Goal: Task Accomplishment & Management: Use online tool/utility

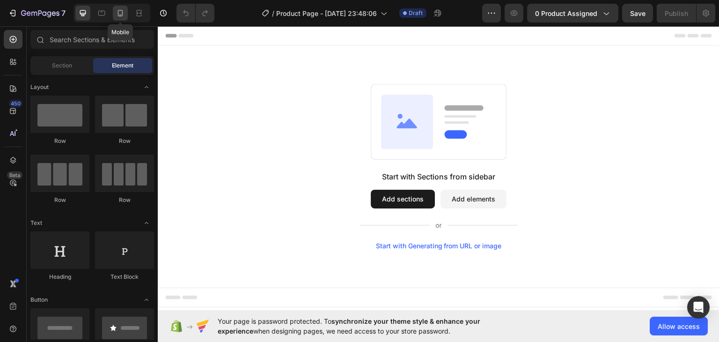
click at [118, 12] on icon at bounding box center [120, 12] width 9 height 9
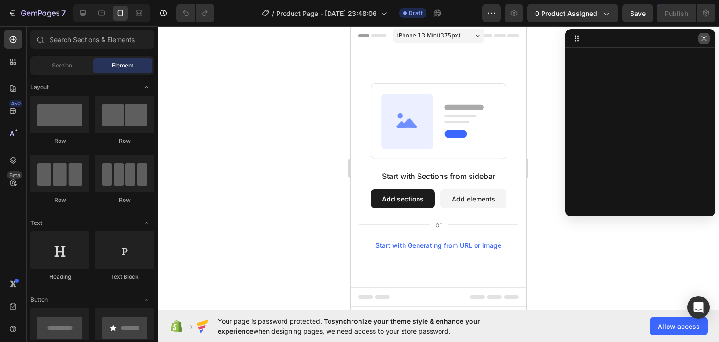
click at [706, 37] on icon "button" at bounding box center [704, 38] width 7 height 7
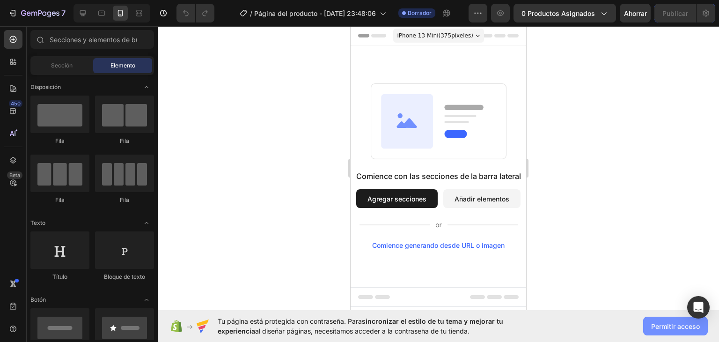
click at [666, 323] on font "Permitir acceso" at bounding box center [676, 326] width 49 height 8
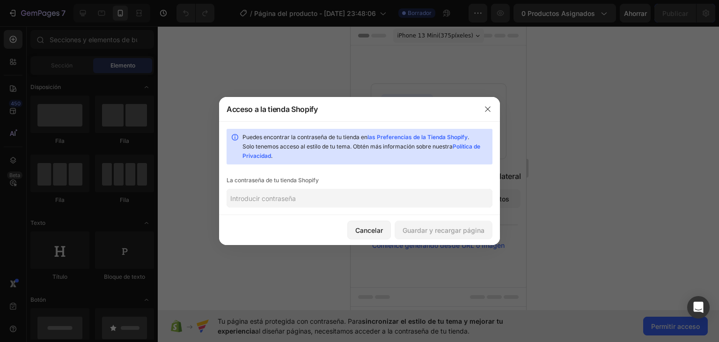
click at [303, 196] on input "text" at bounding box center [360, 198] width 266 height 19
type input "h"
type input "HoLaHoLa2013"
click at [447, 229] on font "Guardar y recargar página" at bounding box center [444, 230] width 82 height 8
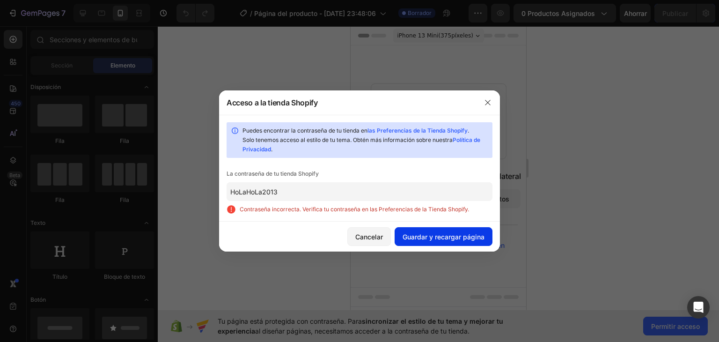
click at [468, 233] on font "Guardar y recargar página" at bounding box center [444, 237] width 82 height 8
click at [488, 101] on icon "button" at bounding box center [487, 102] width 7 height 7
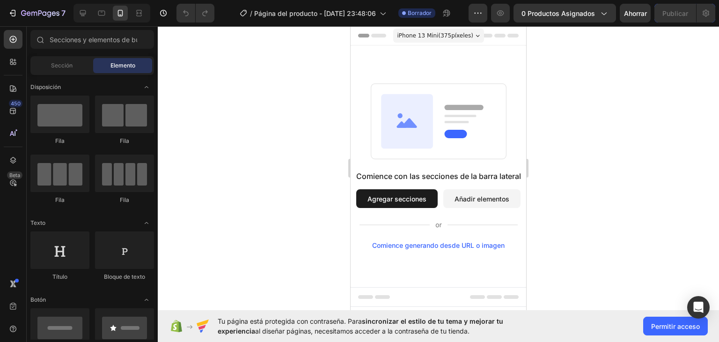
click at [365, 36] on div "Encabezamiento" at bounding box center [386, 35] width 61 height 11
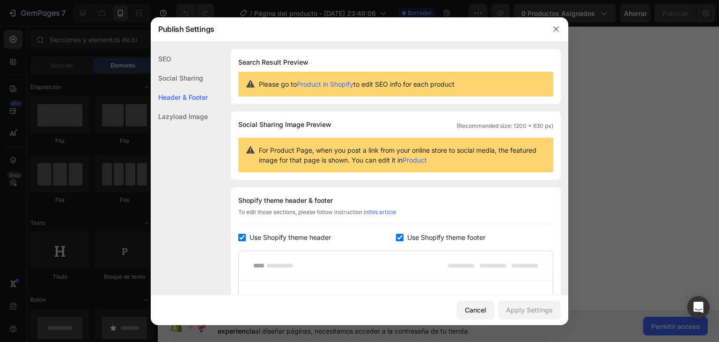
scroll to position [136, 0]
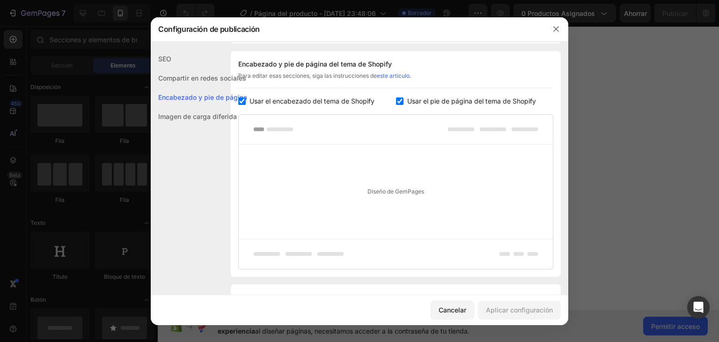
click at [664, 130] on div at bounding box center [359, 171] width 719 height 342
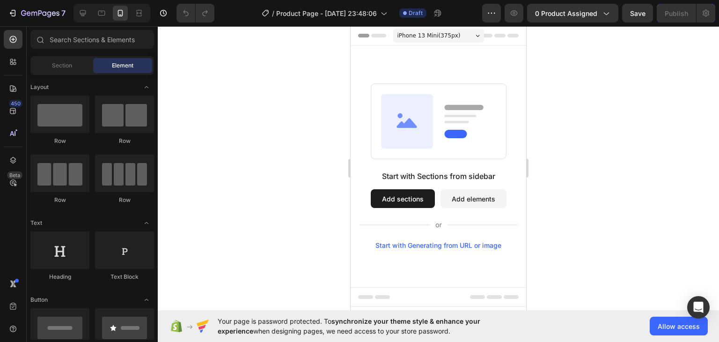
click at [372, 38] on span "Header" at bounding box center [379, 35] width 21 height 9
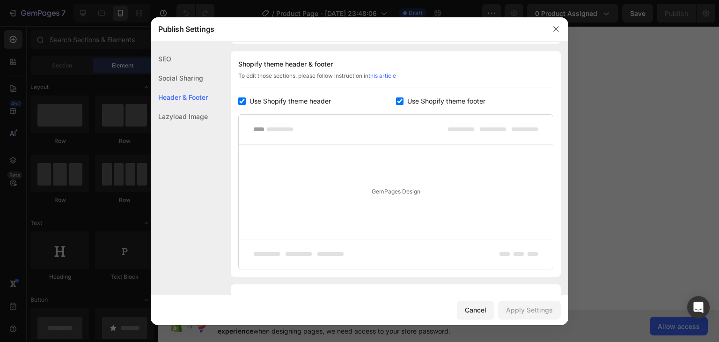
click at [396, 105] on div "Use Shopify theme footer" at bounding box center [475, 101] width 158 height 11
checkbox input "false"
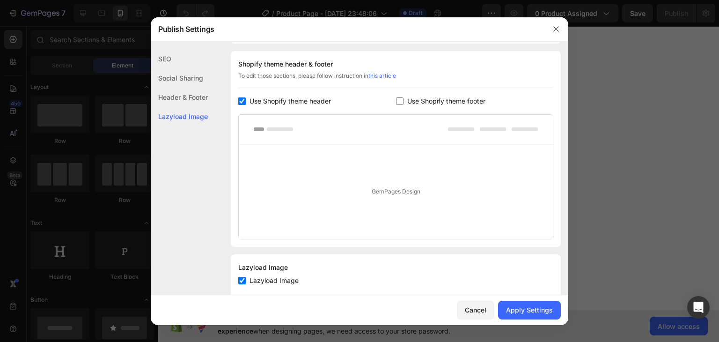
click at [244, 98] on input "checkbox" at bounding box center [241, 100] width 7 height 7
checkbox input "false"
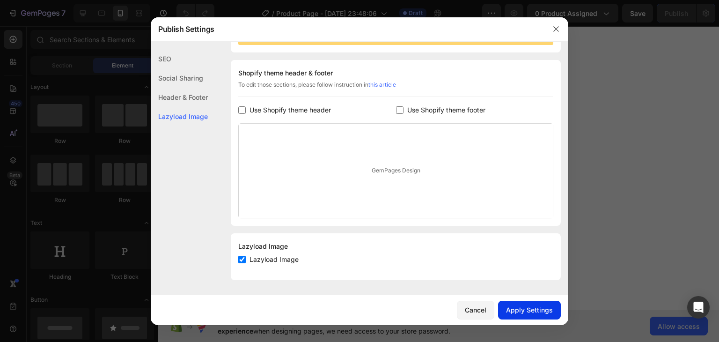
click at [530, 314] on div "Apply Settings" at bounding box center [529, 310] width 47 height 10
click at [555, 28] on icon "button" at bounding box center [556, 28] width 7 height 7
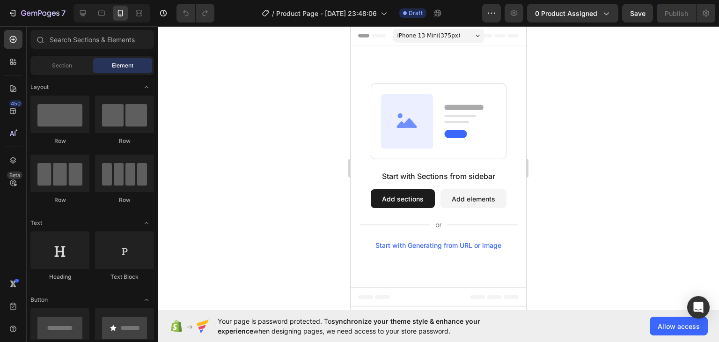
click at [369, 40] on span "Header" at bounding box center [379, 35] width 21 height 9
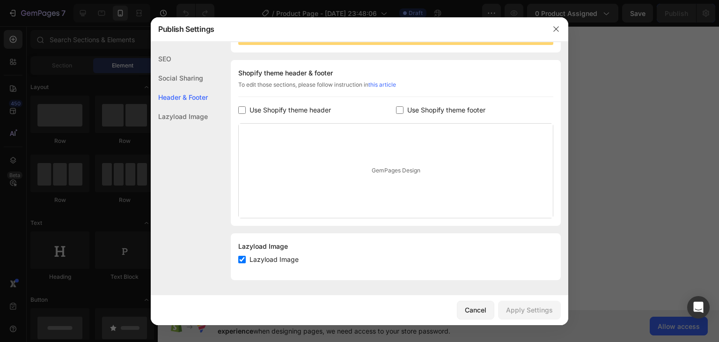
click at [243, 262] on input "checkbox" at bounding box center [241, 259] width 7 height 7
checkbox input "false"
click at [523, 310] on div "Apply Settings" at bounding box center [529, 310] width 47 height 10
click at [557, 29] on icon "button" at bounding box center [556, 28] width 7 height 7
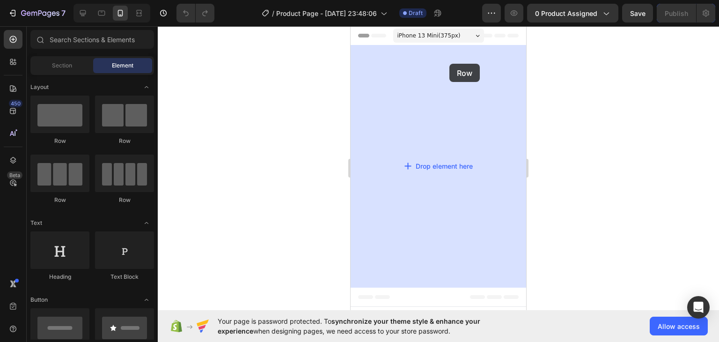
drag, startPoint x: 426, startPoint y: 152, endPoint x: 449, endPoint y: 64, distance: 90.9
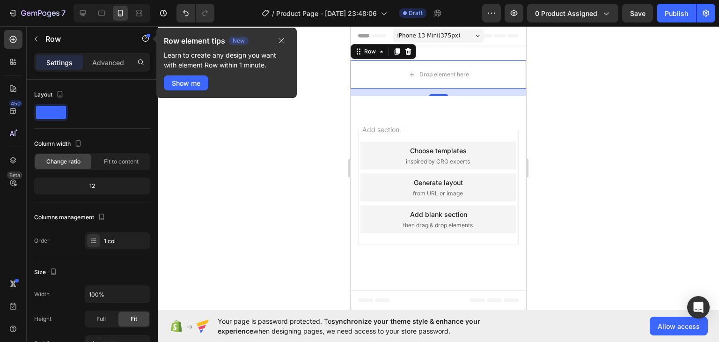
drag, startPoint x: 601, startPoint y: 0, endPoint x: 294, endPoint y: 142, distance: 337.8
drag, startPoint x: 294, startPoint y: 142, endPoint x: 268, endPoint y: 147, distance: 26.2
click at [268, 147] on div at bounding box center [439, 184] width 562 height 316
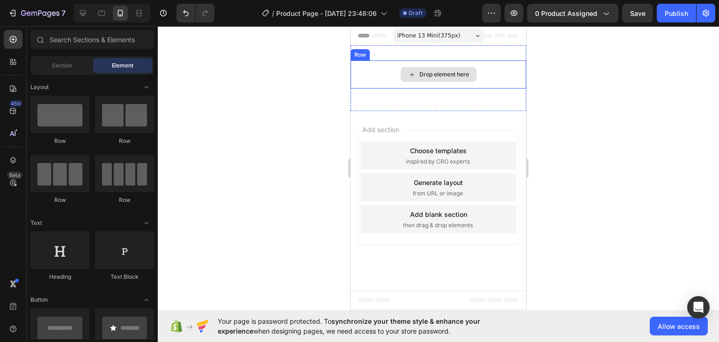
click at [434, 72] on div "Drop element here" at bounding box center [445, 74] width 50 height 7
click at [424, 72] on div "Drop element here" at bounding box center [445, 74] width 50 height 7
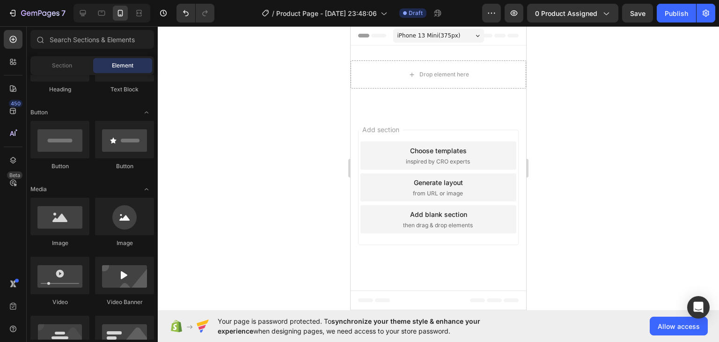
scroll to position [234, 0]
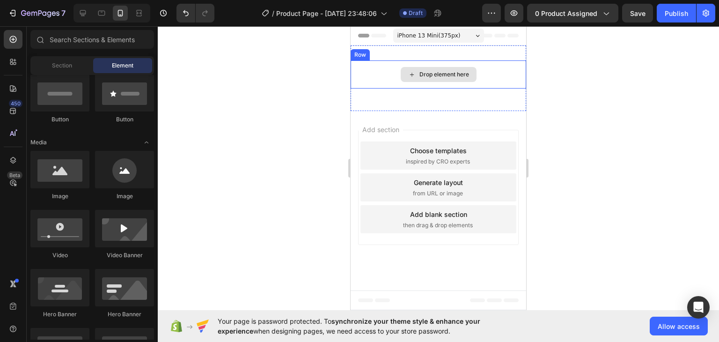
click at [389, 81] on div "Drop element here" at bounding box center [439, 74] width 176 height 28
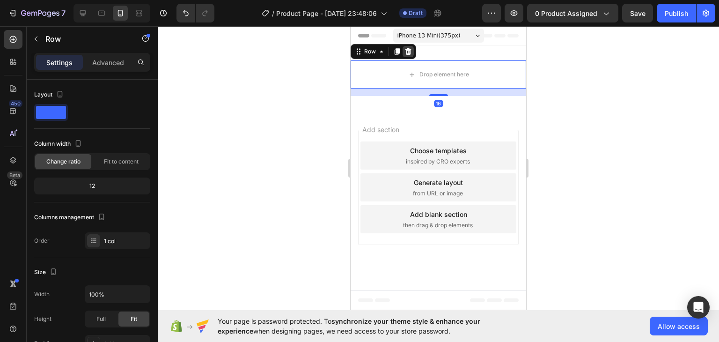
click at [410, 51] on icon at bounding box center [409, 51] width 6 height 7
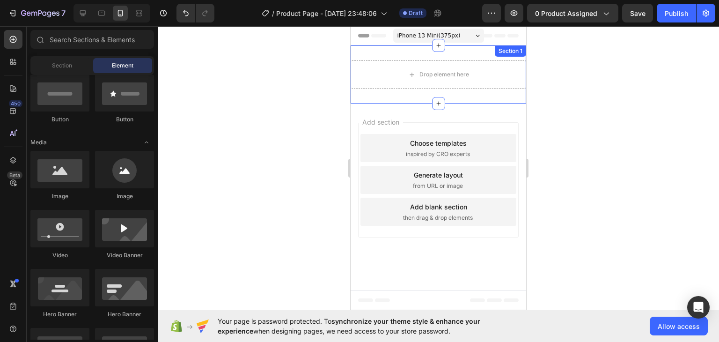
click at [456, 48] on div "Drop element here Section 1" at bounding box center [439, 74] width 176 height 58
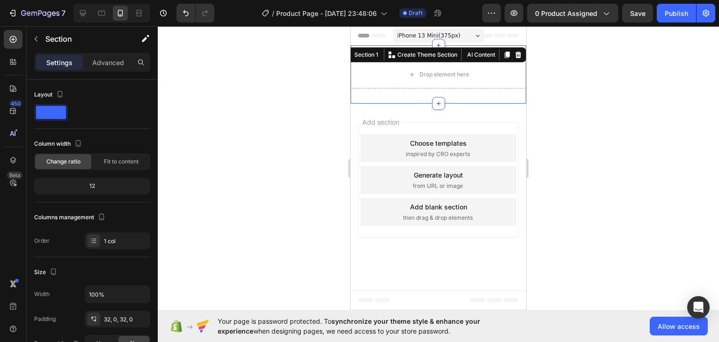
click at [518, 54] on icon at bounding box center [518, 54] width 7 height 7
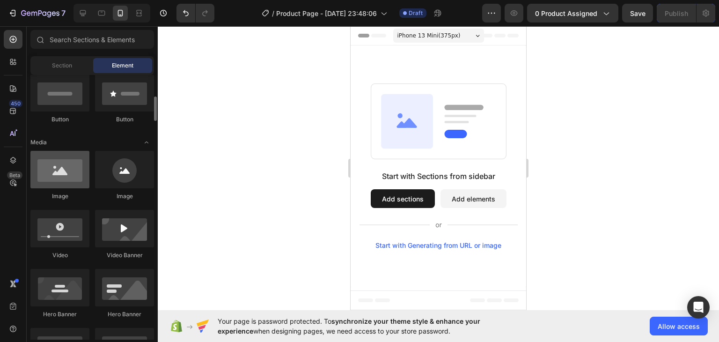
scroll to position [141, 0]
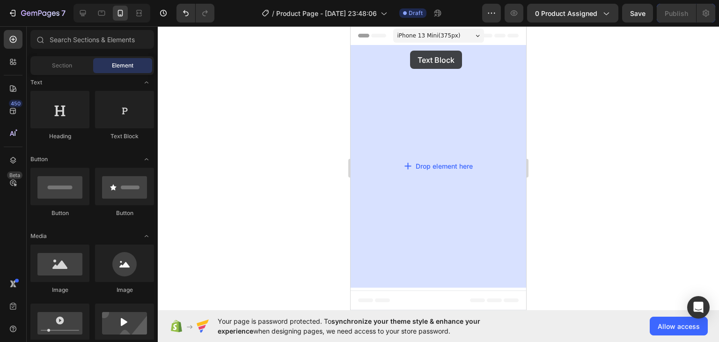
drag, startPoint x: 469, startPoint y: 149, endPoint x: 410, endPoint y: 51, distance: 114.5
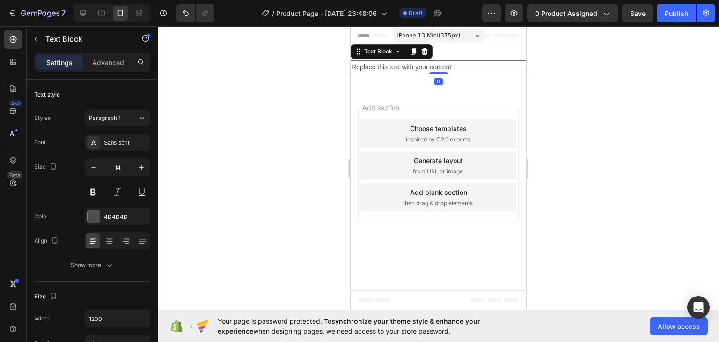
click at [417, 69] on div "Replace this text with your content" at bounding box center [439, 67] width 176 height 14
click at [417, 69] on p "Replace this text with your content" at bounding box center [439, 67] width 174 height 12
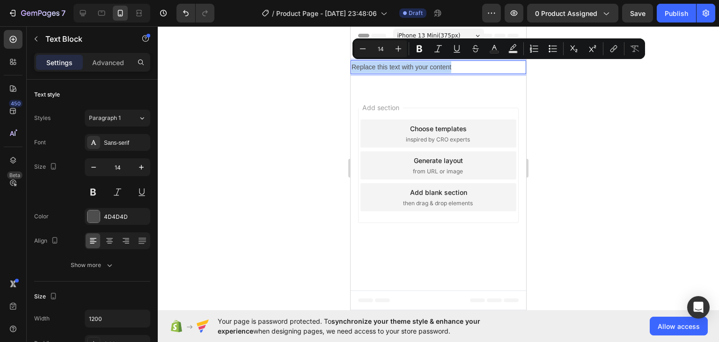
click at [417, 69] on p "Replace this text with your content" at bounding box center [439, 67] width 174 height 12
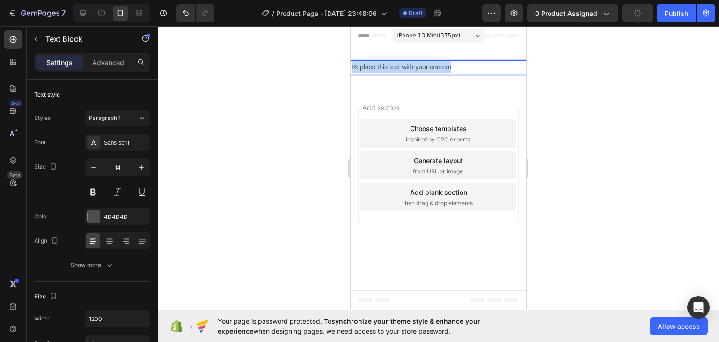
click at [417, 69] on p "Replace this text with your content" at bounding box center [439, 67] width 174 height 12
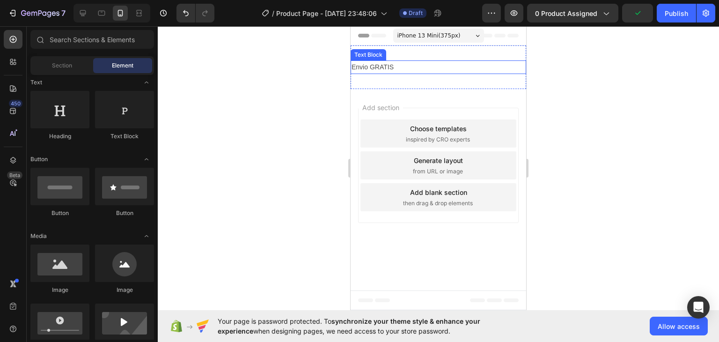
click at [397, 70] on p "Envio GRATIS" at bounding box center [439, 67] width 174 height 12
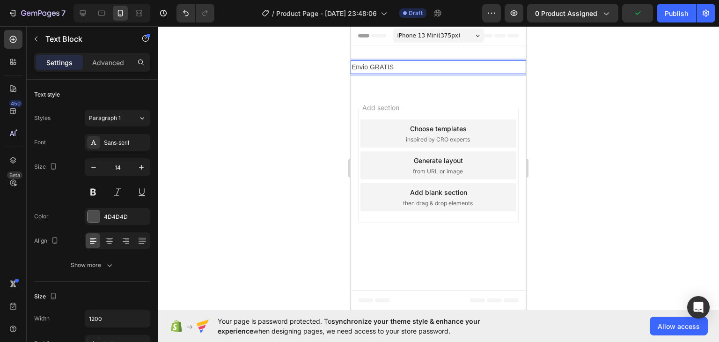
click at [399, 68] on p "Envio GRATIS" at bounding box center [439, 67] width 174 height 12
click at [471, 68] on p "Envio GRATIS" at bounding box center [439, 67] width 174 height 12
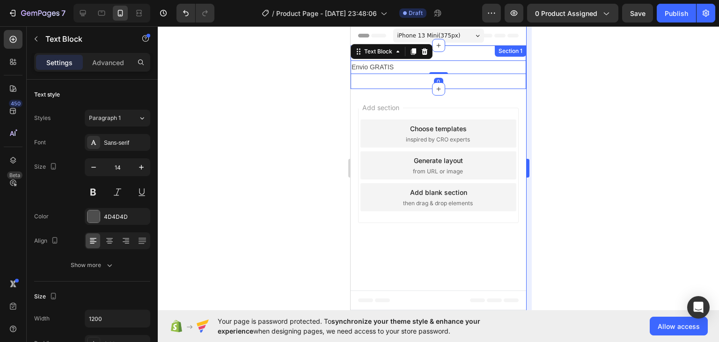
drag, startPoint x: 170, startPoint y: 51, endPoint x: 530, endPoint y: 64, distance: 359.5
click at [598, 87] on div at bounding box center [439, 184] width 562 height 316
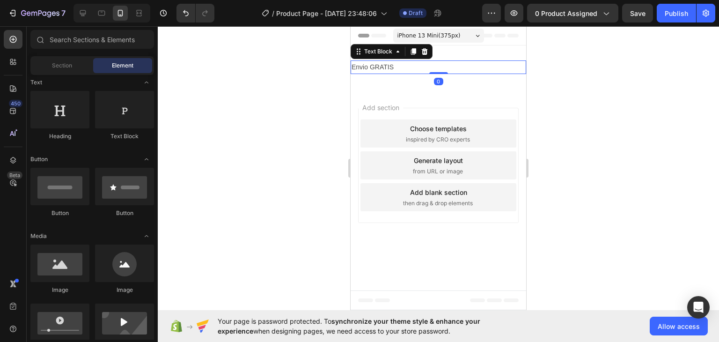
click at [446, 66] on p "Envio GRATIS" at bounding box center [439, 67] width 174 height 12
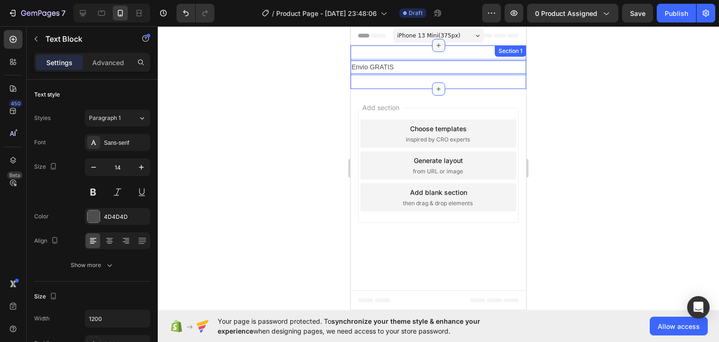
drag, startPoint x: 433, startPoint y: 68, endPoint x: 433, endPoint y: 46, distance: 21.5
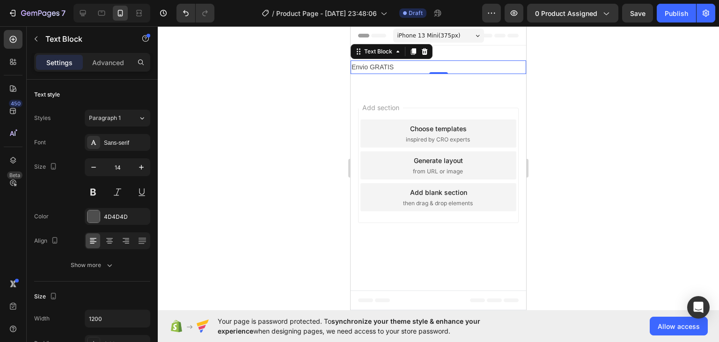
drag, startPoint x: 437, startPoint y: 44, endPoint x: 424, endPoint y: 76, distance: 35.1
click at [426, 76] on div "Envio GRATIS Text Block 0 Section 1" at bounding box center [439, 67] width 176 height 44
click at [400, 72] on p "Envio GRATIS" at bounding box center [439, 67] width 174 height 12
click at [389, 53] on div "Envio GRATIS Text Block 0 Section 1" at bounding box center [439, 67] width 176 height 44
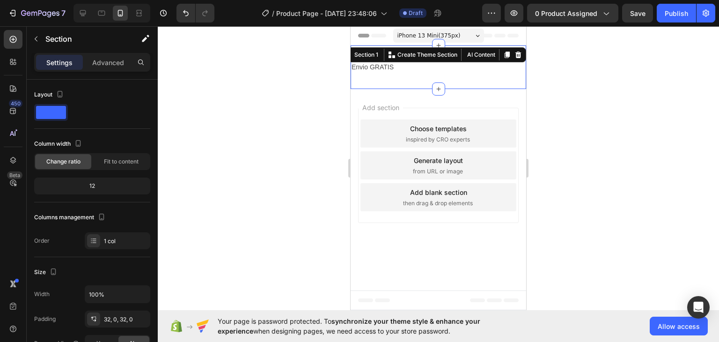
click at [404, 75] on div "Envio GRATIS Text Block Section 1 You can create reusable sections Create Theme…" at bounding box center [439, 67] width 176 height 44
drag, startPoint x: 440, startPoint y: 90, endPoint x: 448, endPoint y: 68, distance: 24.0
click at [448, 68] on div "Envio GRATIS Text Block Section 1 You can create reusable sections Create Theme…" at bounding box center [439, 67] width 176 height 44
click at [446, 81] on div "Envio GRATIS Text Block Section 1 You can create reusable sections Create Theme…" at bounding box center [439, 67] width 176 height 44
click at [484, 74] on div "Envio GRATIS Text Block Section 1 You can create reusable sections Create Theme…" at bounding box center [439, 67] width 176 height 44
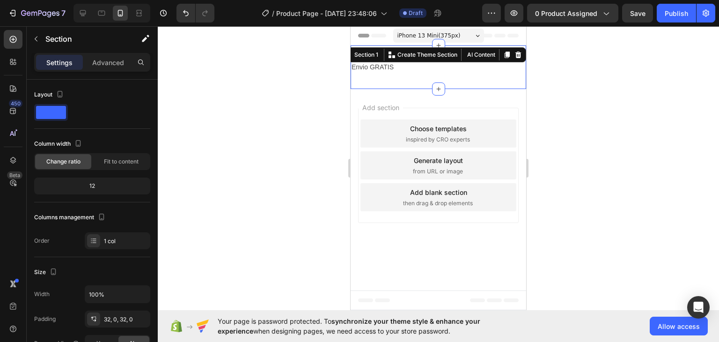
click at [569, 89] on div at bounding box center [439, 184] width 562 height 316
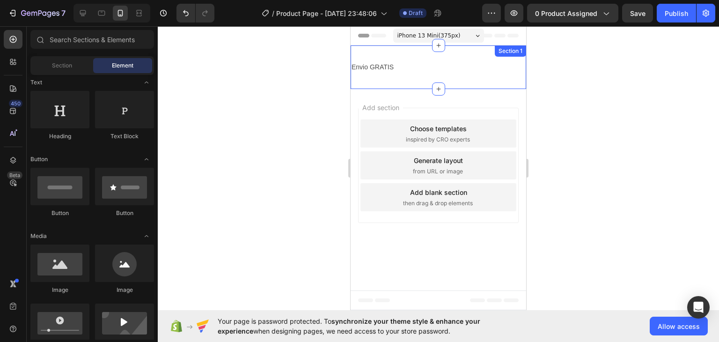
click at [423, 59] on div "Envio GRATIS Text Block Section 1" at bounding box center [439, 67] width 176 height 44
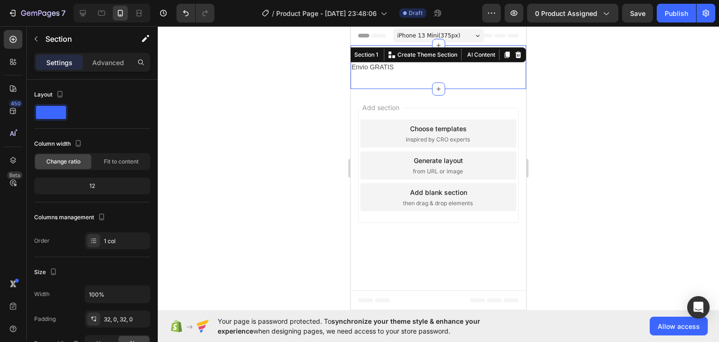
click at [414, 80] on div "Envio GRATIS Text Block Section 1 You can create reusable sections Create Theme…" at bounding box center [439, 67] width 176 height 44
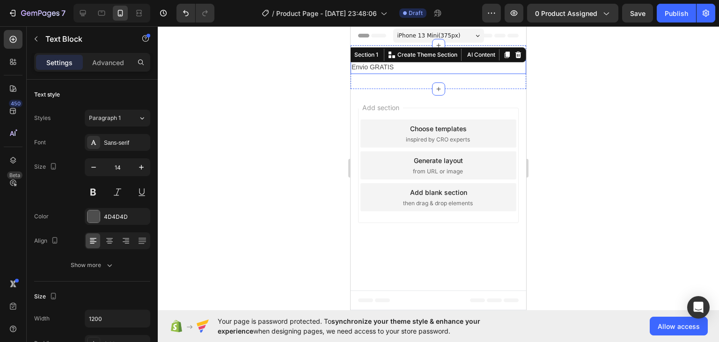
click at [403, 73] on p "Envio GRATIS" at bounding box center [439, 67] width 174 height 12
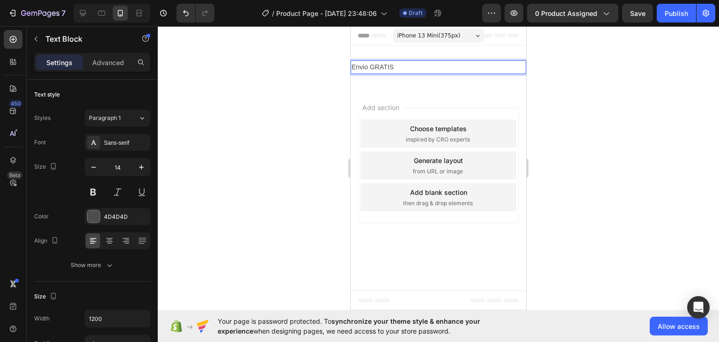
click at [412, 68] on p "Envio GRATIS" at bounding box center [439, 67] width 174 height 12
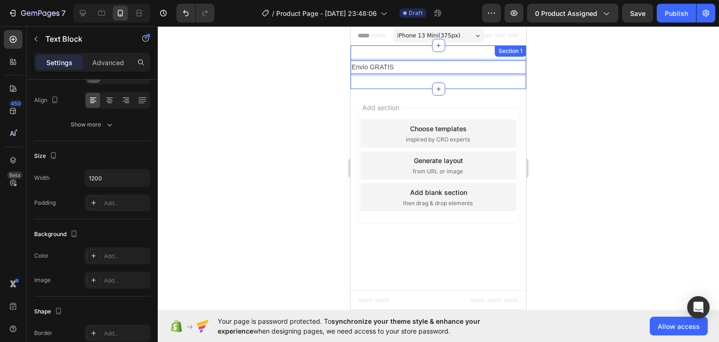
click at [423, 74] on div "Envio GRATIS Text Block 0 Section 1" at bounding box center [439, 67] width 176 height 44
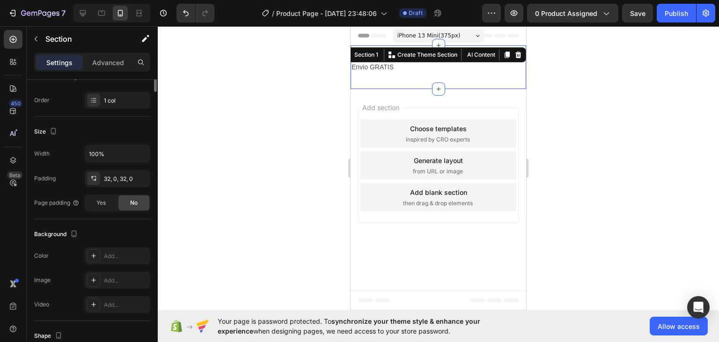
scroll to position [0, 0]
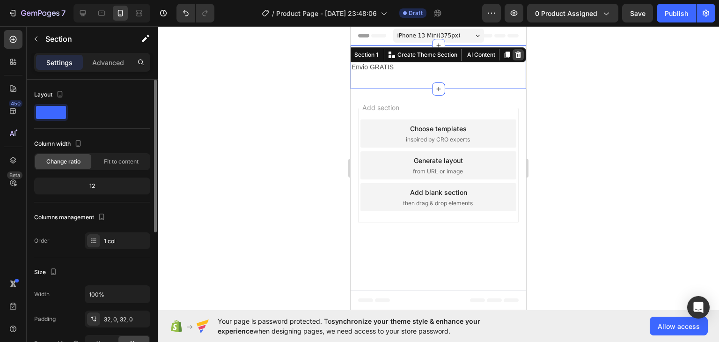
click at [522, 55] on icon at bounding box center [518, 54] width 7 height 7
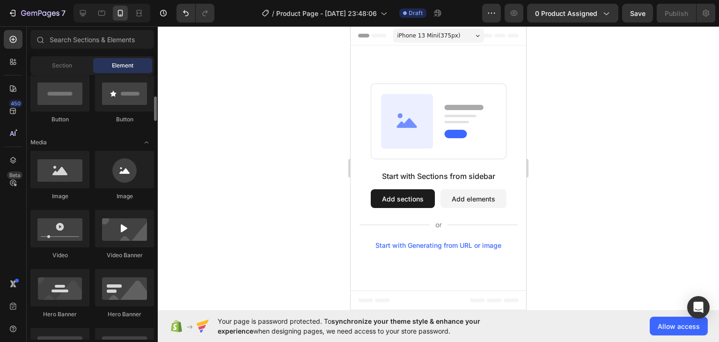
scroll to position [141, 0]
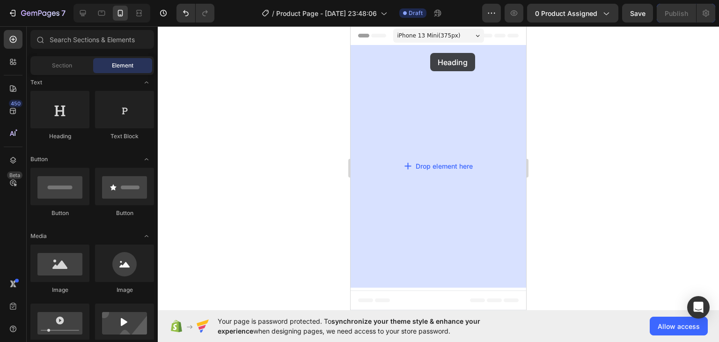
drag, startPoint x: 441, startPoint y: 147, endPoint x: 430, endPoint y: 53, distance: 93.8
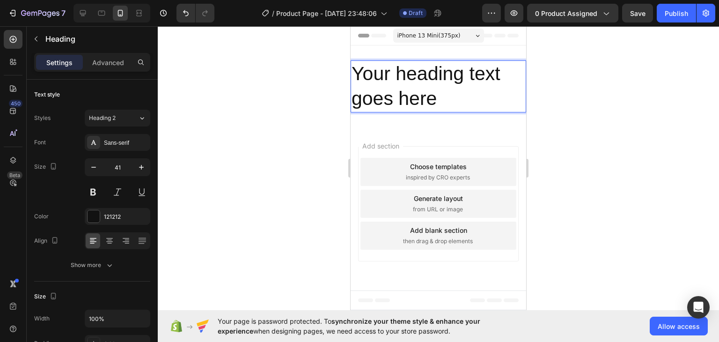
click at [420, 86] on h2 "Your heading text goes here" at bounding box center [439, 86] width 176 height 52
click at [420, 86] on p "Your heading text goes here" at bounding box center [439, 86] width 174 height 50
click at [449, 85] on p "Your heading text goes here" at bounding box center [439, 86] width 174 height 50
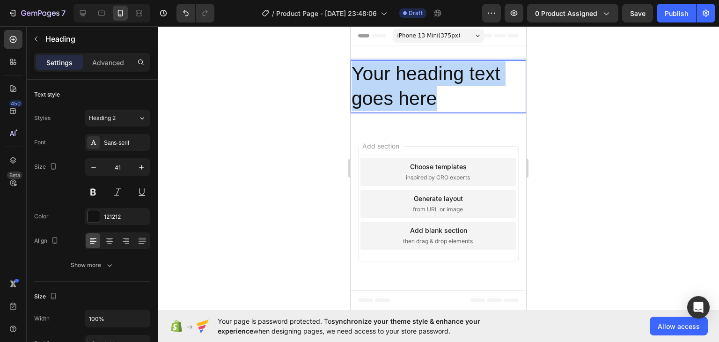
drag, startPoint x: 449, startPoint y: 95, endPoint x: 326, endPoint y: 57, distance: 128.9
click at [351, 57] on html "iPhone 13 Mini ( 375 px) iPhone 13 Mini iPhone 13 Pro iPhone 11 Pro Max iPhone …" at bounding box center [439, 168] width 176 height 284
click at [412, 74] on p "Your heading text goes here" at bounding box center [439, 86] width 174 height 50
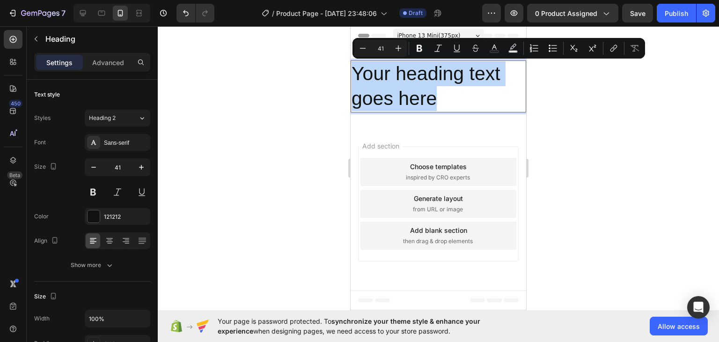
click at [412, 74] on p "Your heading text goes here" at bounding box center [439, 86] width 174 height 50
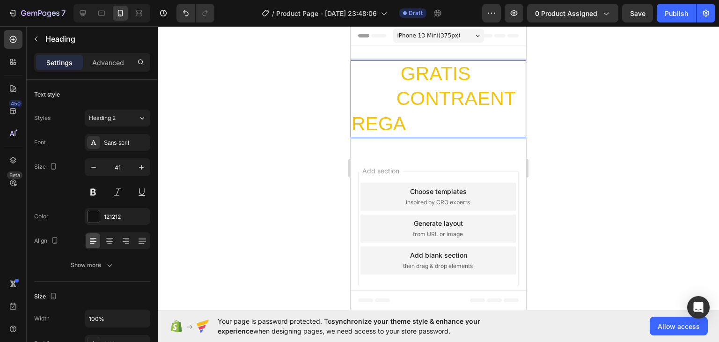
click at [483, 112] on span "CONTRAENTREGA" at bounding box center [434, 111] width 164 height 46
click at [437, 74] on span "GRATIS" at bounding box center [436, 74] width 70 height 22
click at [430, 71] on span "GRATIS" at bounding box center [436, 74] width 70 height 22
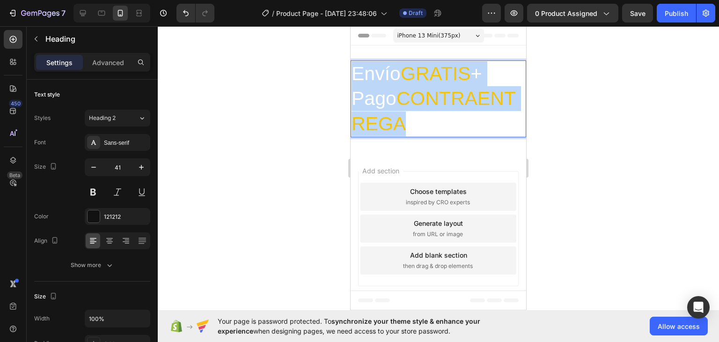
click at [430, 71] on span "GRATIS" at bounding box center [436, 74] width 70 height 22
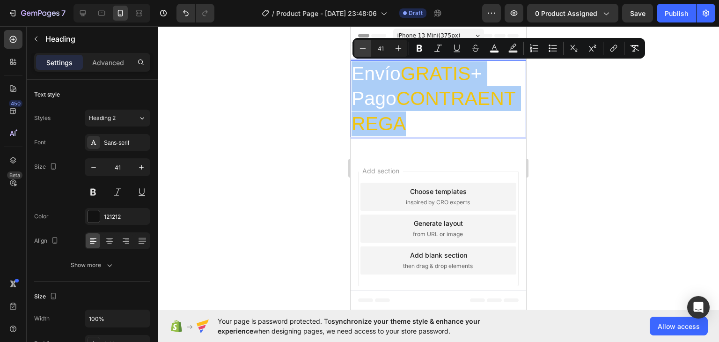
click at [363, 44] on icon "Editor contextual toolbar" at bounding box center [362, 48] width 9 height 9
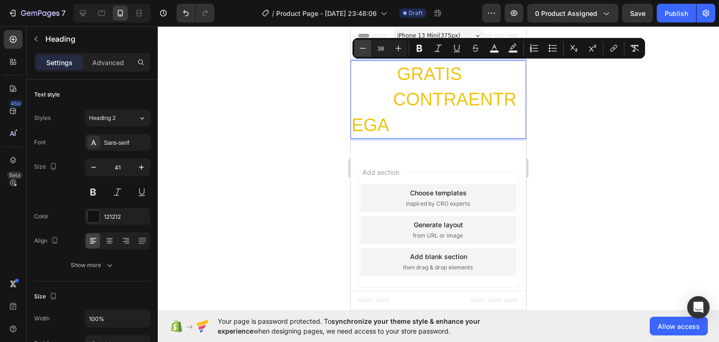
click at [363, 44] on icon "Editor contextual toolbar" at bounding box center [362, 48] width 9 height 9
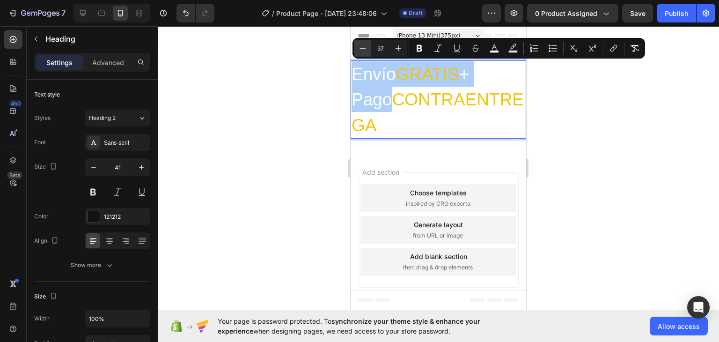
click at [363, 44] on icon "Editor contextual toolbar" at bounding box center [362, 48] width 9 height 9
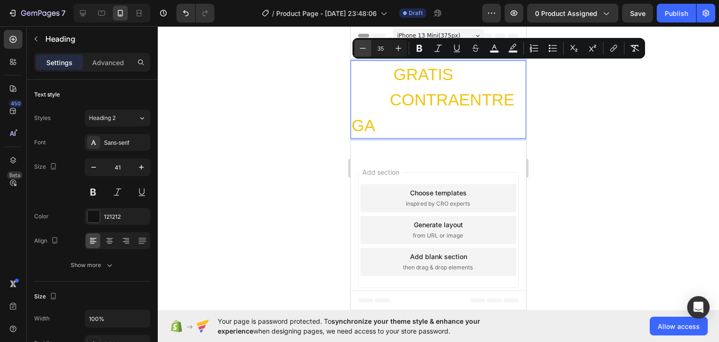
click at [363, 44] on icon "Editor contextual toolbar" at bounding box center [362, 48] width 9 height 9
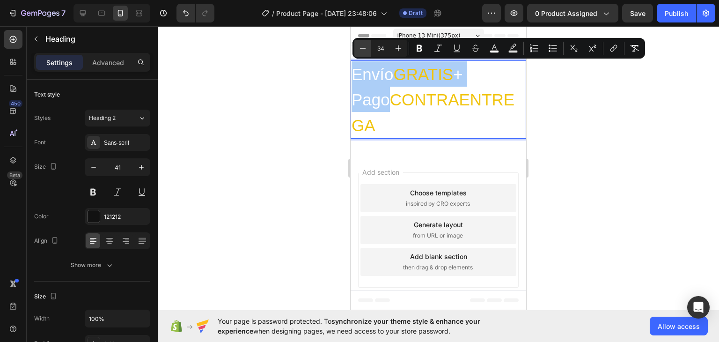
click at [363, 44] on icon "Editor contextual toolbar" at bounding box center [362, 48] width 9 height 9
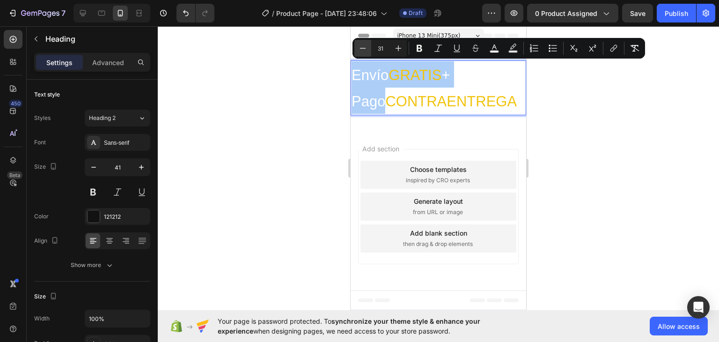
click at [363, 44] on icon "Editor contextual toolbar" at bounding box center [362, 48] width 9 height 9
click at [364, 44] on icon "Editor contextual toolbar" at bounding box center [362, 48] width 9 height 9
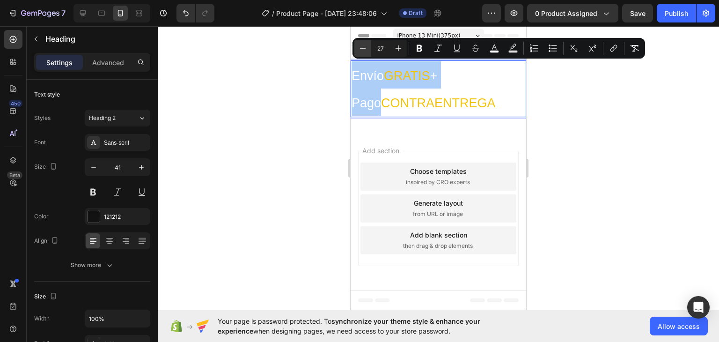
click at [364, 44] on icon "Editor contextual toolbar" at bounding box center [362, 48] width 9 height 9
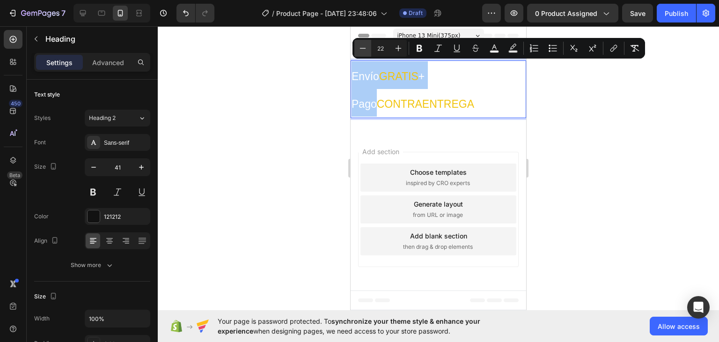
click at [364, 44] on icon "Editor contextual toolbar" at bounding box center [362, 48] width 9 height 9
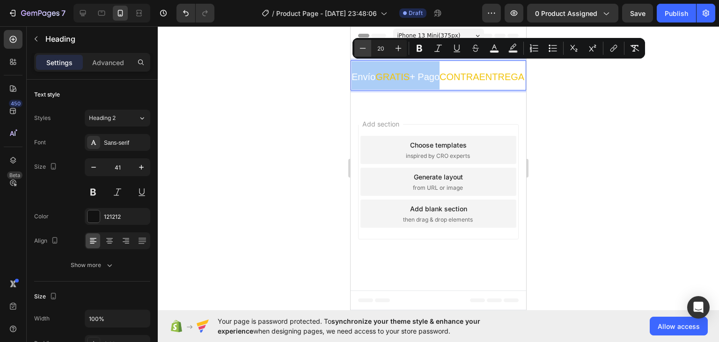
click at [364, 44] on icon "Editor contextual toolbar" at bounding box center [362, 48] width 9 height 9
type input "16"
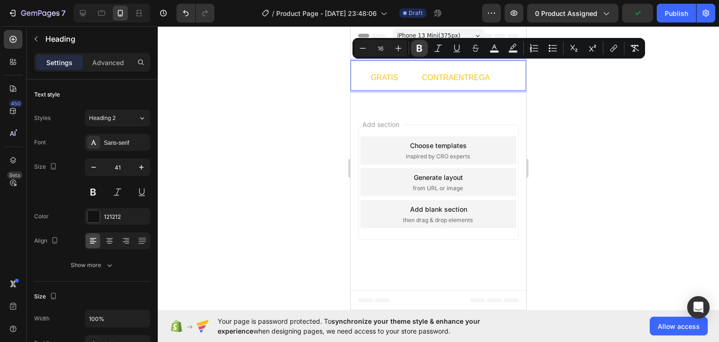
click at [422, 44] on icon "Editor contextual toolbar" at bounding box center [419, 48] width 9 height 9
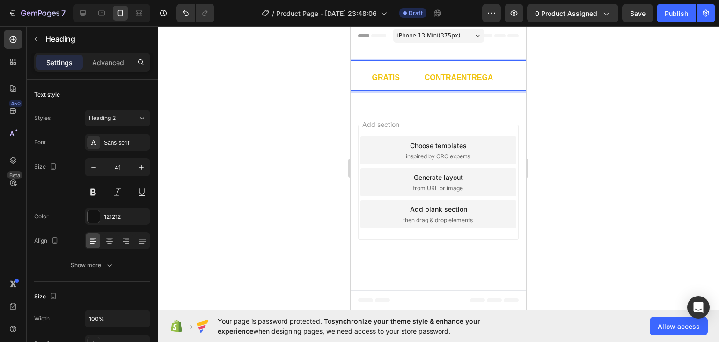
click at [389, 68] on p "Envío GRATIS + Pago CONTRAENTREGA" at bounding box center [439, 75] width 174 height 29
drag, startPoint x: 612, startPoint y: 75, endPoint x: 527, endPoint y: 87, distance: 85.6
click at [606, 75] on div at bounding box center [439, 184] width 562 height 316
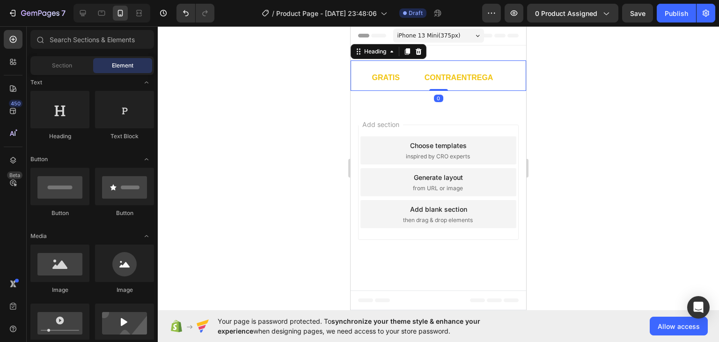
click at [444, 76] on strong "CONTRAENTREGA" at bounding box center [459, 78] width 69 height 8
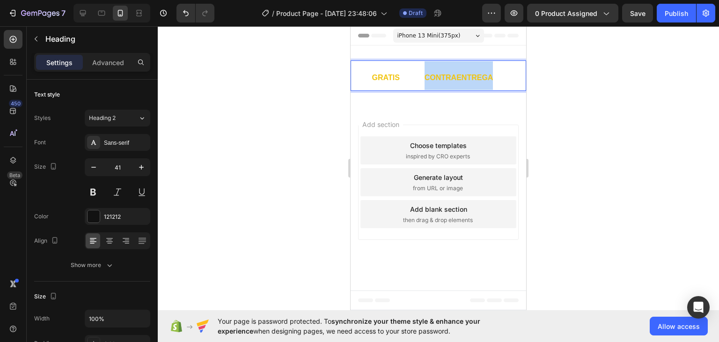
click at [444, 69] on p "Envío GRATIS + Pago CONTRAENTREGA" at bounding box center [439, 75] width 174 height 29
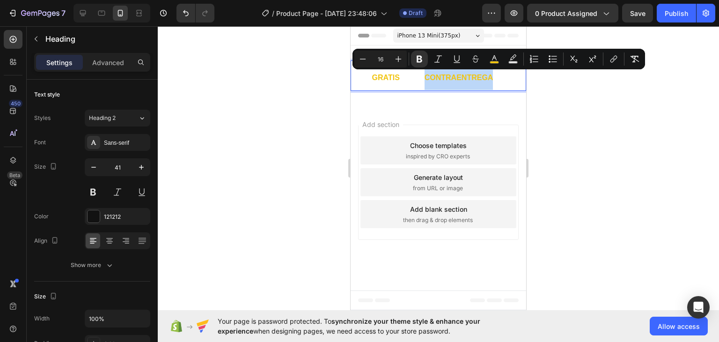
click at [444, 69] on div "Minus 16 Plus Bold Italic Underline Strikethrough color Text Background Color N…" at bounding box center [499, 59] width 293 height 21
click at [421, 81] on strong "+ Pago" at bounding box center [412, 78] width 25 height 8
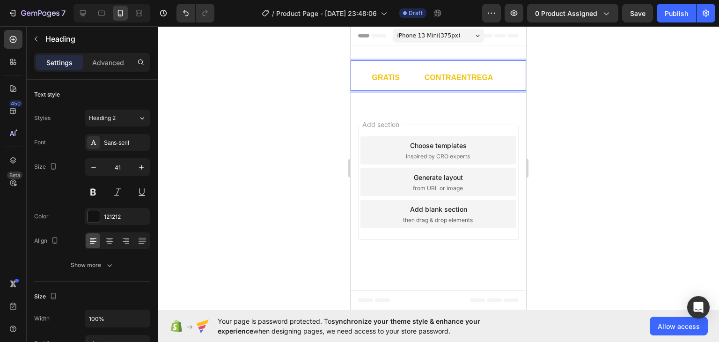
click at [421, 81] on strong "+ Pago" at bounding box center [412, 78] width 25 height 8
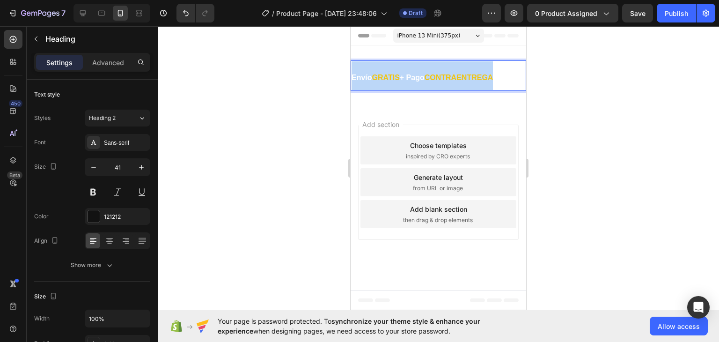
click at [421, 81] on strong "+ Pago" at bounding box center [412, 78] width 25 height 8
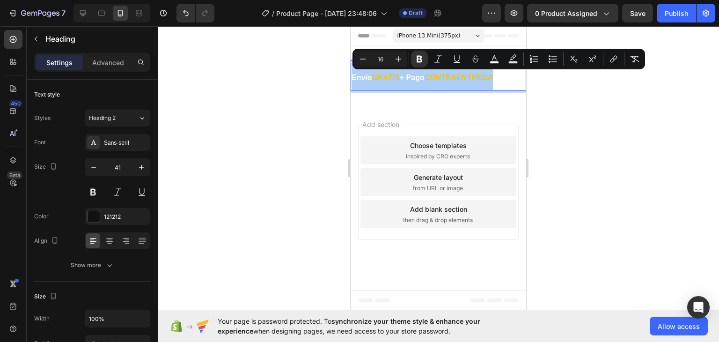
click at [535, 86] on div at bounding box center [439, 184] width 562 height 316
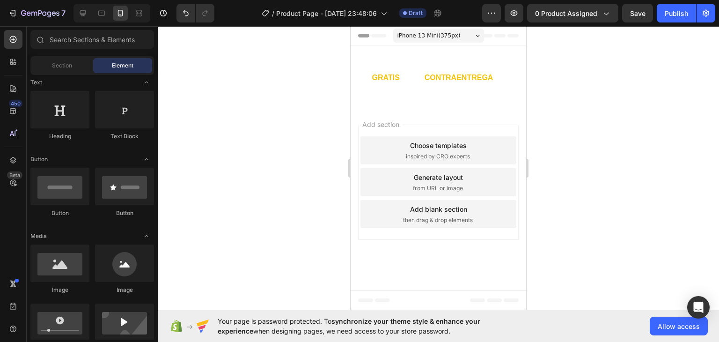
click at [497, 72] on p "⁠⁠⁠⁠⁠⁠⁠ Envío GRATIS + Pago CONTRAENTREGA" at bounding box center [439, 75] width 174 height 29
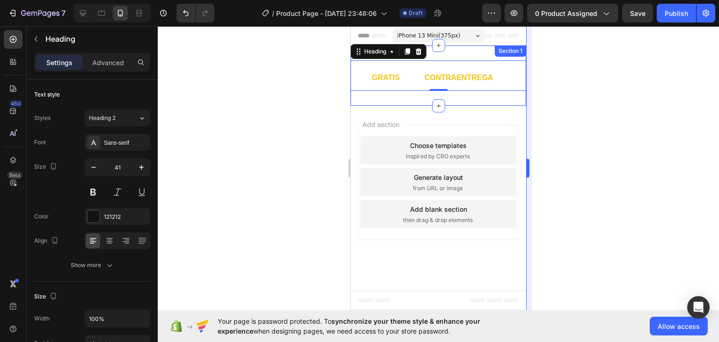
drag, startPoint x: 575, startPoint y: 96, endPoint x: 528, endPoint y: 96, distance: 46.8
click at [568, 96] on div at bounding box center [439, 184] width 562 height 316
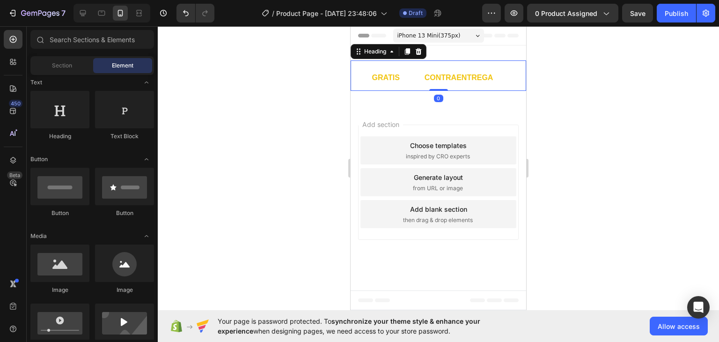
click at [476, 73] on p "⁠⁠⁠⁠⁠⁠⁠ Envío GRATIS + Pago CONTRAENTREGA" at bounding box center [439, 75] width 174 height 29
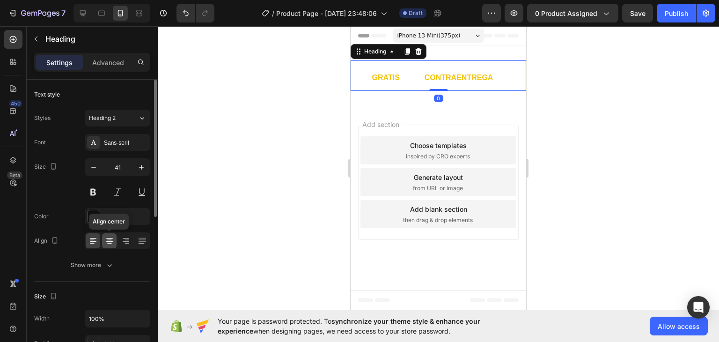
click at [111, 240] on icon at bounding box center [109, 240] width 5 height 1
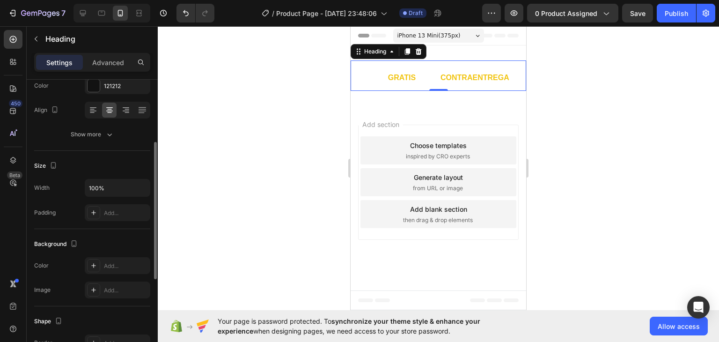
scroll to position [0, 0]
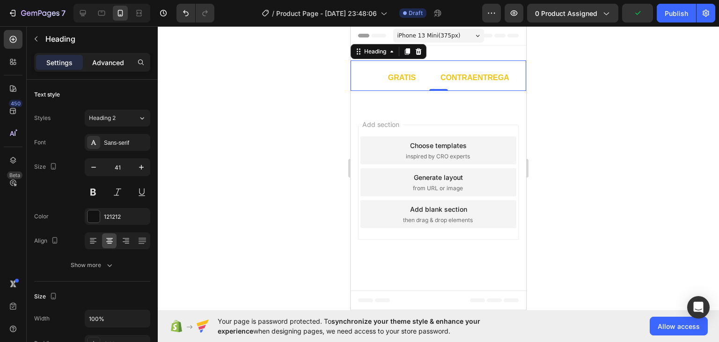
click at [112, 58] on p "Advanced" at bounding box center [108, 63] width 32 height 10
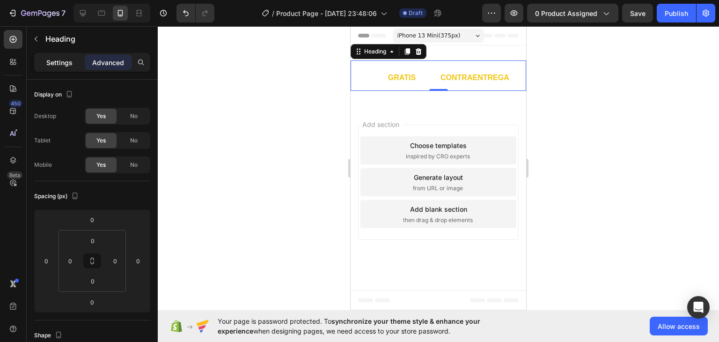
click at [63, 62] on p "Settings" at bounding box center [59, 63] width 26 height 10
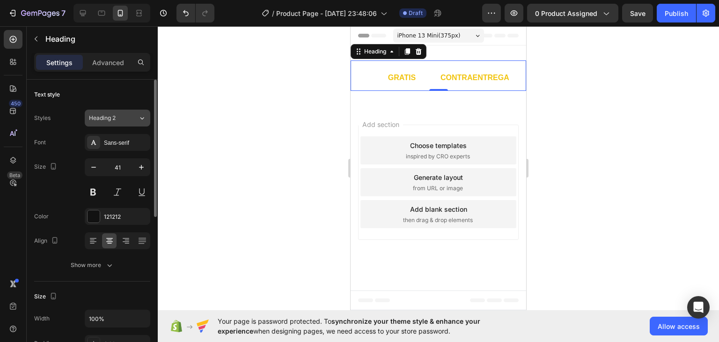
click at [101, 122] on button "Heading 2" at bounding box center [118, 118] width 66 height 17
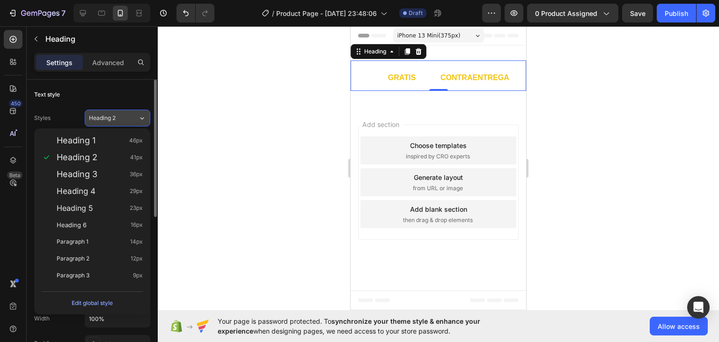
click at [101, 122] on button "Heading 2" at bounding box center [118, 118] width 66 height 17
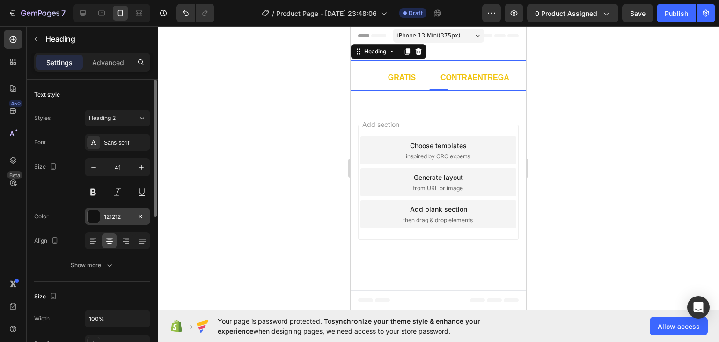
click at [92, 212] on div at bounding box center [94, 216] width 12 height 12
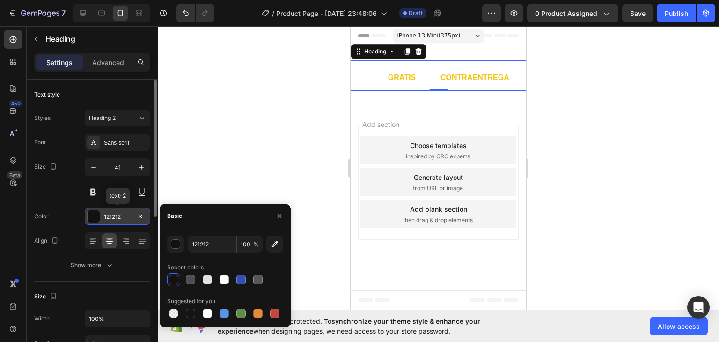
click at [92, 212] on div at bounding box center [94, 216] width 12 height 12
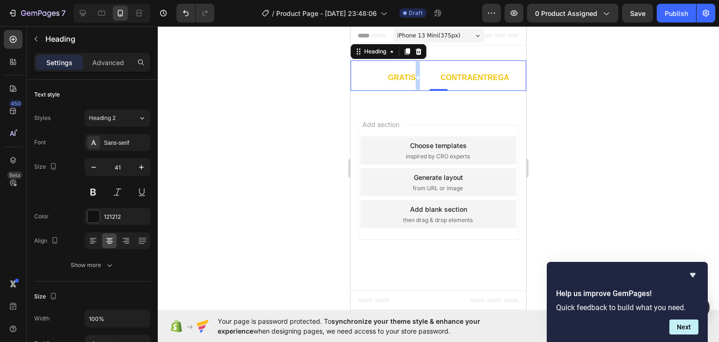
click at [413, 76] on strong "GRATIS" at bounding box center [402, 78] width 28 height 8
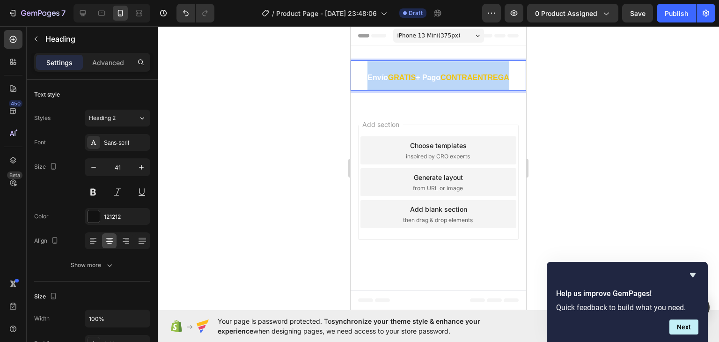
click at [413, 76] on strong "GRATIS" at bounding box center [402, 78] width 28 height 8
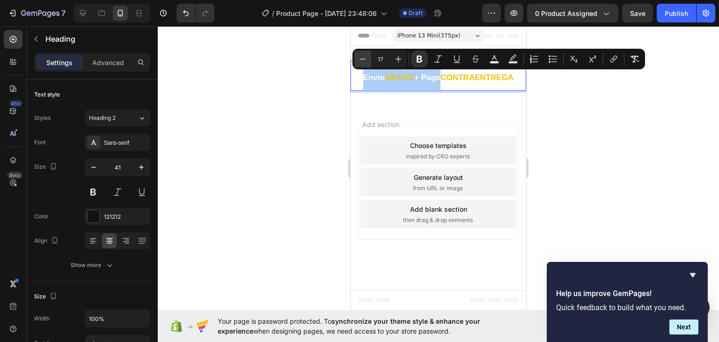
click at [363, 58] on icon "Editor contextual toolbar" at bounding box center [362, 58] width 9 height 9
type input "16"
click at [512, 60] on icon "Editor contextual toolbar" at bounding box center [513, 58] width 9 height 9
type input "000000"
type input "77"
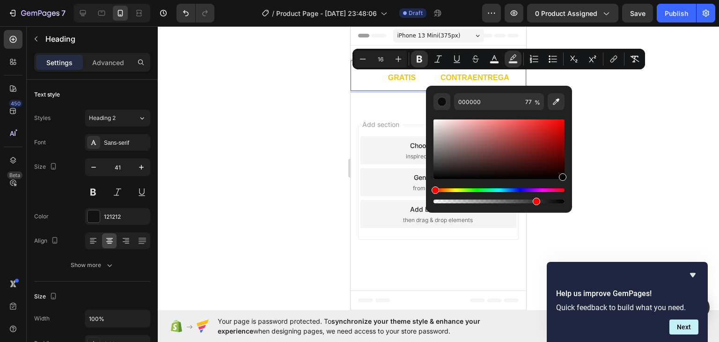
drag, startPoint x: 546, startPoint y: 162, endPoint x: 573, endPoint y: 191, distance: 39.4
click at [573, 0] on body "7 / Product Page - [DATE] 23:48:06 Draft Preview 0 product assigned Save Publis…" at bounding box center [359, 0] width 719 height 0
drag, startPoint x: 561, startPoint y: 158, endPoint x: 564, endPoint y: 178, distance: 20.9
click at [564, 178] on div "Editor contextual toolbar" at bounding box center [499, 148] width 131 height 59
click at [564, 178] on div "Editor contextual toolbar" at bounding box center [562, 176] width 7 height 7
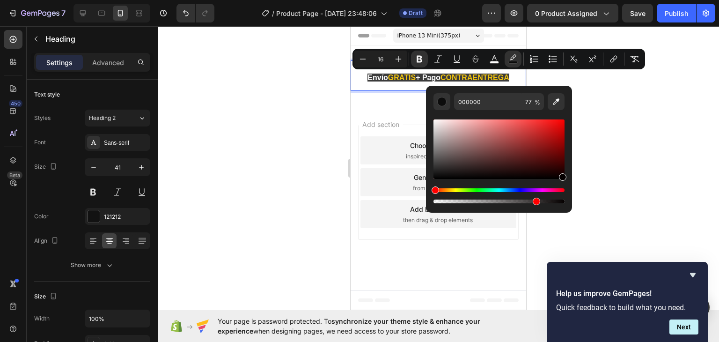
type input "050000"
drag, startPoint x: 536, startPoint y: 203, endPoint x: 595, endPoint y: 204, distance: 58.6
click at [595, 0] on body "7 / Product Page - [DATE] 23:48:06 Draft Preview 0 product assigned Save Publis…" at bounding box center [359, 0] width 719 height 0
type input "100"
drag, startPoint x: 614, startPoint y: 123, endPoint x: 611, endPoint y: 137, distance: 14.0
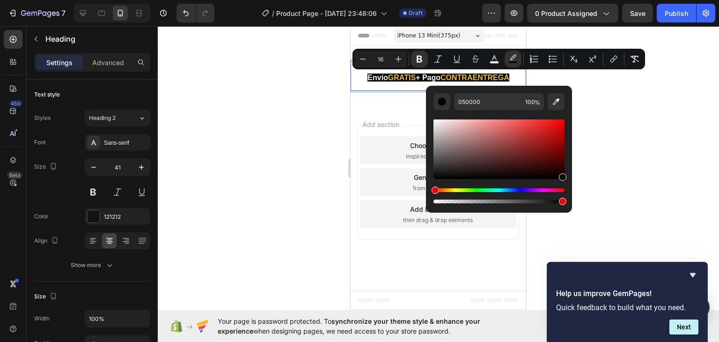
click at [614, 126] on div at bounding box center [439, 184] width 562 height 316
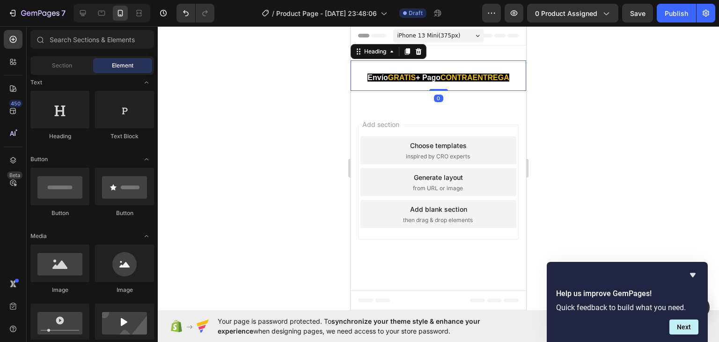
click at [388, 79] on strong "GRATIS" at bounding box center [402, 78] width 28 height 8
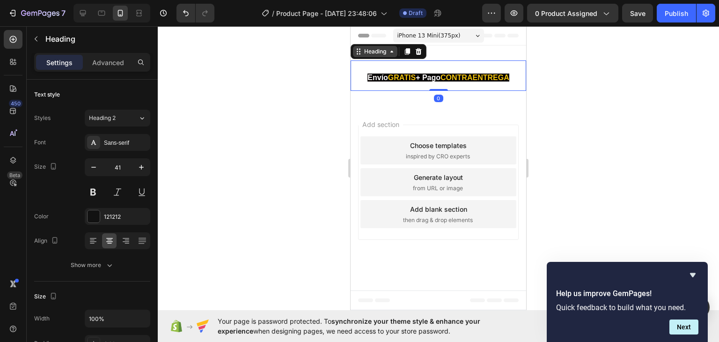
click at [391, 52] on icon at bounding box center [392, 52] width 3 height 2
click at [356, 53] on icon at bounding box center [358, 51] width 7 height 7
click at [359, 53] on icon at bounding box center [359, 53] width 1 height 1
click at [359, 54] on icon at bounding box center [359, 53] width 1 height 1
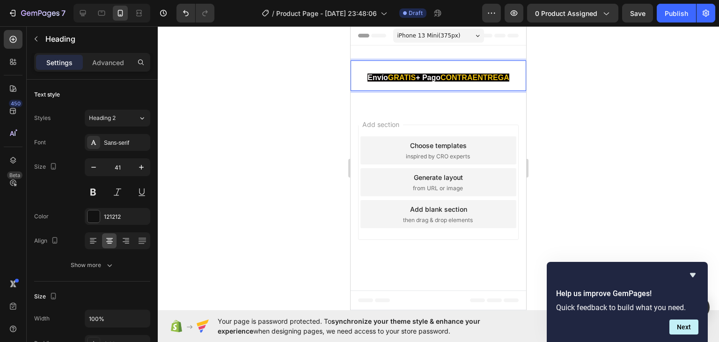
click at [480, 79] on strong "CONTRAENTREGA" at bounding box center [475, 78] width 69 height 8
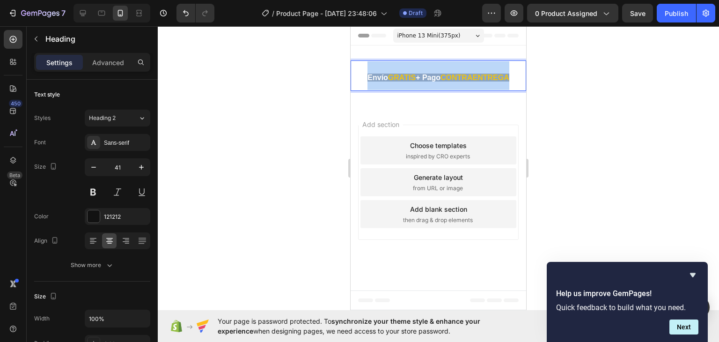
click at [480, 79] on strong "CONTRAENTREGA" at bounding box center [475, 78] width 69 height 8
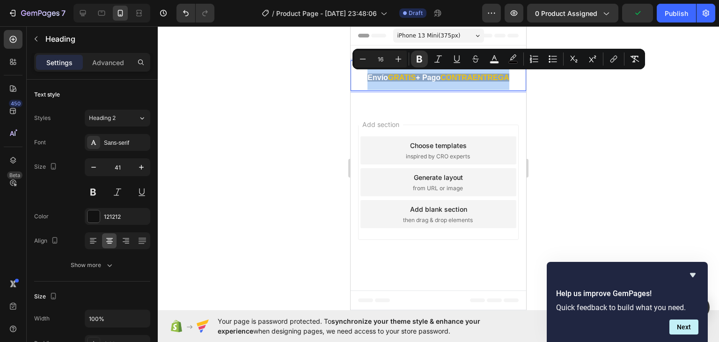
click at [510, 79] on strong "CONTRAENTREGA" at bounding box center [475, 78] width 69 height 8
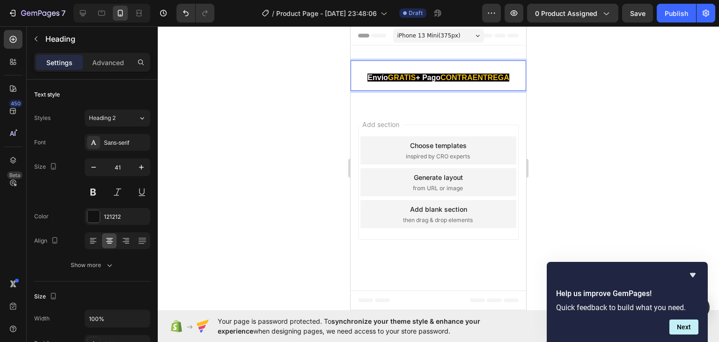
click at [510, 81] on strong "CONTRAENTREGA" at bounding box center [475, 78] width 69 height 8
click at [510, 80] on strong "CONTRAENTREGA" at bounding box center [475, 78] width 69 height 8
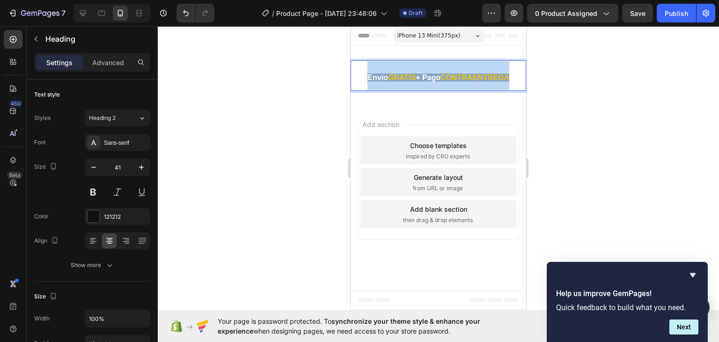
click at [510, 80] on strong "CONTRAENTREGA" at bounding box center [475, 78] width 69 height 8
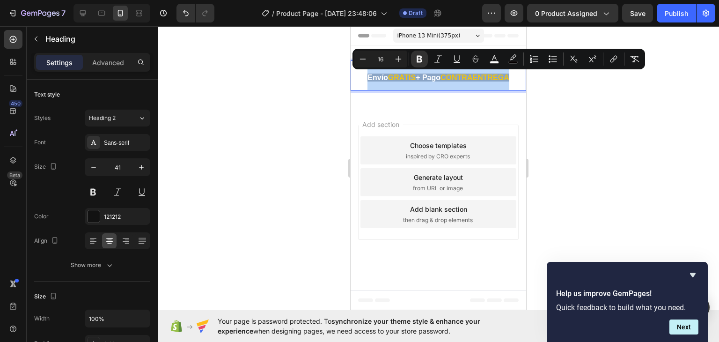
click at [510, 78] on strong "CONTRAENTREGA" at bounding box center [475, 78] width 69 height 8
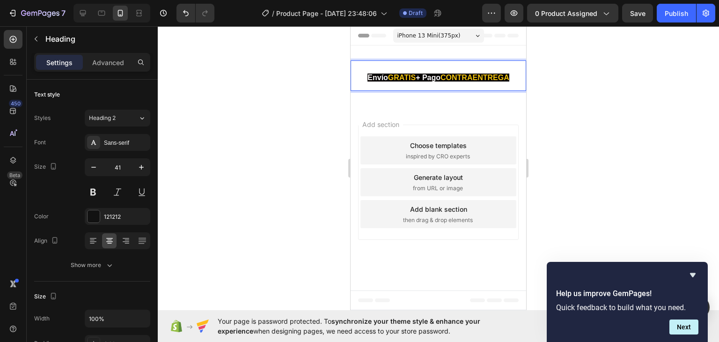
click at [577, 89] on div at bounding box center [439, 184] width 562 height 316
click at [368, 77] on strong "Envío" at bounding box center [378, 78] width 21 height 8
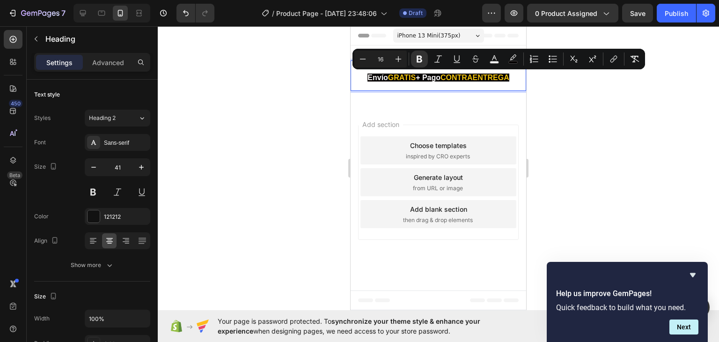
click at [293, 73] on div at bounding box center [439, 184] width 562 height 316
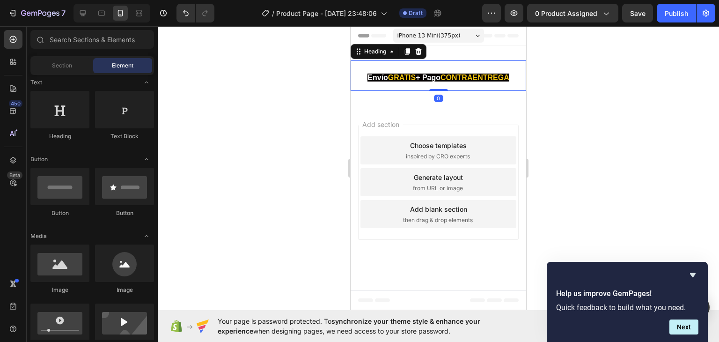
click at [404, 81] on strong "GRATIS" at bounding box center [402, 78] width 28 height 8
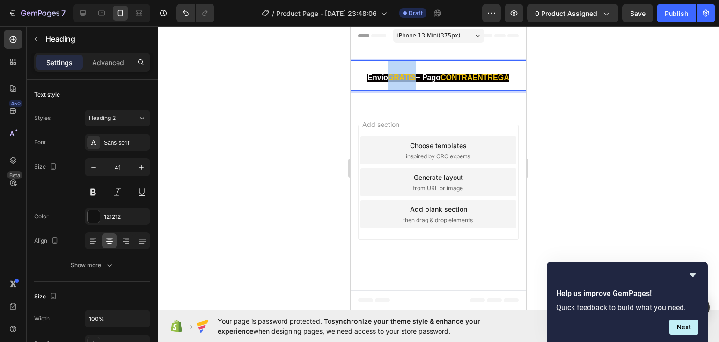
click at [402, 78] on strong "GRATIS" at bounding box center [402, 78] width 28 height 8
click at [359, 74] on p "Envío GRATIS + Pago CONTRAENTREGA" at bounding box center [439, 75] width 174 height 29
click at [368, 79] on strong "Envío" at bounding box center [378, 78] width 21 height 8
click at [618, 133] on div at bounding box center [439, 184] width 562 height 316
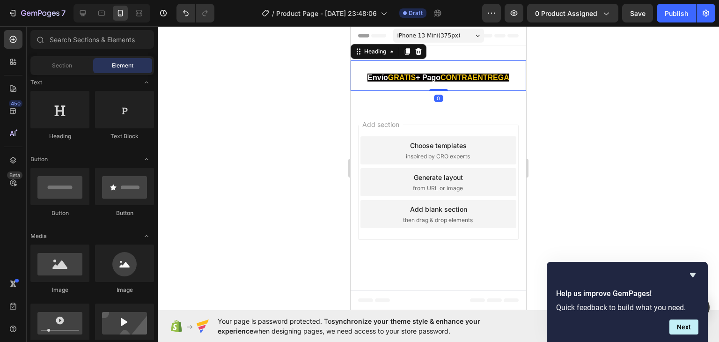
click at [433, 77] on strong "+ Pago" at bounding box center [428, 78] width 25 height 8
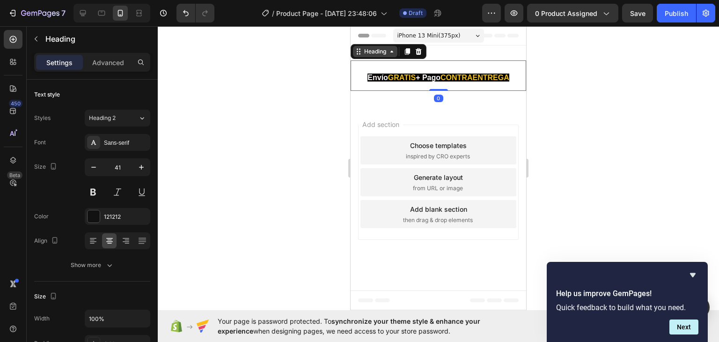
click at [362, 54] on icon at bounding box center [358, 51] width 7 height 7
click at [409, 81] on strong "GRATIS" at bounding box center [402, 78] width 28 height 8
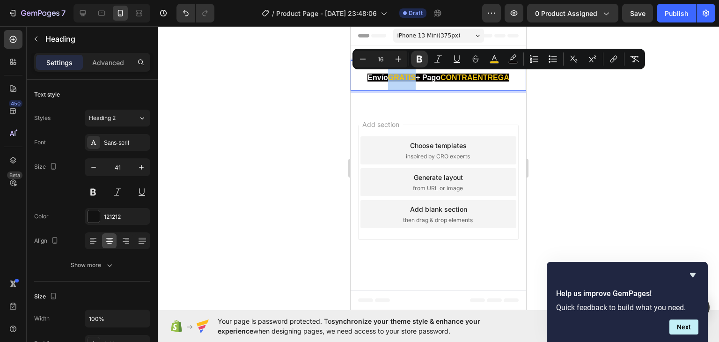
click at [409, 81] on strong "GRATIS" at bounding box center [402, 78] width 28 height 8
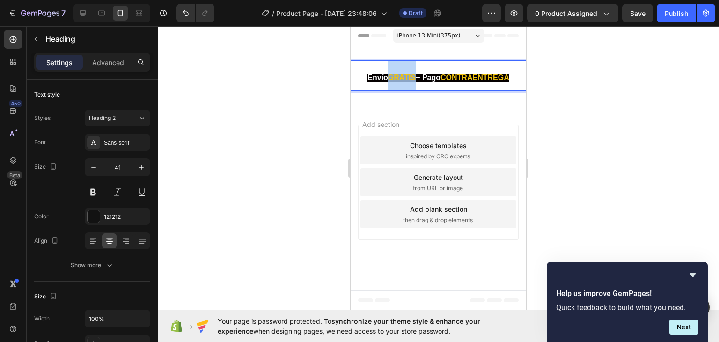
click at [409, 81] on strong "GRATIS" at bounding box center [402, 78] width 28 height 8
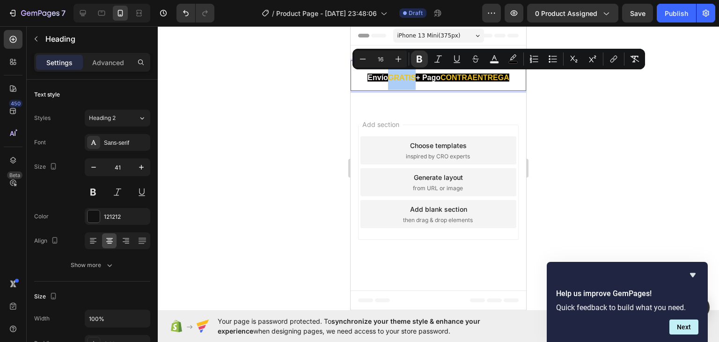
click at [611, 80] on div at bounding box center [439, 184] width 562 height 316
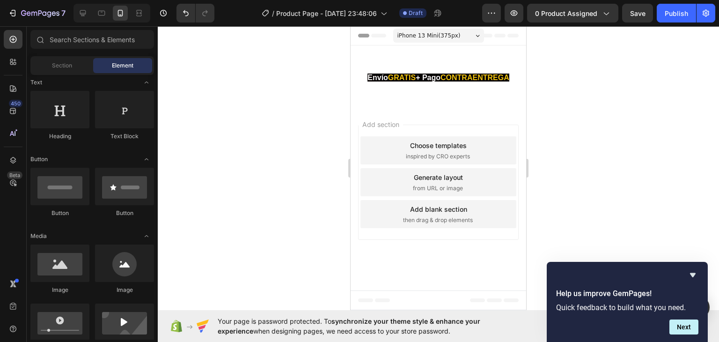
click at [319, 87] on div at bounding box center [439, 184] width 562 height 316
click at [574, 119] on div at bounding box center [439, 184] width 562 height 316
drag, startPoint x: 512, startPoint y: 122, endPoint x: 506, endPoint y: 133, distance: 12.4
click at [511, 123] on div "Add section Choose templates inspired by CRO experts Generate layout from URL o…" at bounding box center [439, 184] width 176 height 156
click at [506, 132] on div "Add section Choose templates inspired by CRO experts Generate layout from URL o…" at bounding box center [438, 182] width 161 height 115
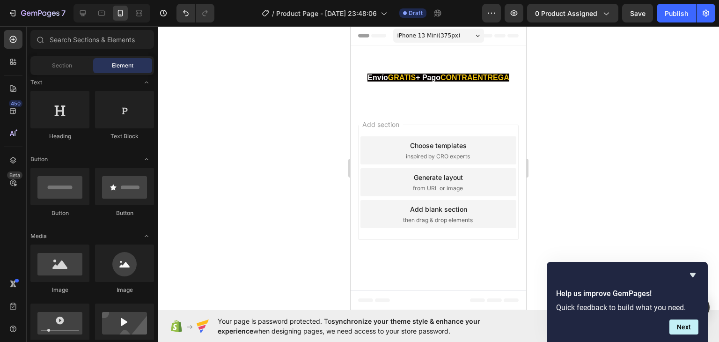
click at [401, 188] on div "Add section Choose templates inspired by CRO experts Generate layout from URL o…" at bounding box center [438, 182] width 161 height 115
click at [410, 150] on div "Choose templates" at bounding box center [438, 146] width 57 height 10
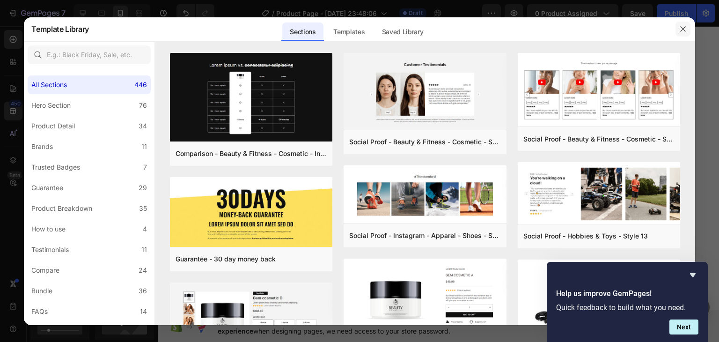
click at [685, 30] on icon "button" at bounding box center [683, 28] width 5 height 5
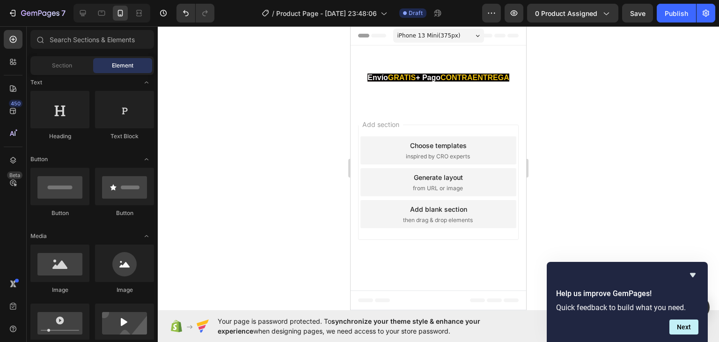
click at [403, 129] on span "Add section" at bounding box center [381, 124] width 44 height 10
drag, startPoint x: 435, startPoint y: 125, endPoint x: 416, endPoint y: 141, distance: 24.9
click at [419, 141] on div "Add section Choose templates inspired by CRO experts Generate layout from URL o…" at bounding box center [438, 182] width 161 height 115
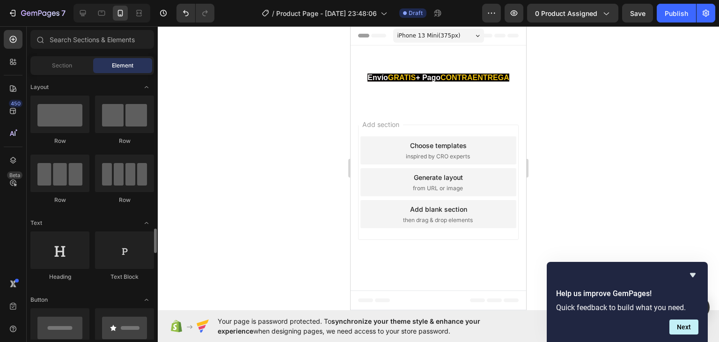
scroll to position [234, 0]
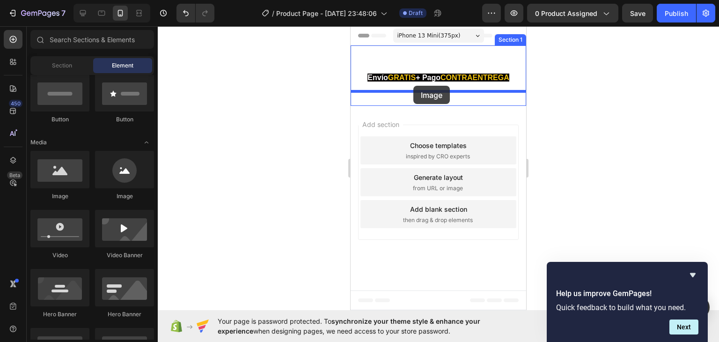
drag, startPoint x: 404, startPoint y: 201, endPoint x: 414, endPoint y: 86, distance: 115.6
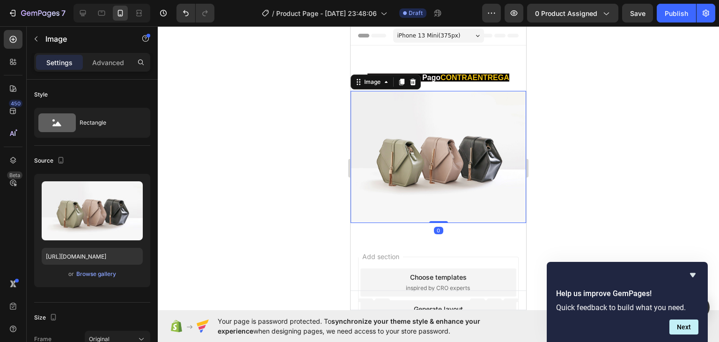
click at [262, 101] on div at bounding box center [439, 184] width 562 height 316
drag, startPoint x: 691, startPoint y: 145, endPoint x: 438, endPoint y: 149, distance: 253.4
click at [436, 149] on img at bounding box center [439, 157] width 176 height 132
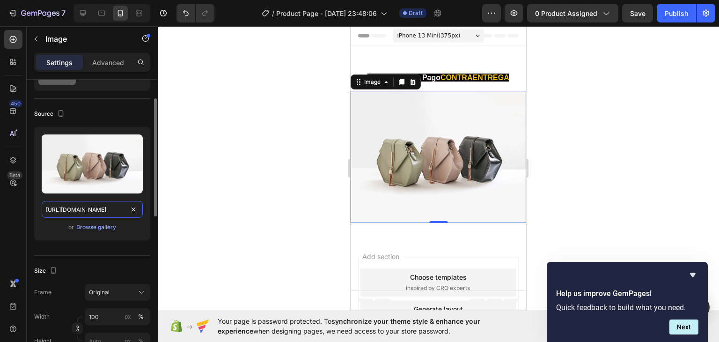
click at [95, 207] on input "[URL][DOMAIN_NAME]" at bounding box center [92, 209] width 101 height 17
click at [101, 227] on div "Browse gallery" at bounding box center [96, 227] width 40 height 8
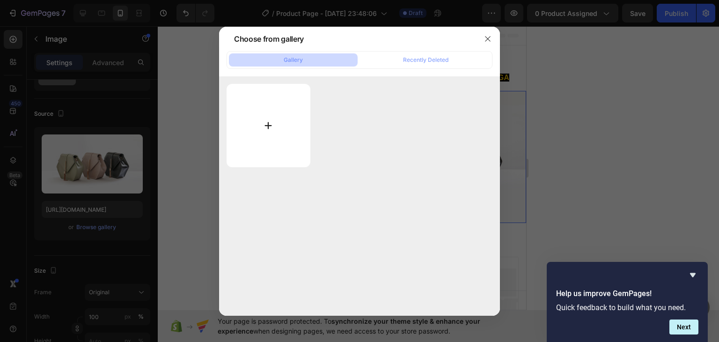
click at [272, 104] on input "file" at bounding box center [269, 125] width 84 height 83
type input "C:\fakepath\15.png"
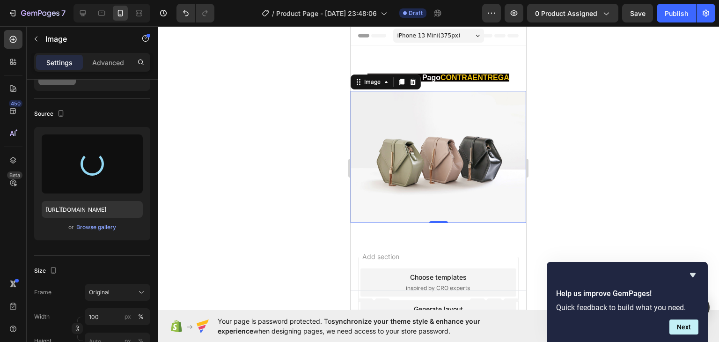
type input "[URL][DOMAIN_NAME]"
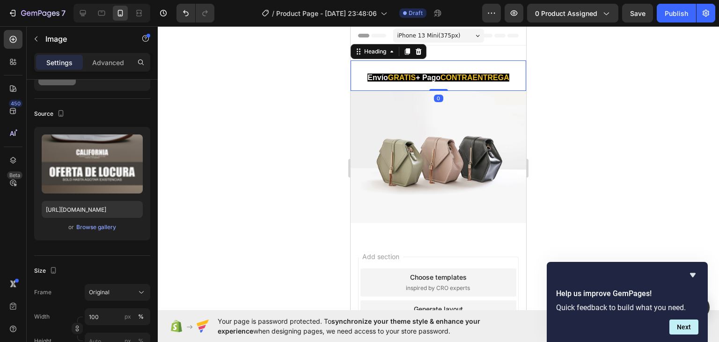
click at [472, 90] on p "⁠⁠⁠⁠⁠⁠⁠ Envío GRATIS + Pago CONTRAENTREGA" at bounding box center [439, 75] width 174 height 29
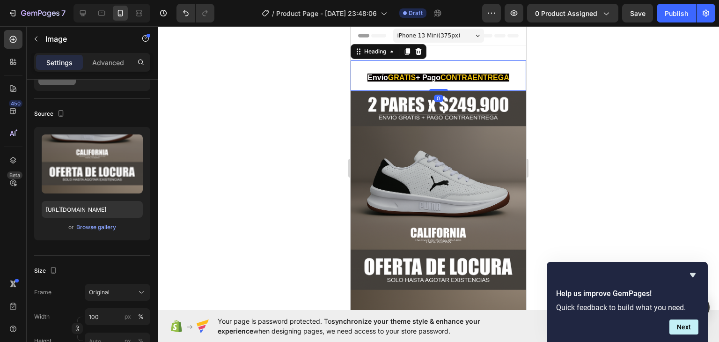
scroll to position [0, 0]
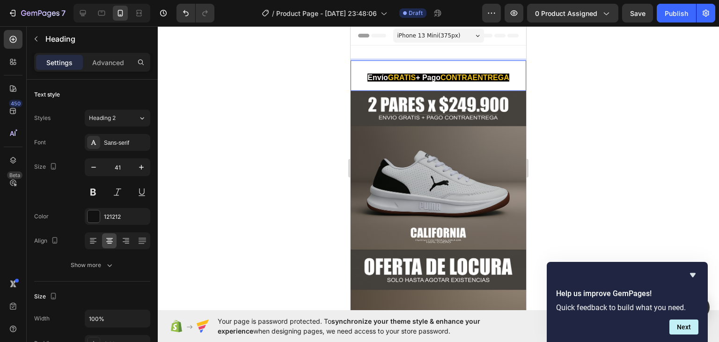
click at [386, 90] on p "Envío GRATIS + Pago CONTRAENTREGA" at bounding box center [439, 75] width 174 height 29
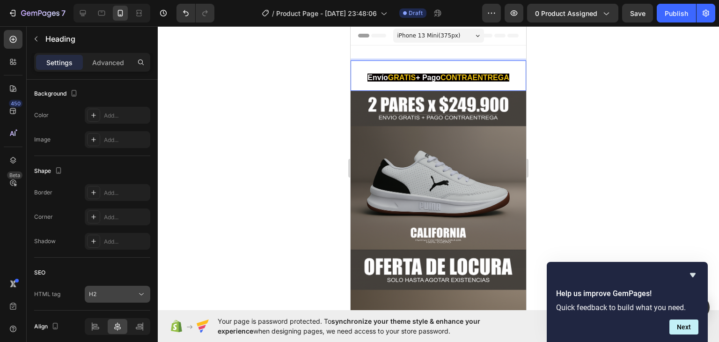
scroll to position [318, 0]
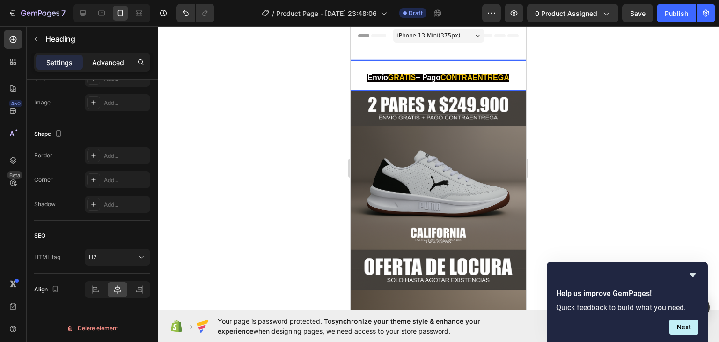
click at [103, 56] on div "Advanced" at bounding box center [108, 62] width 47 height 15
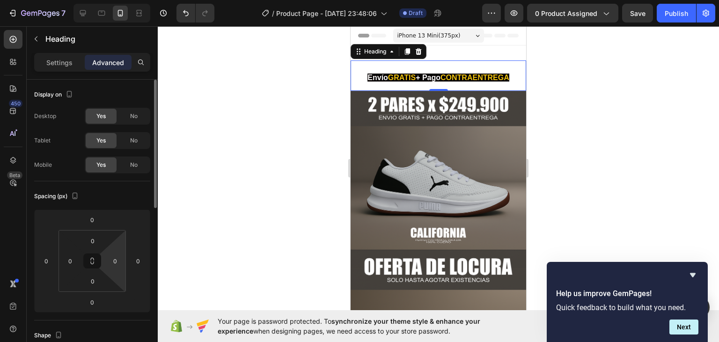
scroll to position [47, 0]
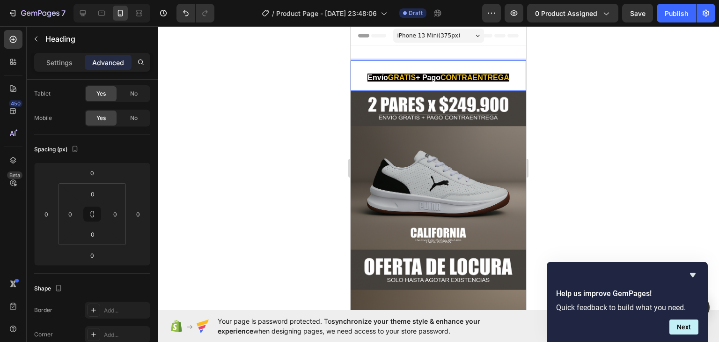
click at [415, 90] on p "Envío GRATIS + Pago CONTRAENTREGA" at bounding box center [439, 75] width 174 height 29
drag, startPoint x: 466, startPoint y: 111, endPoint x: 446, endPoint y: 109, distance: 19.8
click at [460, 90] on p "Envío GRATIS + Pago CONTRAENTREGA" at bounding box center [439, 75] width 174 height 29
click at [442, 90] on p "Envío GRATIS + Pago CONTRAENTREGA" at bounding box center [439, 75] width 174 height 29
click at [441, 81] on strong "CONTRAENTREGA" at bounding box center [475, 78] width 69 height 8
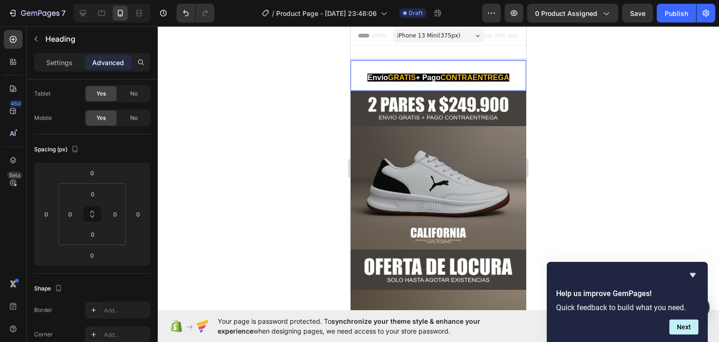
click at [298, 74] on div at bounding box center [439, 184] width 562 height 316
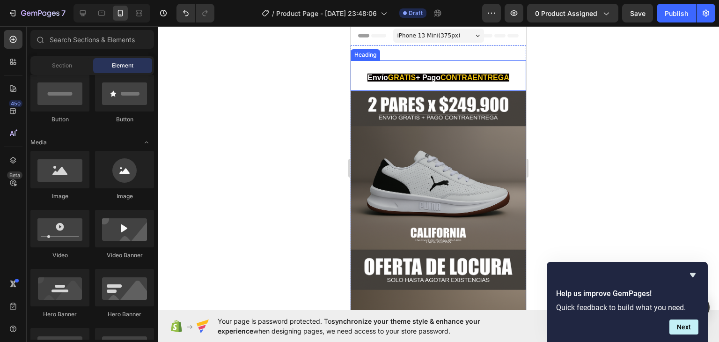
click at [411, 65] on p "⁠⁠⁠⁠⁠⁠⁠ Envío GRATIS + Pago CONTRAENTREGA" at bounding box center [439, 75] width 174 height 29
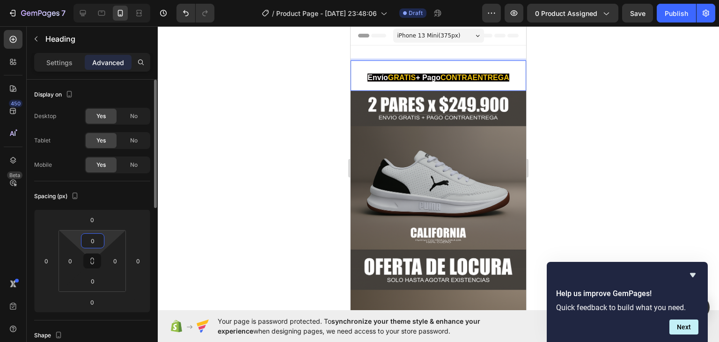
click at [94, 244] on input "0" at bounding box center [92, 241] width 19 height 14
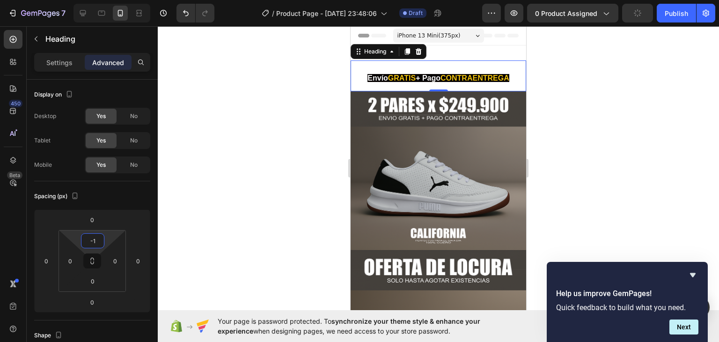
type input "1"
click at [190, 195] on div at bounding box center [439, 184] width 562 height 316
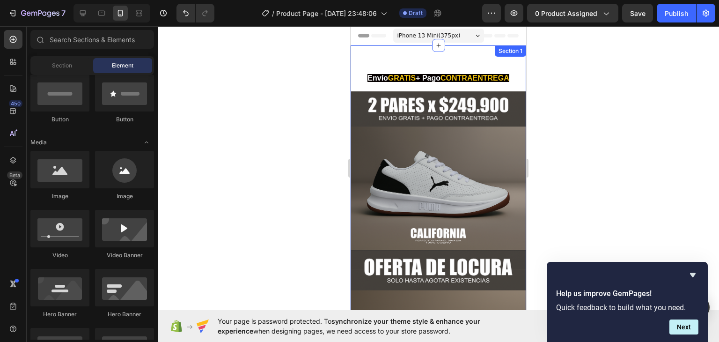
click at [392, 51] on div "⁠⁠⁠⁠⁠⁠⁠ Envío GRATIS + Pago CONTRAENTREGA Heading Image Section 1" at bounding box center [439, 237] width 176 height 385
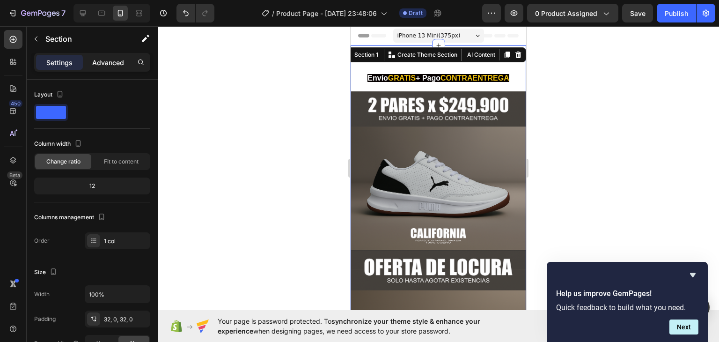
click at [97, 56] on div "Advanced" at bounding box center [108, 62] width 47 height 15
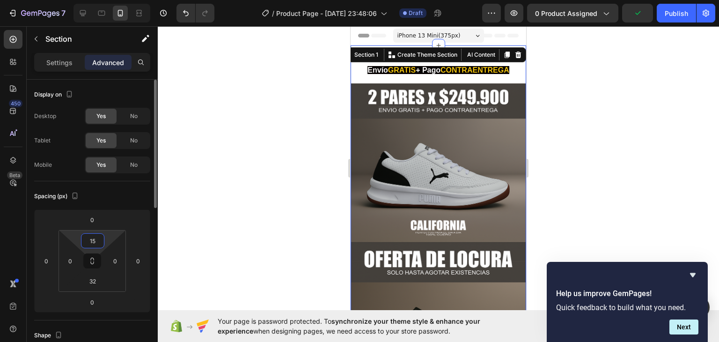
type input "1"
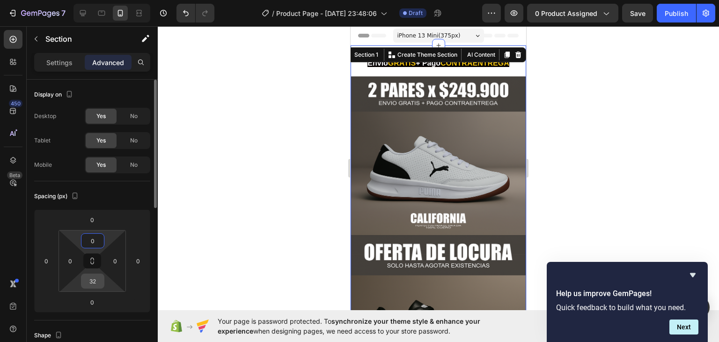
type input "0"
click at [97, 286] on input "32" at bounding box center [92, 281] width 19 height 14
type input "0"
click at [193, 256] on div at bounding box center [439, 184] width 562 height 316
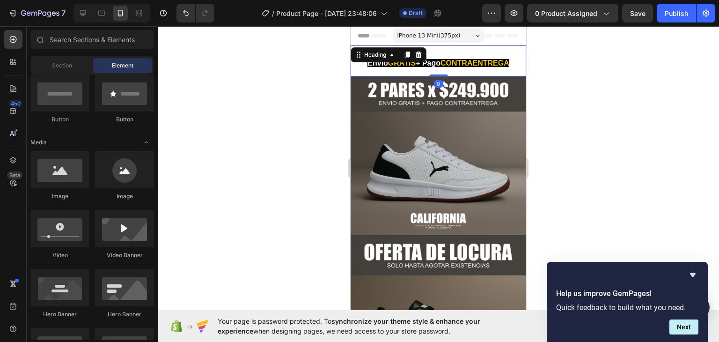
click at [415, 53] on div "⁠⁠⁠⁠⁠⁠⁠ Envío GRATIS + Pago CONTRAENTREGA Heading 0" at bounding box center [439, 60] width 176 height 31
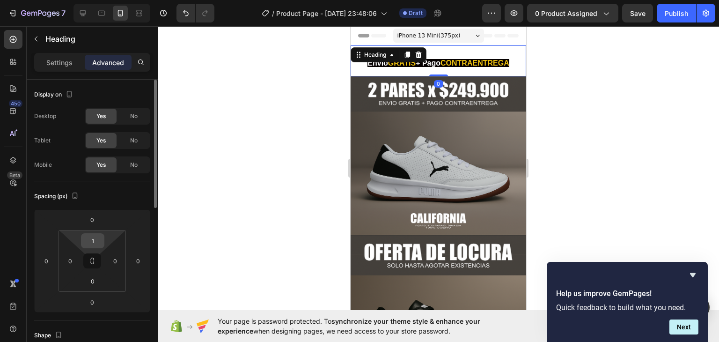
click at [97, 245] on input "1" at bounding box center [92, 241] width 19 height 14
type input "0"
click at [273, 189] on div at bounding box center [439, 184] width 562 height 316
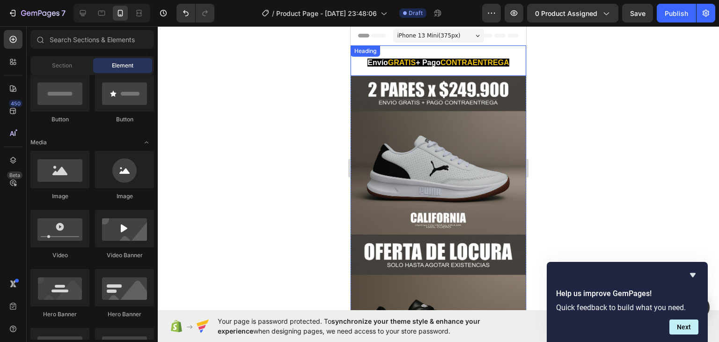
click at [402, 69] on p "⁠⁠⁠⁠⁠⁠⁠ Envío GRATIS + Pago CONTRAENTREGA" at bounding box center [439, 60] width 174 height 29
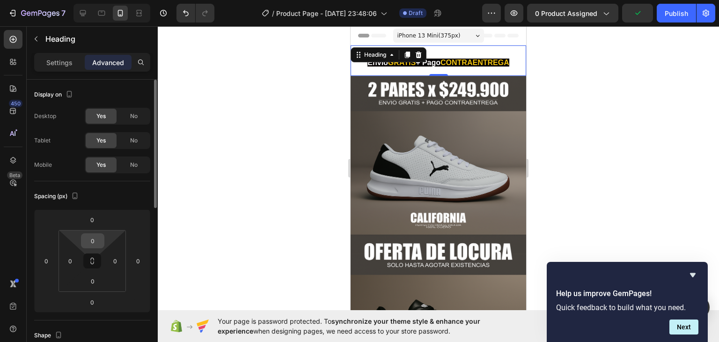
click at [95, 238] on input "0" at bounding box center [92, 241] width 19 height 14
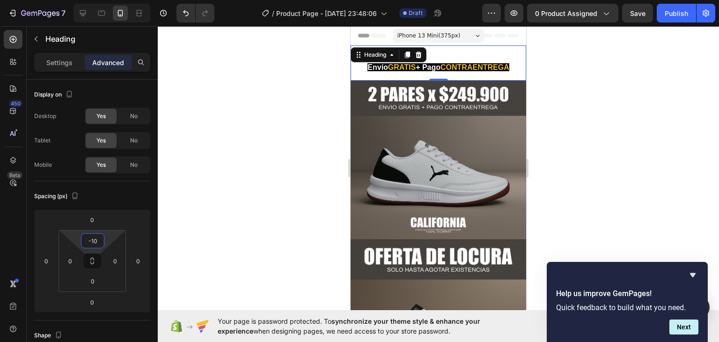
type input "10"
click at [256, 185] on div at bounding box center [439, 184] width 562 height 316
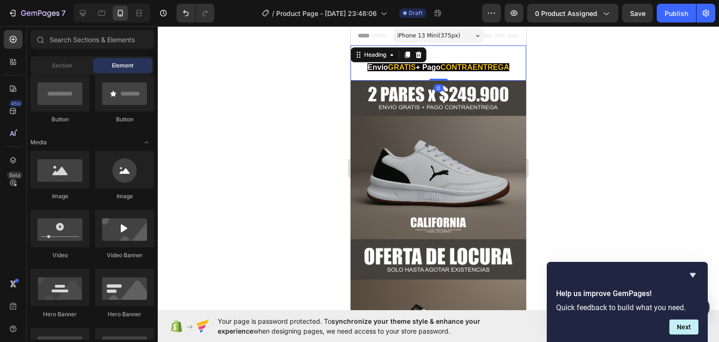
click at [389, 59] on div "⁠⁠⁠⁠⁠⁠⁠ Envío GRATIS + Pago CONTRAENTREGA Heading 0" at bounding box center [439, 62] width 176 height 35
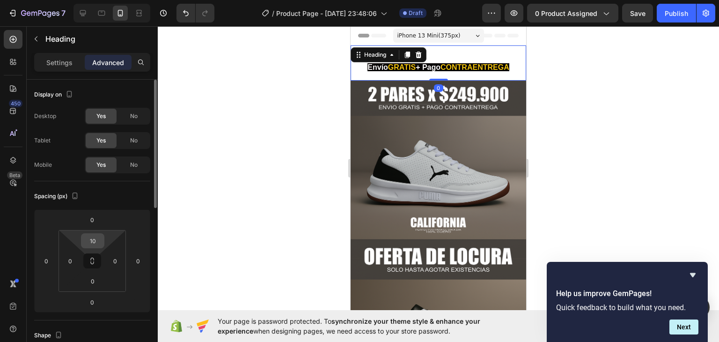
click at [94, 242] on input "10" at bounding box center [92, 241] width 19 height 14
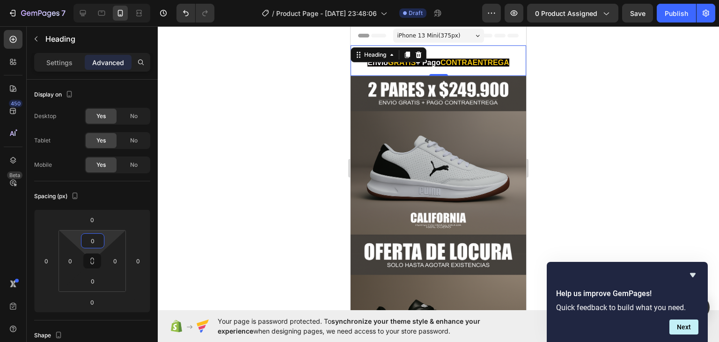
type input "0"
click at [216, 251] on div at bounding box center [439, 184] width 562 height 316
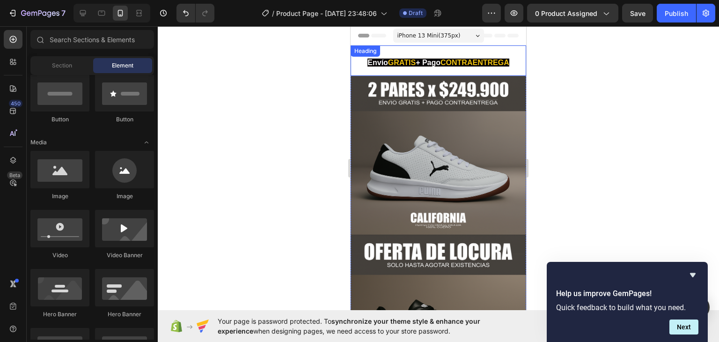
click at [409, 50] on div "⁠⁠⁠⁠⁠⁠⁠ Envío GRATIS + Pago CONTRAENTREGA Heading" at bounding box center [439, 60] width 176 height 30
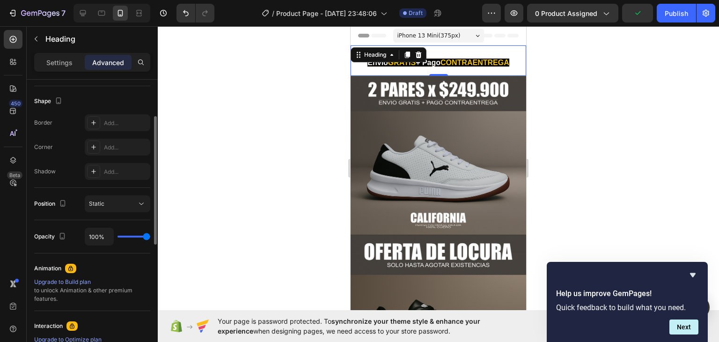
scroll to position [187, 0]
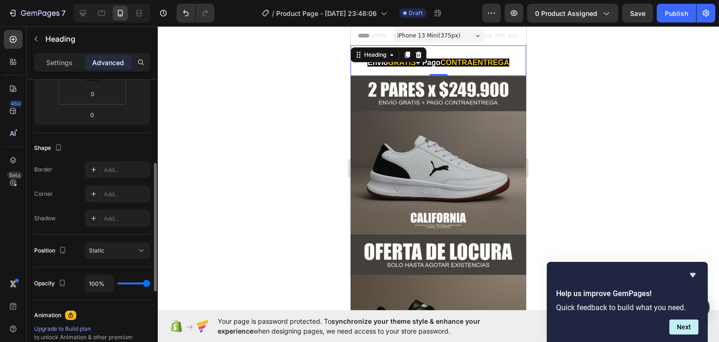
type input "83%"
type input "83"
type input "64%"
type input "64"
type input "34%"
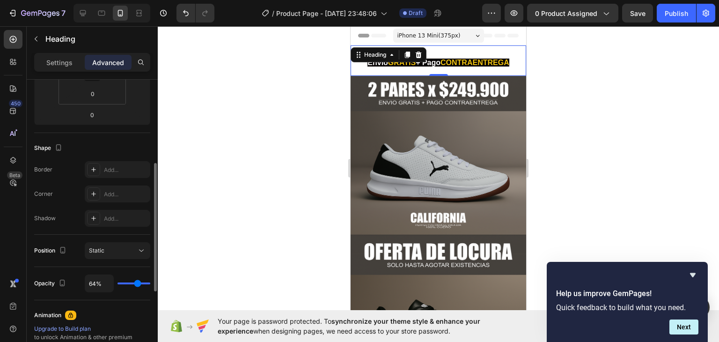
type input "34"
type input "20%"
type input "20"
type input "8%"
type input "8"
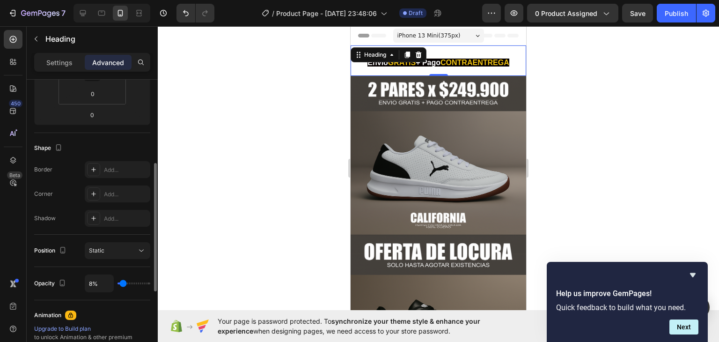
type input "0%"
type input "0"
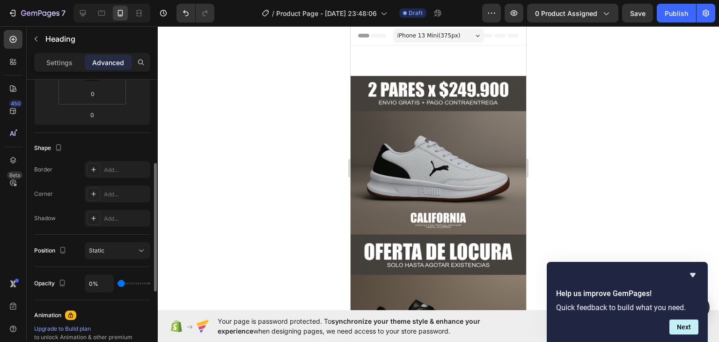
type input "11%"
type input "11"
type input "36%"
type input "36"
type input "46%"
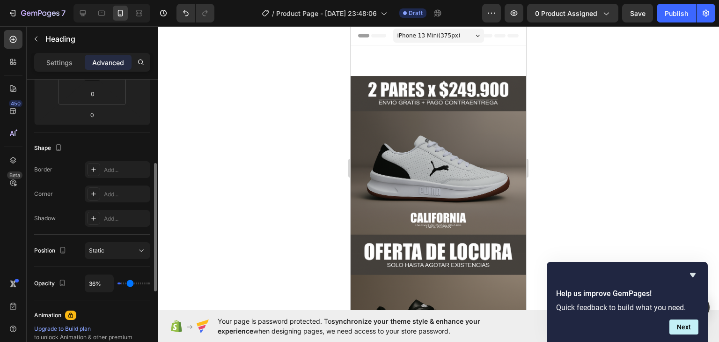
type input "46"
type input "48%"
type input "48"
type input "51%"
type input "51"
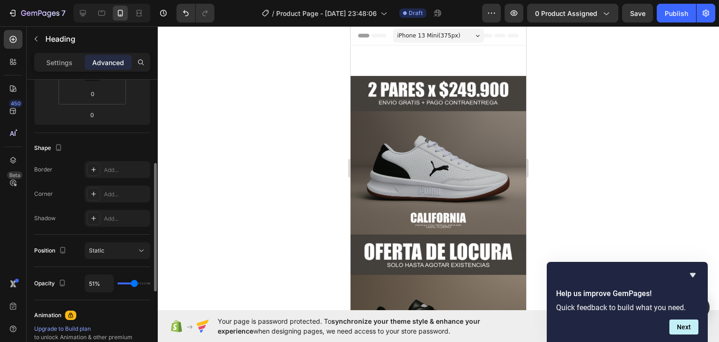
type input "55%"
type input "55"
type input "58%"
type input "58"
type input "63%"
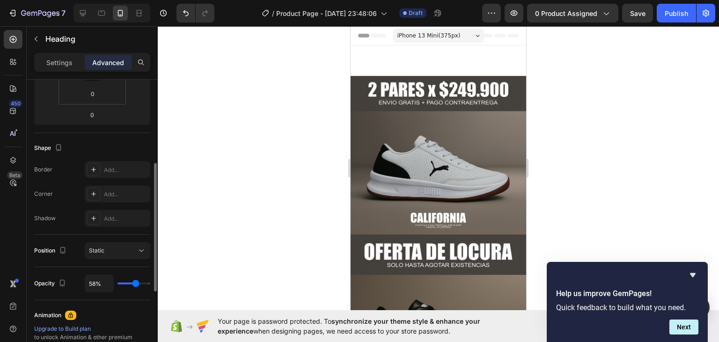
type input "63"
type input "67%"
type input "67"
type input "76%"
type input "76"
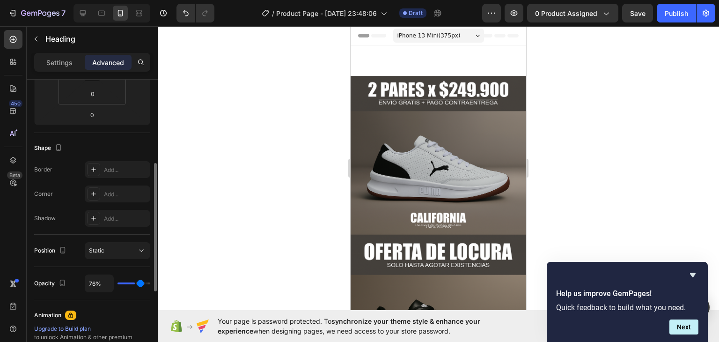
type input "83%"
type input "83"
type input "91%"
type input "91"
type input "100%"
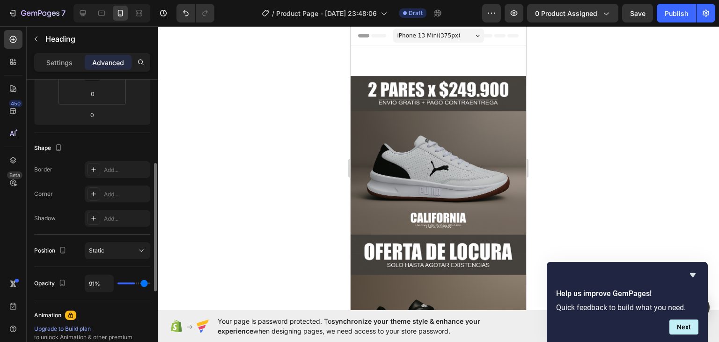
type input "100"
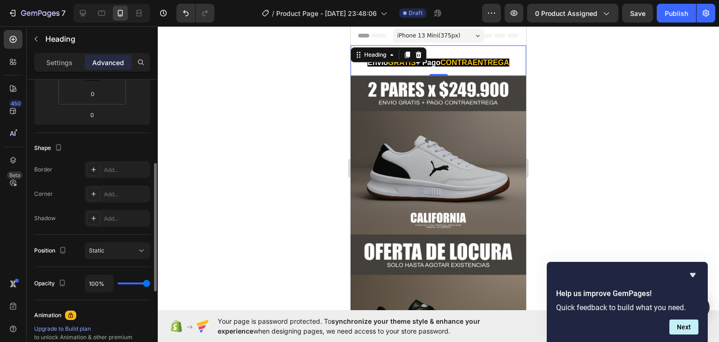
drag, startPoint x: 146, startPoint y: 284, endPoint x: 223, endPoint y: 272, distance: 78.6
click at [150, 282] on input "range" at bounding box center [134, 283] width 33 height 2
click at [107, 252] on div "Static" at bounding box center [113, 250] width 48 height 8
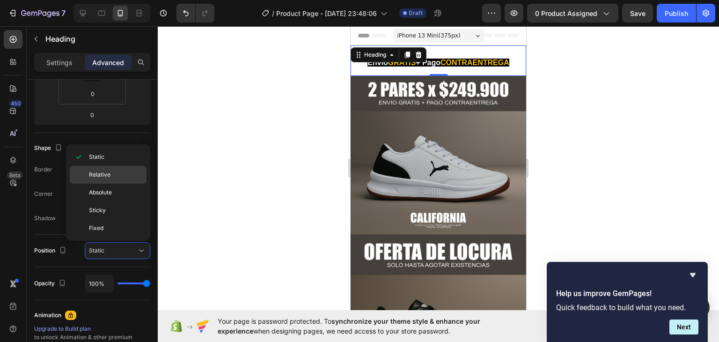
click at [104, 174] on span "Relative" at bounding box center [100, 174] width 22 height 8
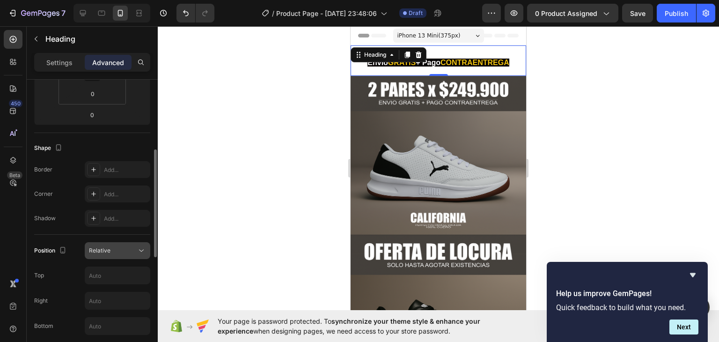
click at [117, 250] on div "Relative" at bounding box center [113, 250] width 48 height 8
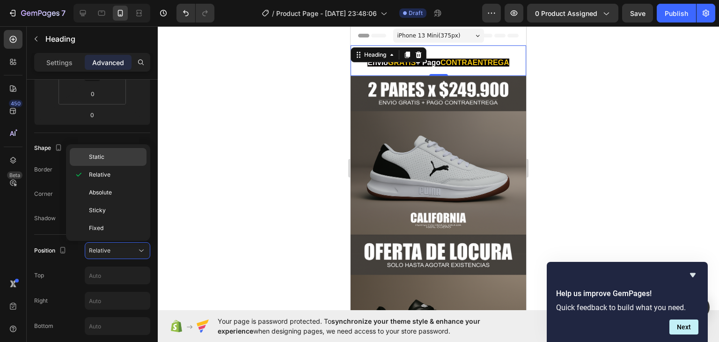
click at [115, 160] on p "Static" at bounding box center [115, 157] width 53 height 8
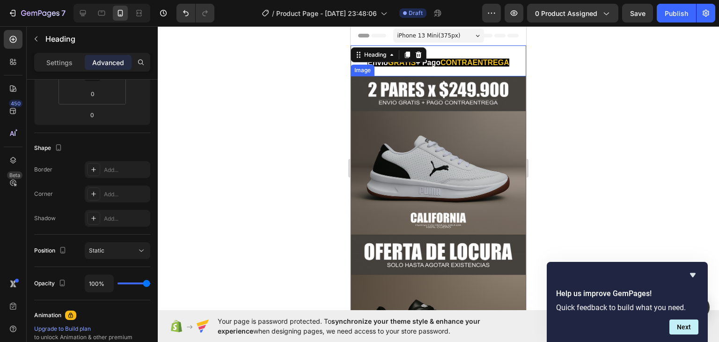
drag, startPoint x: 454, startPoint y: 124, endPoint x: 454, endPoint y: 118, distance: 5.6
click at [454, 123] on img at bounding box center [439, 238] width 176 height 324
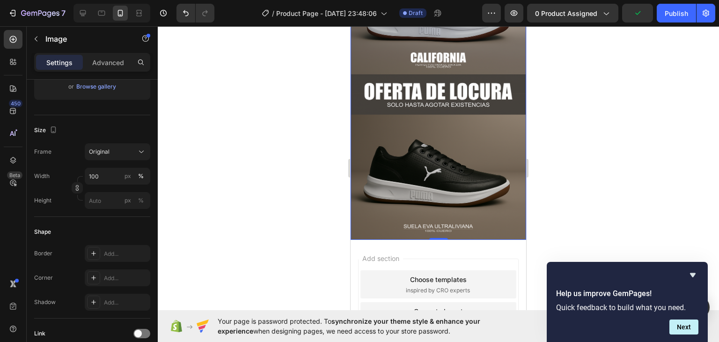
scroll to position [0, 0]
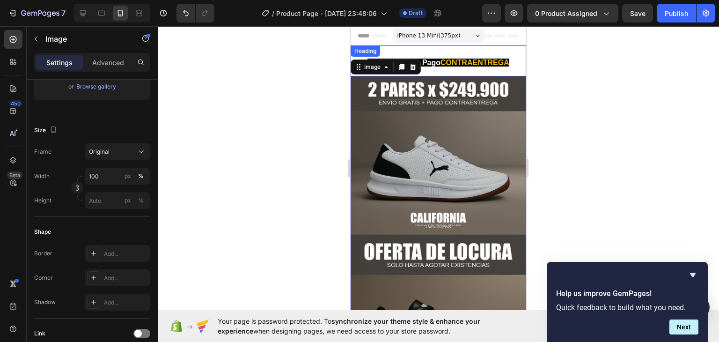
click at [498, 72] on p "⁠⁠⁠⁠⁠⁠⁠ Envío GRATIS + Pago CONTRAENTREGA" at bounding box center [439, 60] width 174 height 29
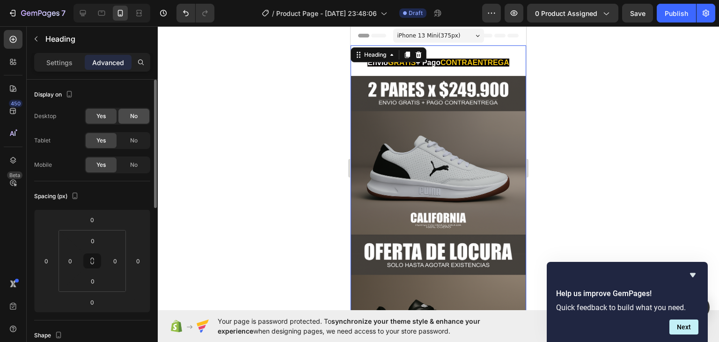
click at [135, 118] on span "No" at bounding box center [133, 116] width 7 height 8
click at [99, 116] on span "Yes" at bounding box center [100, 116] width 9 height 8
click at [317, 88] on div at bounding box center [439, 184] width 562 height 316
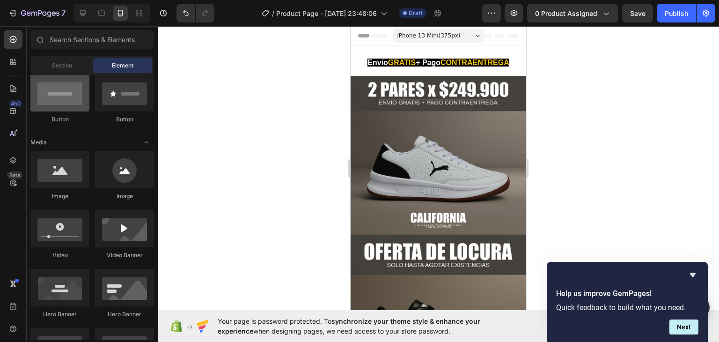
click at [55, 96] on div at bounding box center [59, 92] width 59 height 37
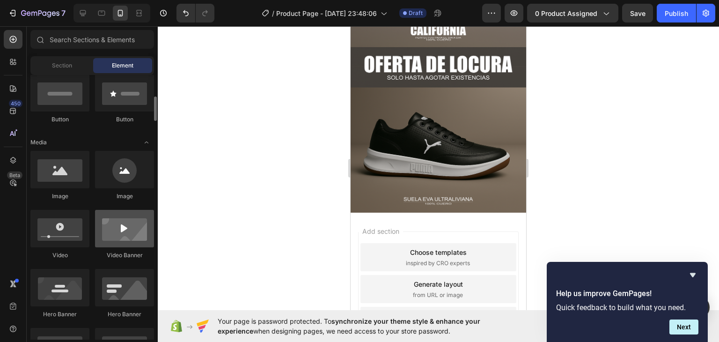
scroll to position [141, 0]
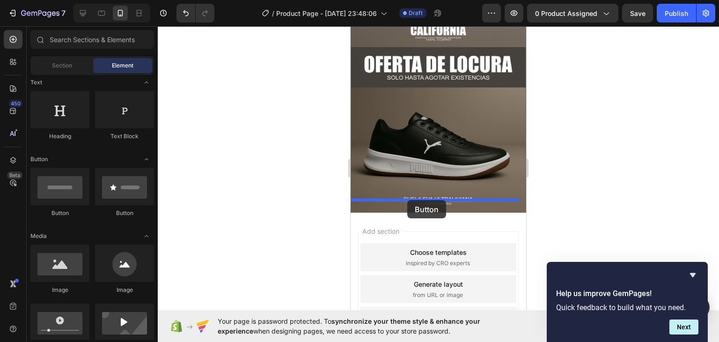
drag, startPoint x: 405, startPoint y: 212, endPoint x: 407, endPoint y: 200, distance: 13.0
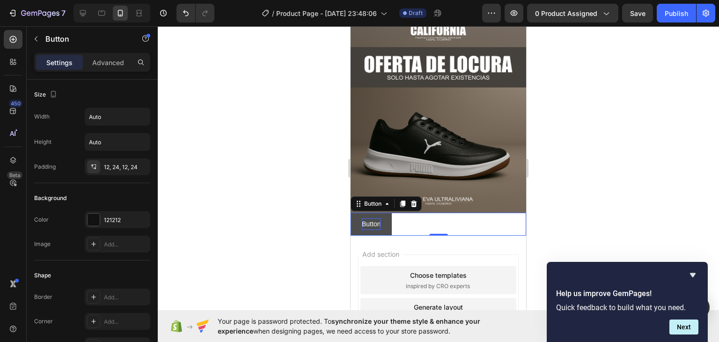
click at [375, 218] on p "Button" at bounding box center [371, 224] width 19 height 12
click at [386, 213] on button "Button" at bounding box center [371, 224] width 41 height 23
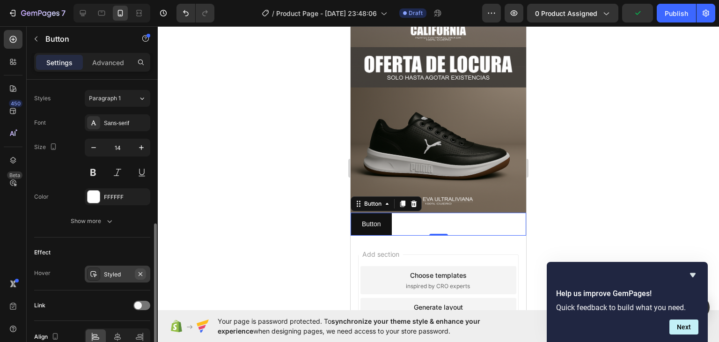
scroll to position [381, 0]
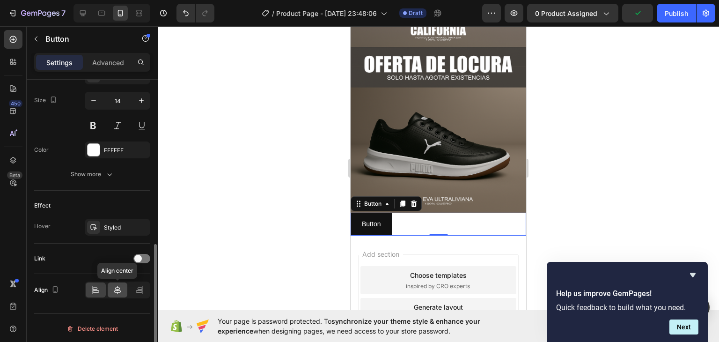
click at [120, 290] on icon at bounding box center [117, 290] width 7 height 8
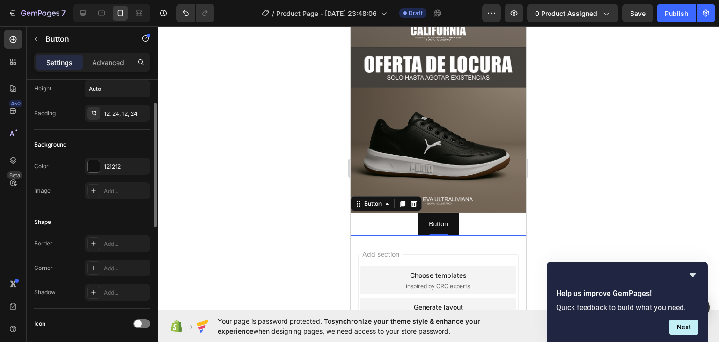
scroll to position [0, 0]
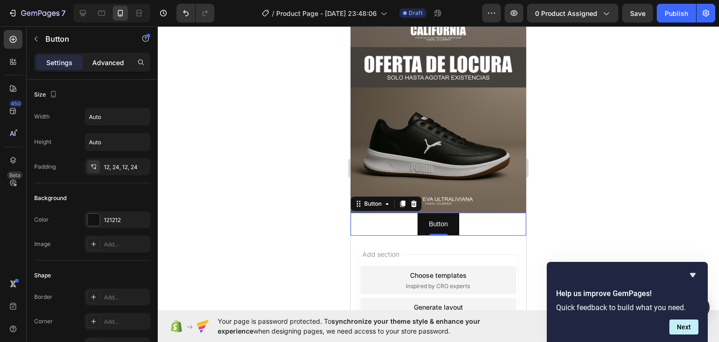
click at [109, 58] on p "Advanced" at bounding box center [108, 63] width 32 height 10
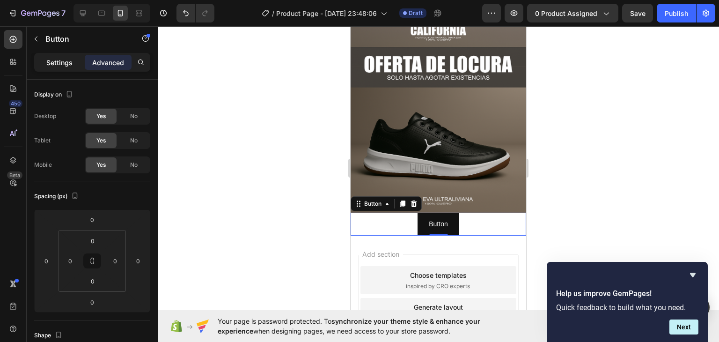
click at [62, 65] on p "Settings" at bounding box center [59, 63] width 26 height 10
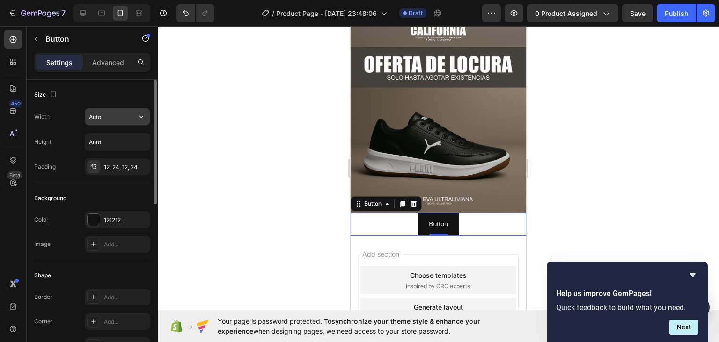
click at [101, 113] on input "Auto" at bounding box center [117, 116] width 65 height 17
click at [129, 117] on input "Auto" at bounding box center [117, 116] width 65 height 17
click at [145, 113] on icon "button" at bounding box center [141, 116] width 9 height 9
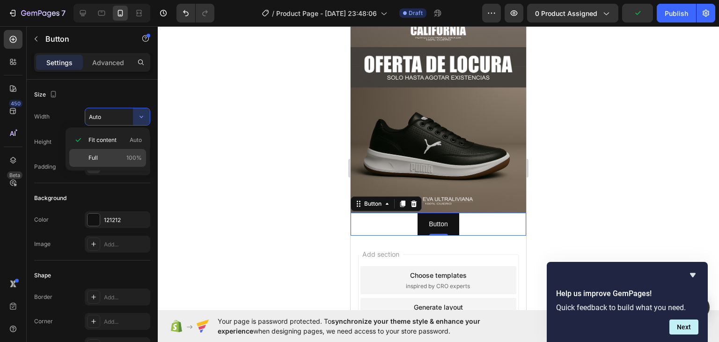
click at [100, 158] on p "Full 100%" at bounding box center [115, 158] width 53 height 8
type input "100%"
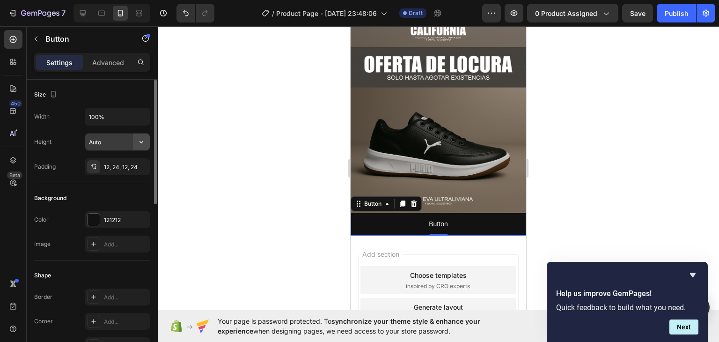
click at [144, 137] on icon "button" at bounding box center [141, 141] width 9 height 9
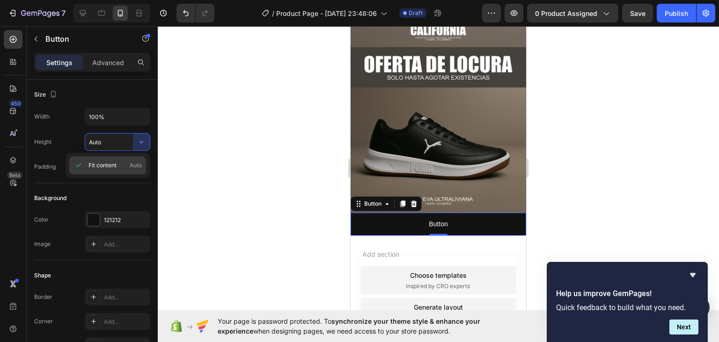
click at [134, 163] on span "Auto" at bounding box center [136, 165] width 12 height 8
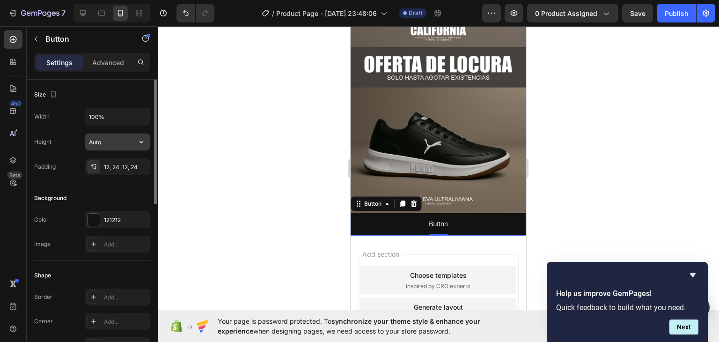
click at [137, 138] on icon "button" at bounding box center [141, 141] width 9 height 9
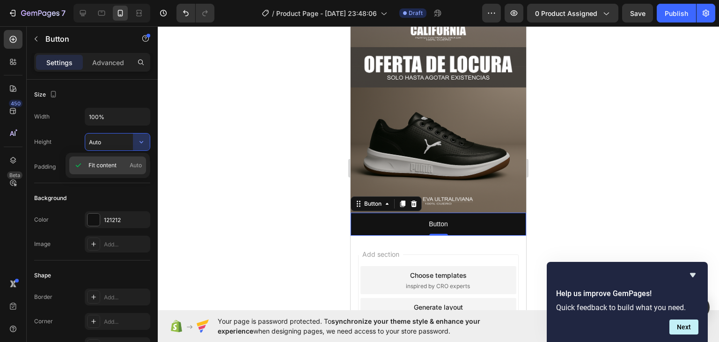
click at [77, 164] on icon at bounding box center [78, 165] width 9 height 9
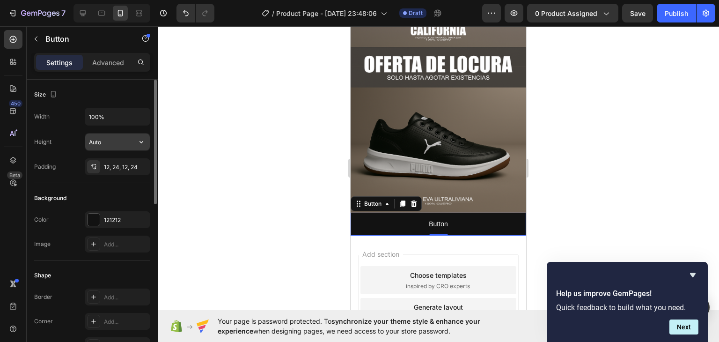
click at [142, 135] on button "button" at bounding box center [141, 141] width 17 height 17
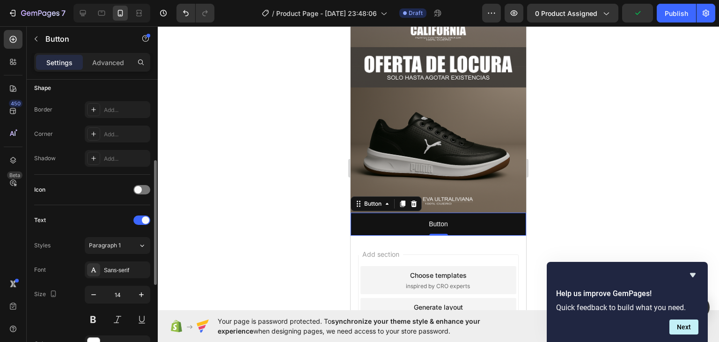
scroll to position [234, 0]
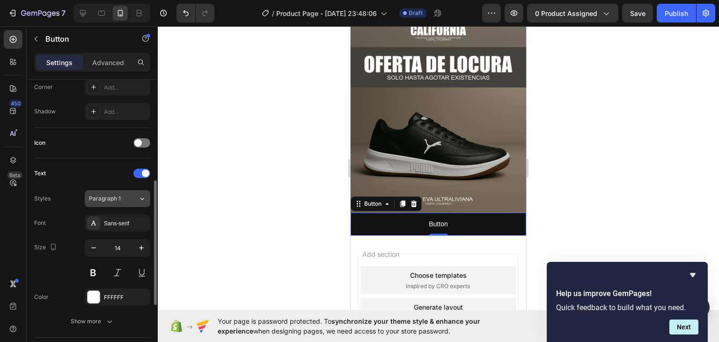
click at [131, 194] on div "Paragraph 1" at bounding box center [113, 198] width 49 height 8
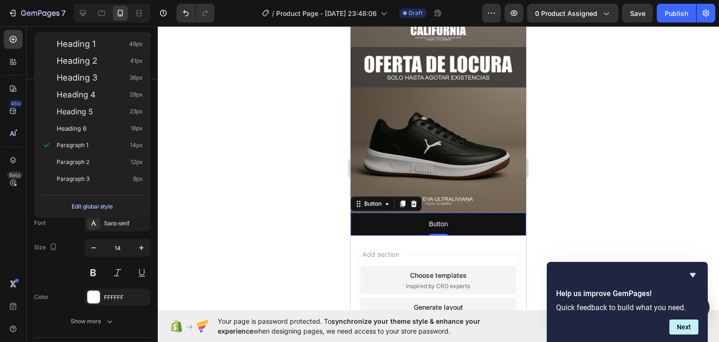
click at [133, 199] on button "Edit global style" at bounding box center [92, 206] width 101 height 15
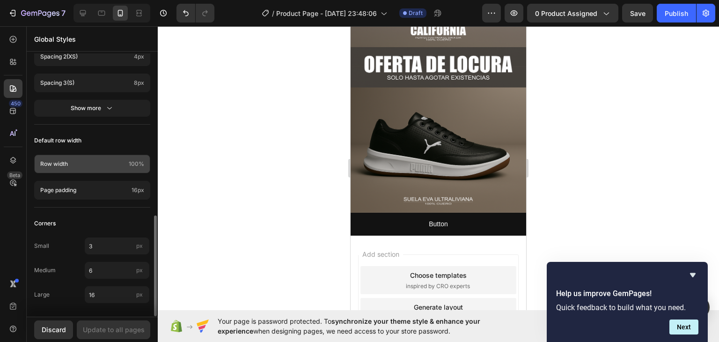
scroll to position [422, 0]
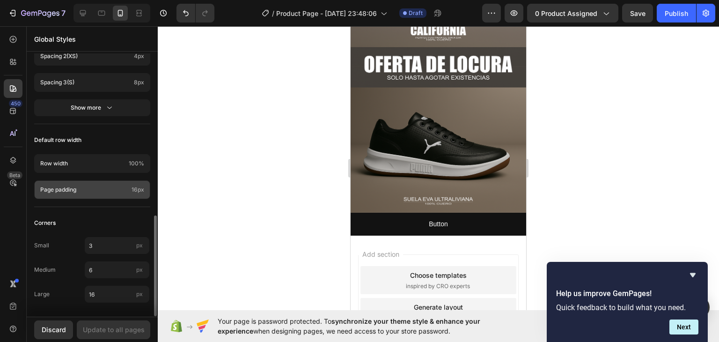
click at [99, 191] on p "Page padding" at bounding box center [84, 189] width 88 height 8
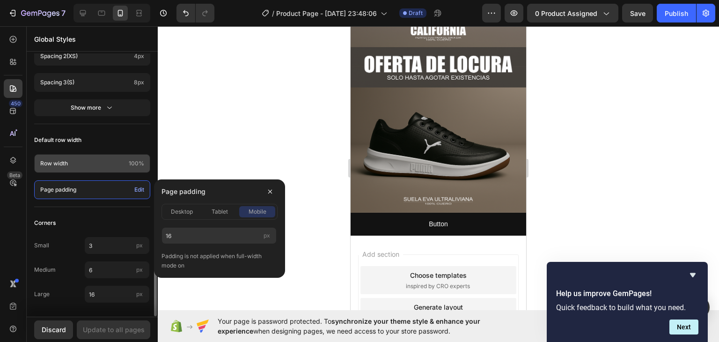
click at [96, 163] on p "Row width" at bounding box center [82, 163] width 85 height 8
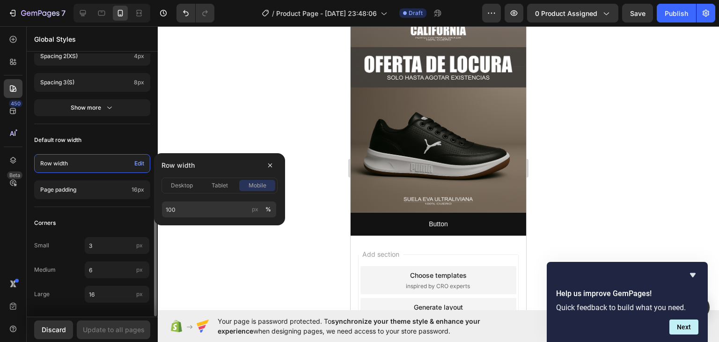
click at [65, 219] on div "Corners" at bounding box center [92, 223] width 116 height 17
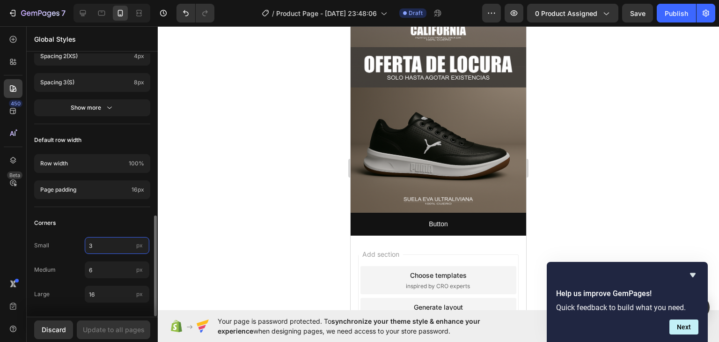
click at [100, 243] on input "3" at bounding box center [117, 245] width 65 height 17
click at [119, 298] on input "16" at bounding box center [117, 294] width 65 height 17
type input "10"
click at [74, 249] on div "Small 3 px" at bounding box center [92, 245] width 116 height 17
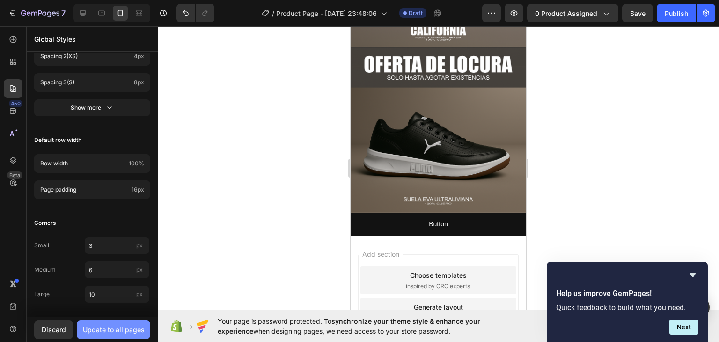
click at [109, 328] on div "Update to all pages" at bounding box center [114, 330] width 62 height 10
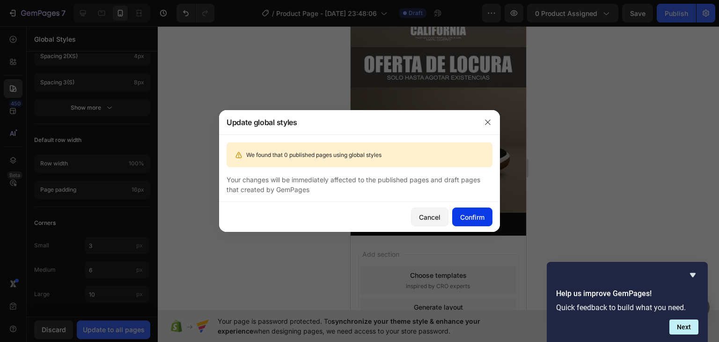
click at [470, 215] on div "Confirm" at bounding box center [472, 217] width 24 height 10
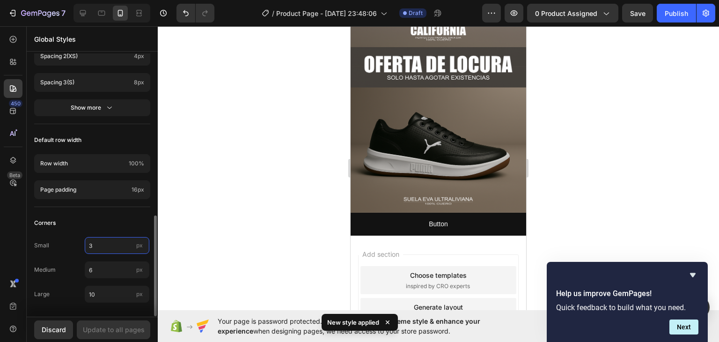
click at [100, 242] on input "3" at bounding box center [117, 245] width 65 height 17
type input "0"
type input "10"
click at [105, 227] on div "Corners" at bounding box center [92, 223] width 116 height 17
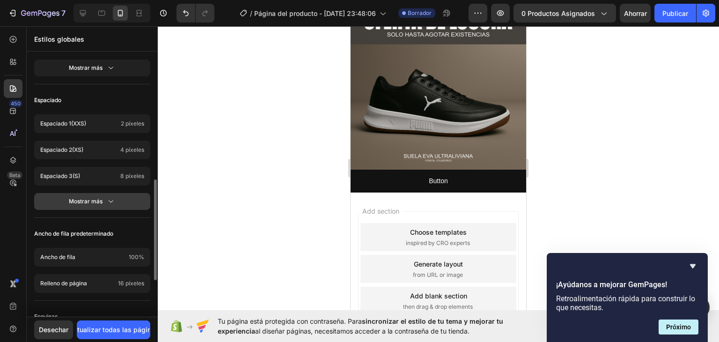
scroll to position [259, 0]
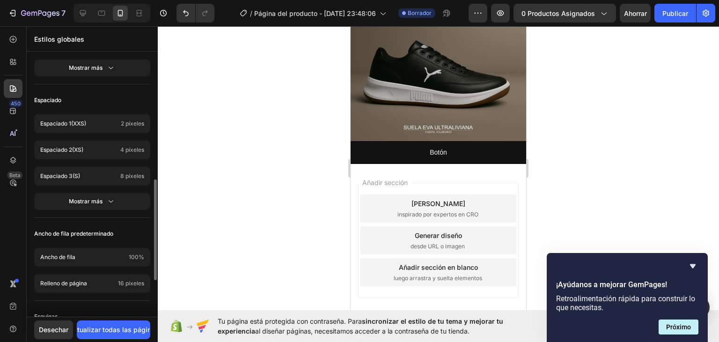
click at [122, 218] on div "Bandera Botón Texto Fondo Línea Acento Administrador [PERSON_NAME] Título sans-…" at bounding box center [92, 68] width 131 height 686
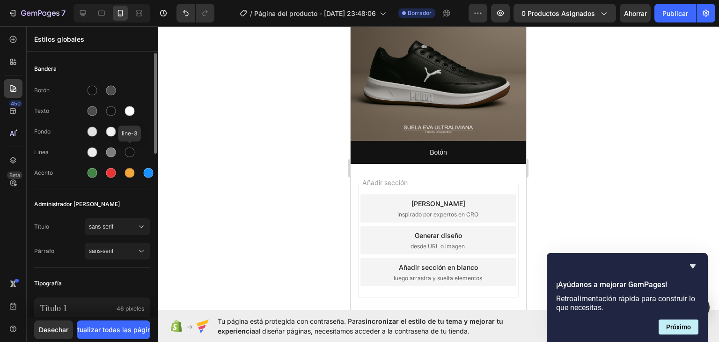
scroll to position [0, 0]
click at [133, 225] on span "sans-serif" at bounding box center [113, 227] width 48 height 8
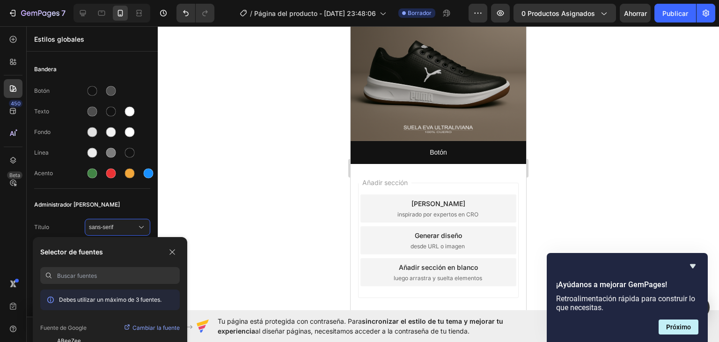
click at [90, 271] on input at bounding box center [118, 275] width 123 height 17
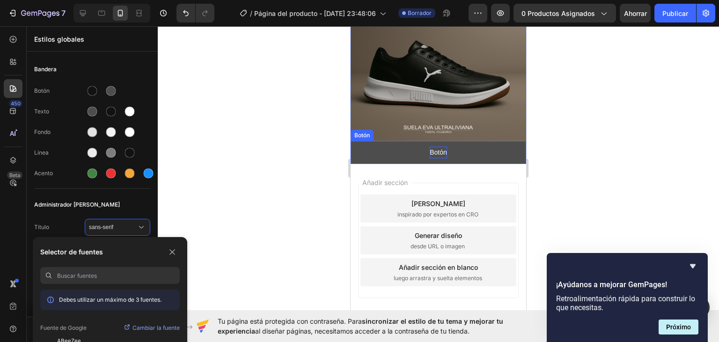
click at [430, 156] on font "Botón" at bounding box center [438, 151] width 17 height 7
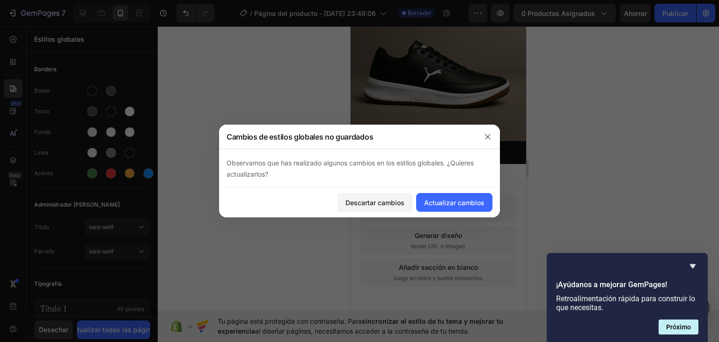
drag, startPoint x: 484, startPoint y: 136, endPoint x: 450, endPoint y: 156, distance: 39.7
click at [483, 135] on button "button" at bounding box center [488, 136] width 15 height 15
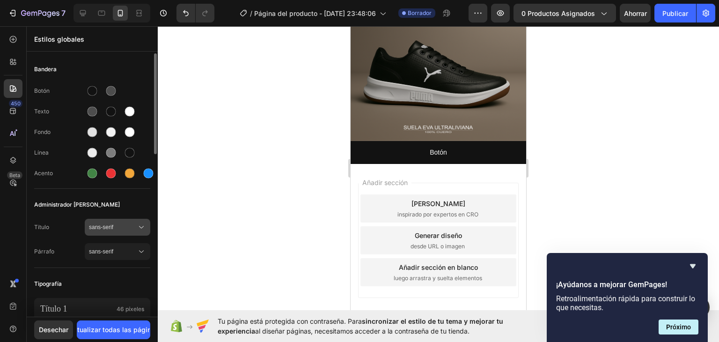
click at [108, 225] on font "sans-serif" at bounding box center [101, 227] width 24 height 7
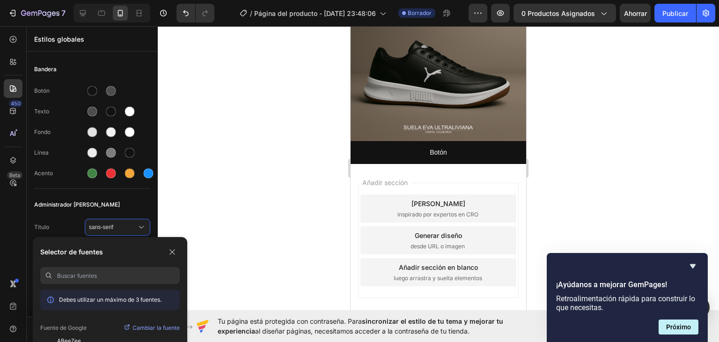
click at [97, 274] on input at bounding box center [118, 275] width 123 height 17
type input "¿"
type input "¡ OBTEN OFERTA AHORA !"
click at [173, 254] on icon "button" at bounding box center [172, 251] width 7 height 7
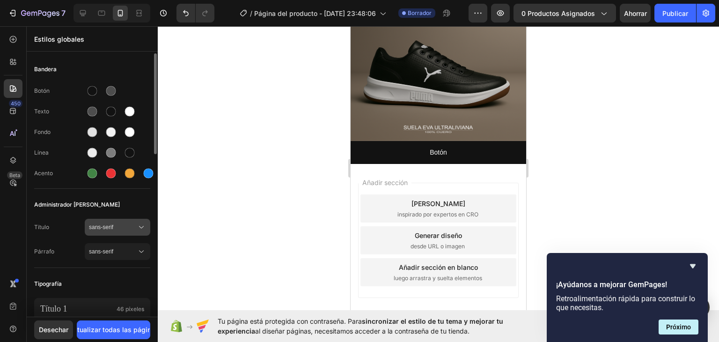
click at [113, 231] on div "sans-serif" at bounding box center [117, 226] width 57 height 9
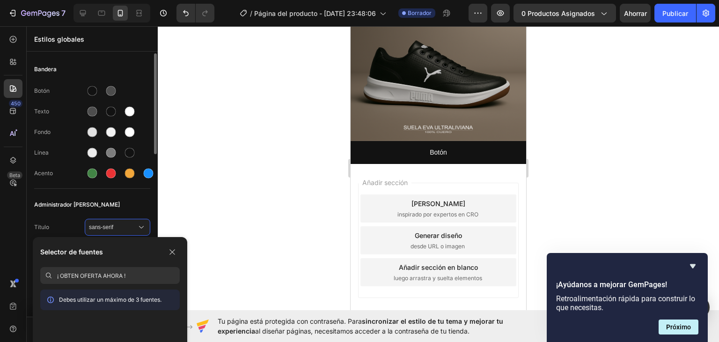
click at [135, 213] on div "Título sans-serif Párrafo sans-serif" at bounding box center [92, 240] width 116 height 54
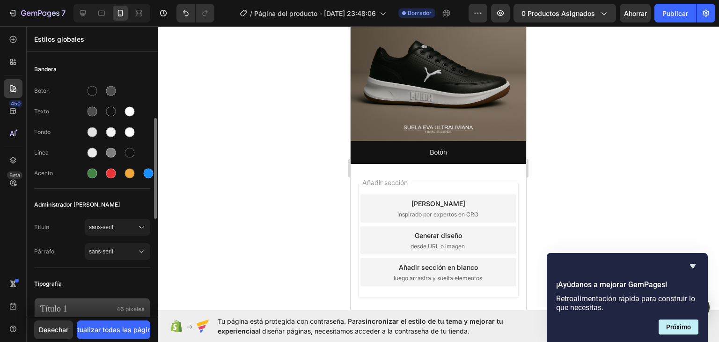
scroll to position [47, 0]
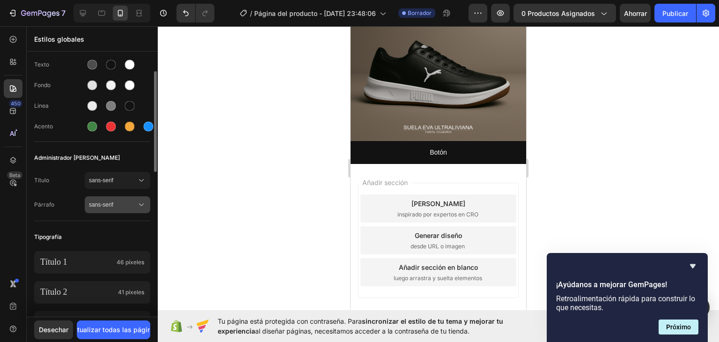
click at [102, 201] on font "sans-serif" at bounding box center [101, 204] width 24 height 7
click at [130, 152] on div "Administrador [PERSON_NAME]" at bounding box center [92, 157] width 116 height 17
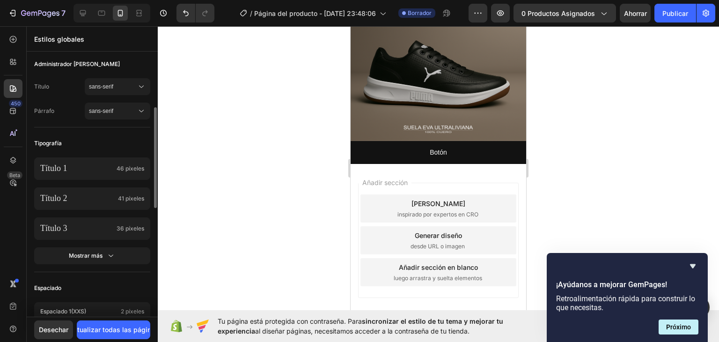
scroll to position [0, 0]
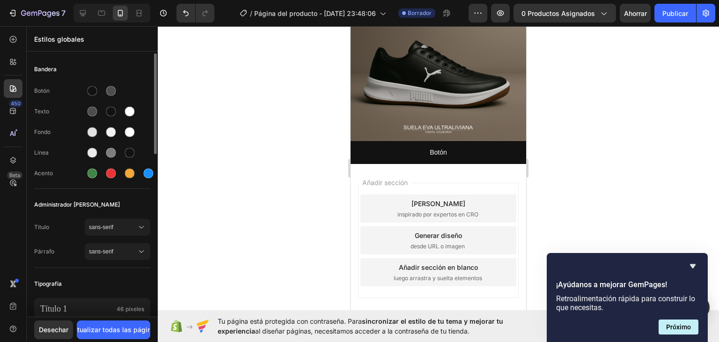
click at [42, 95] on div "Botón" at bounding box center [92, 90] width 116 height 15
click at [41, 92] on font "Botón" at bounding box center [41, 90] width 15 height 7
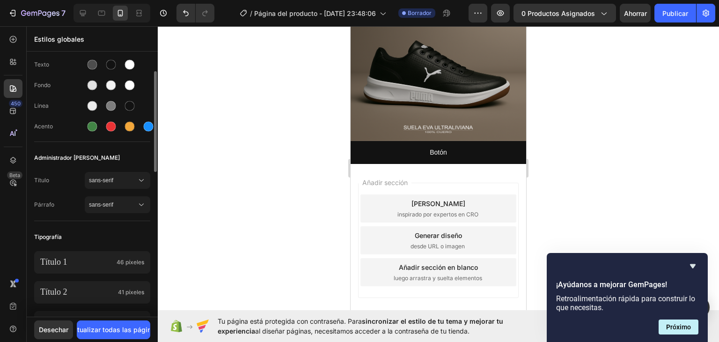
scroll to position [94, 0]
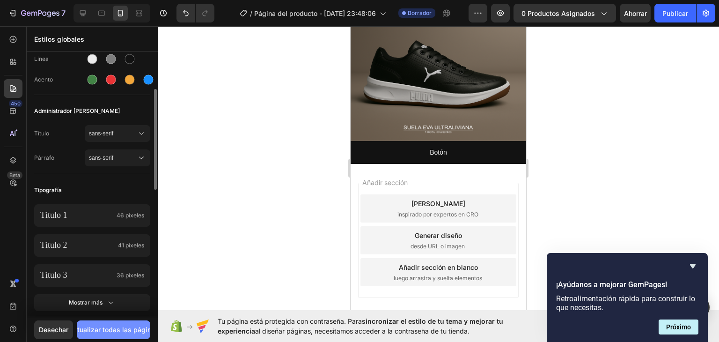
click at [107, 327] on font "Actualizar todas las páginas" at bounding box center [114, 330] width 90 height 8
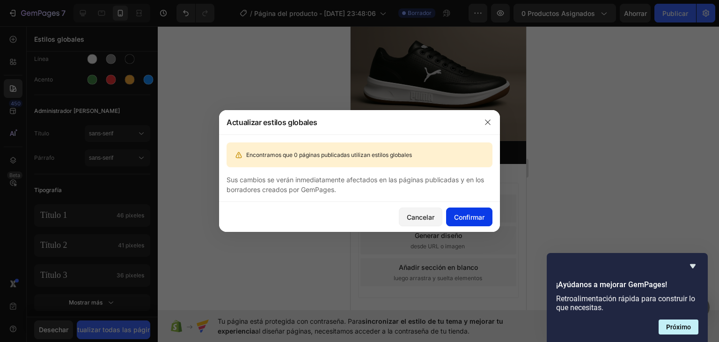
click at [465, 214] on font "Confirmar" at bounding box center [469, 217] width 30 height 8
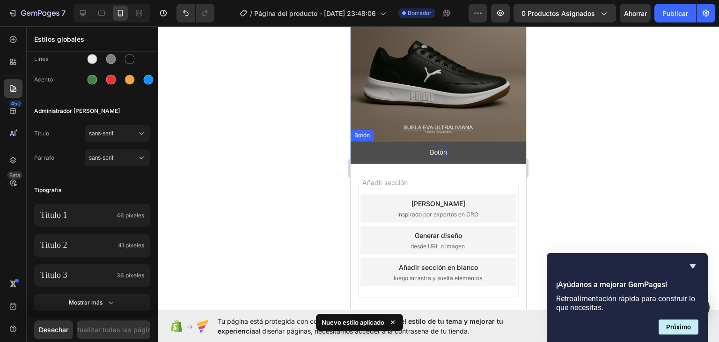
click at [431, 156] on font "Botón" at bounding box center [438, 151] width 17 height 7
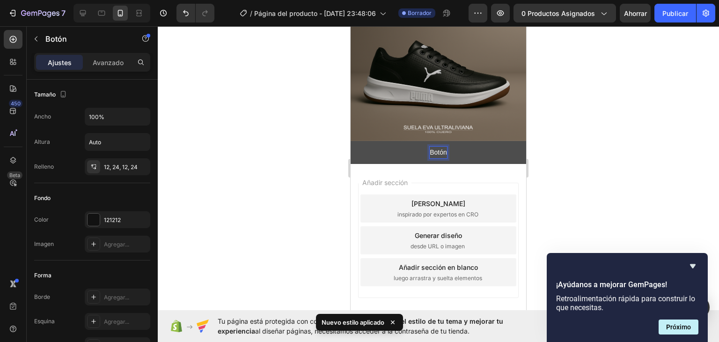
click at [431, 158] on p "Botón" at bounding box center [438, 153] width 17 height 12
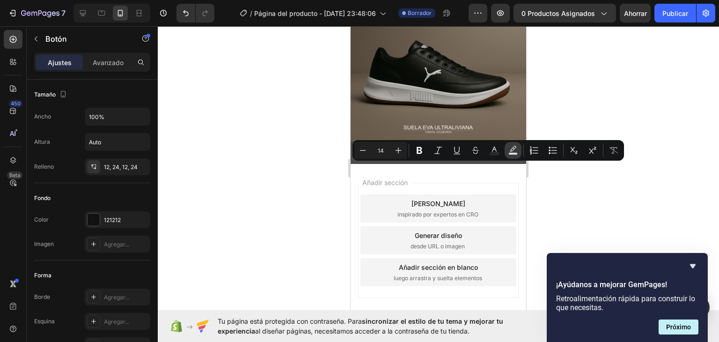
click at [512, 151] on icon "Editor contextual toolbar" at bounding box center [513, 150] width 9 height 9
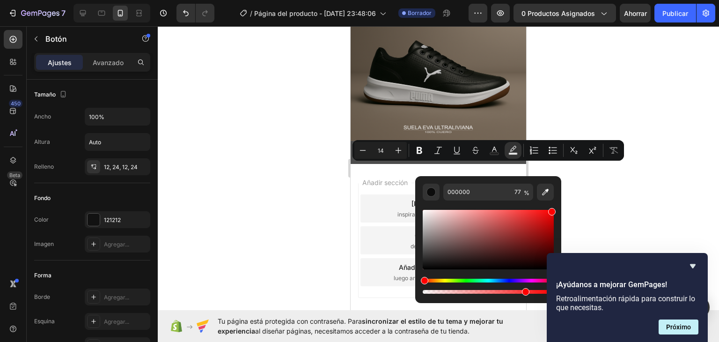
type input "FF0000"
drag, startPoint x: 537, startPoint y: 222, endPoint x: 557, endPoint y: 202, distance: 28.2
click at [557, 202] on div "FF0000 77 %" at bounding box center [488, 235] width 146 height 119
drag, startPoint x: 526, startPoint y: 293, endPoint x: 582, endPoint y: 258, distance: 66.0
click at [590, 0] on body "7 / Página del producto - [DATE] 23:48:06 Borrador Avance 0 productos asignados…" at bounding box center [359, 0] width 719 height 0
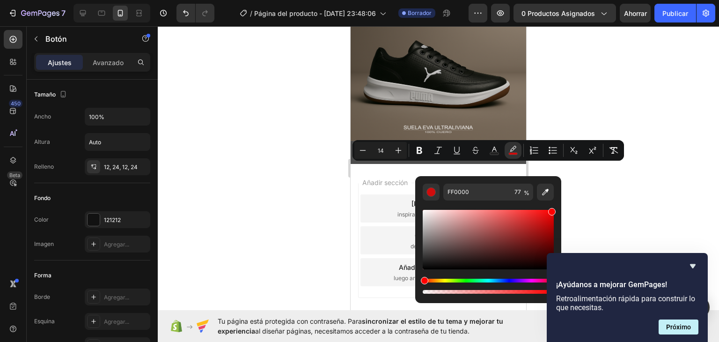
type input "100"
click at [553, 214] on div "Barra de herramientas contextual del editor" at bounding box center [551, 211] width 7 height 7
type input "000000"
drag, startPoint x: 902, startPoint y: 240, endPoint x: 407, endPoint y: 261, distance: 495.0
click at [377, 164] on button "Botón" at bounding box center [439, 152] width 176 height 23
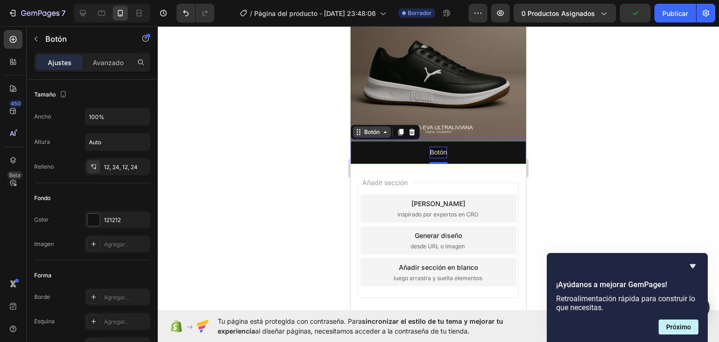
click at [364, 138] on div "Botón" at bounding box center [372, 131] width 38 height 11
click at [368, 138] on div "Botón" at bounding box center [372, 131] width 38 height 11
click at [365, 135] on font "Botón" at bounding box center [371, 131] width 15 height 7
click at [366, 135] on font "Botón" at bounding box center [371, 131] width 15 height 7
click at [96, 217] on div at bounding box center [94, 220] width 12 height 12
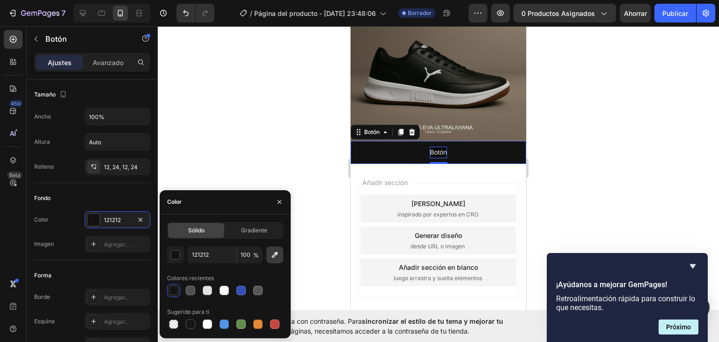
click at [274, 256] on icon "button" at bounding box center [275, 255] width 6 height 6
type input "F20004"
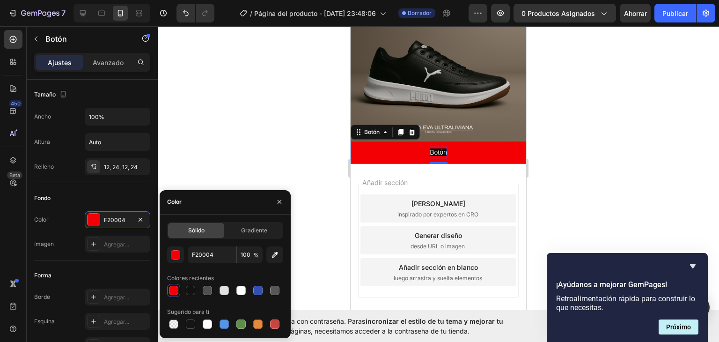
click at [253, 170] on div at bounding box center [439, 184] width 562 height 316
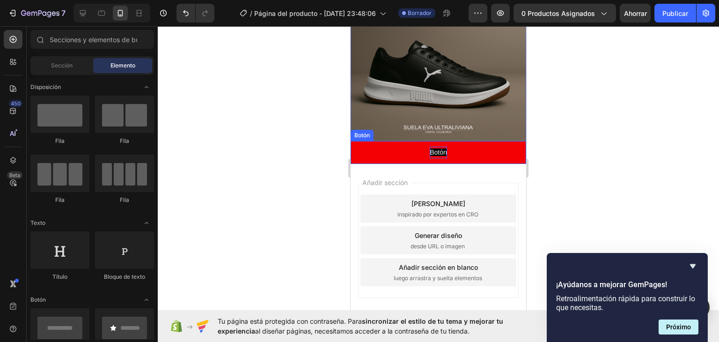
click at [438, 156] on span "Botón" at bounding box center [438, 151] width 17 height 7
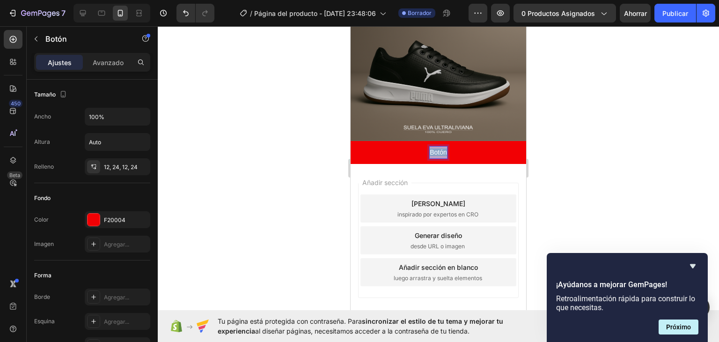
click at [438, 156] on span "Botón" at bounding box center [438, 151] width 17 height 7
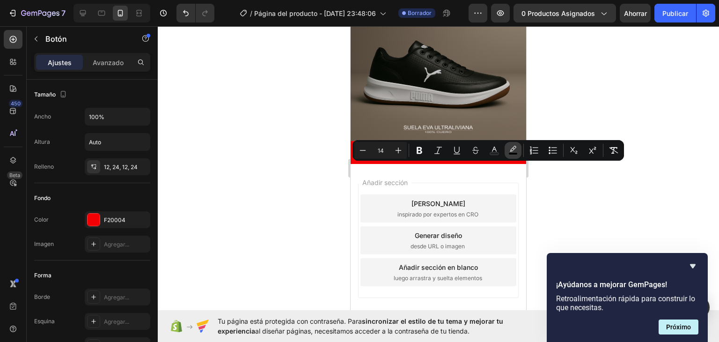
click at [517, 153] on rect "Editor contextual toolbar" at bounding box center [513, 154] width 9 height 2
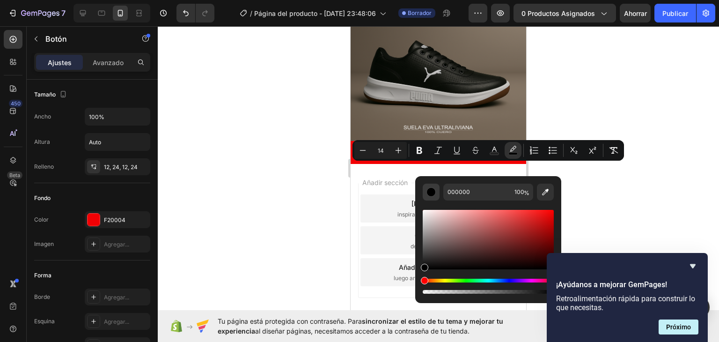
click at [433, 193] on div "Editor contextual toolbar" at bounding box center [431, 191] width 9 height 9
click at [550, 193] on icon "Editor contextual toolbar" at bounding box center [545, 191] width 9 height 9
type input "F20004"
click at [302, 197] on div at bounding box center [439, 184] width 562 height 316
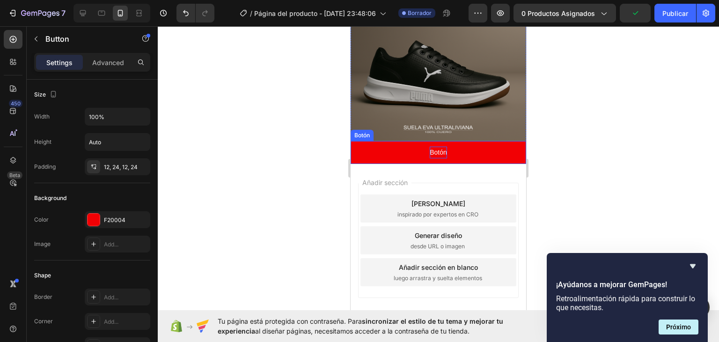
click at [436, 156] on span "Botón" at bounding box center [438, 151] width 17 height 7
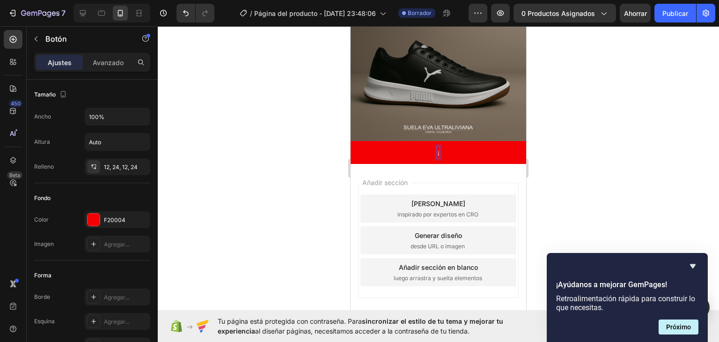
click at [351, 141] on button "¡" at bounding box center [439, 152] width 176 height 23
click at [351, 141] on button "¡ OBTENER" at bounding box center [439, 152] width 176 height 23
click at [351, 141] on button "¡ OBTENER OFERTA" at bounding box center [439, 152] width 176 height 23
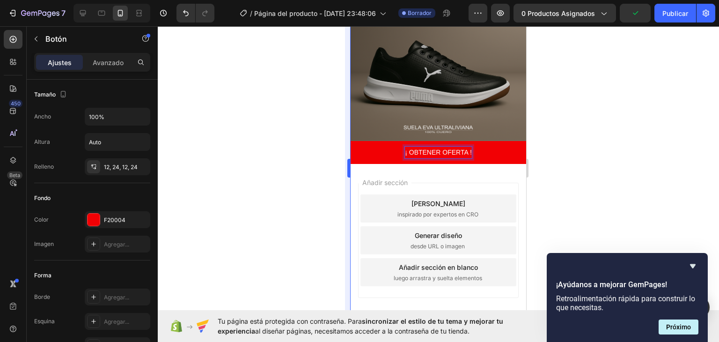
drag, startPoint x: 337, startPoint y: 166, endPoint x: 347, endPoint y: 162, distance: 10.7
click at [338, 166] on div at bounding box center [439, 184] width 562 height 316
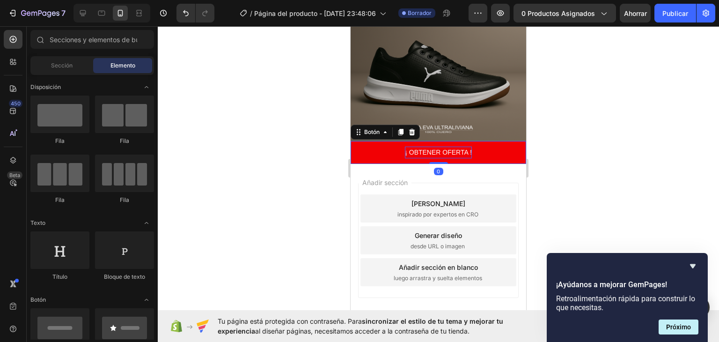
click at [455, 158] on p "¡ OBTENER OFERTA !" at bounding box center [438, 153] width 67 height 12
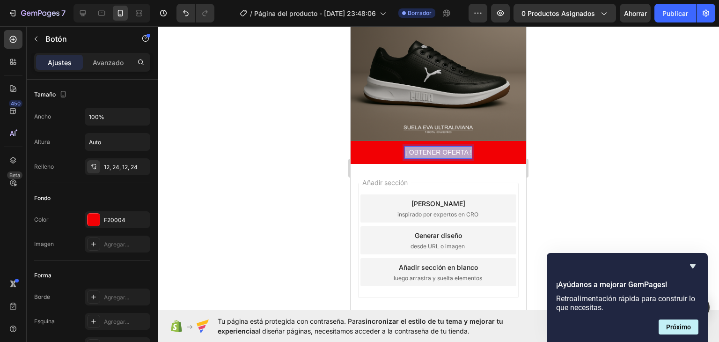
click at [455, 158] on p "¡ OBTENER OFERTA !" at bounding box center [438, 153] width 67 height 12
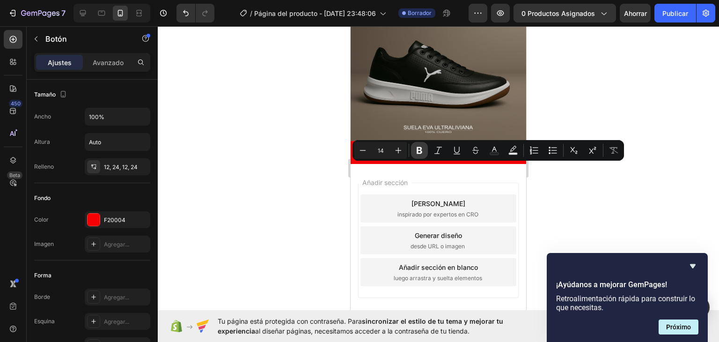
click at [419, 148] on icon "Editor contextual toolbar" at bounding box center [419, 150] width 9 height 9
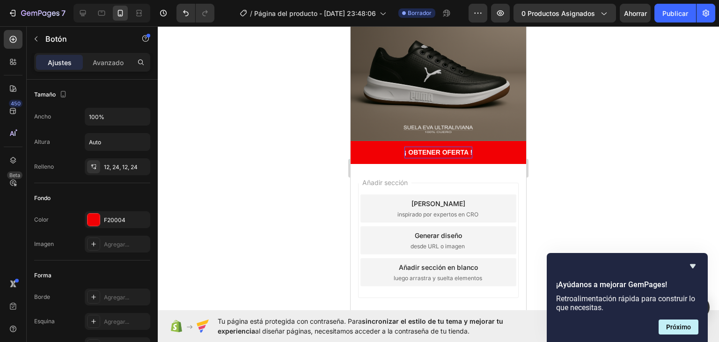
click at [584, 98] on div at bounding box center [439, 184] width 562 height 316
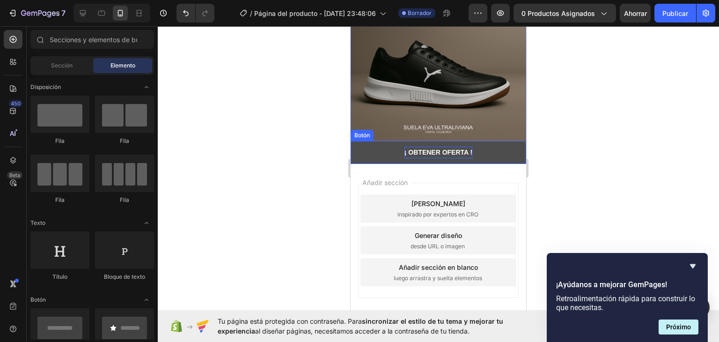
click at [493, 164] on button "¡ OBTENER OFERTA !" at bounding box center [439, 152] width 176 height 23
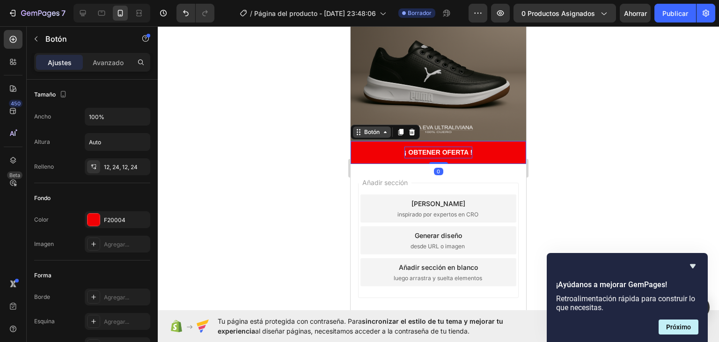
click at [365, 135] on font "Botón" at bounding box center [371, 131] width 15 height 7
click at [109, 61] on font "Avanzado" at bounding box center [108, 63] width 31 height 8
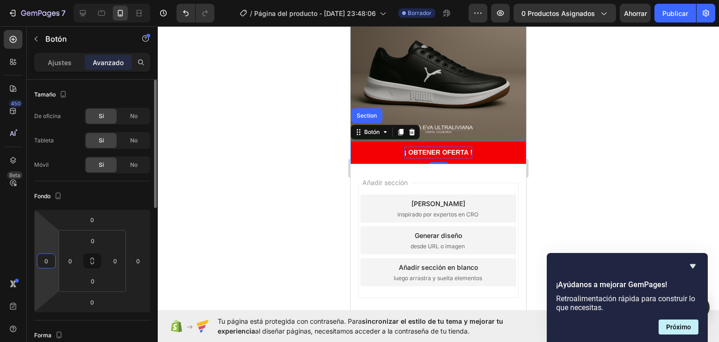
click at [50, 259] on input "0" at bounding box center [46, 261] width 14 height 14
type input "1"
type input "5"
click at [136, 264] on input "0" at bounding box center [138, 261] width 14 height 14
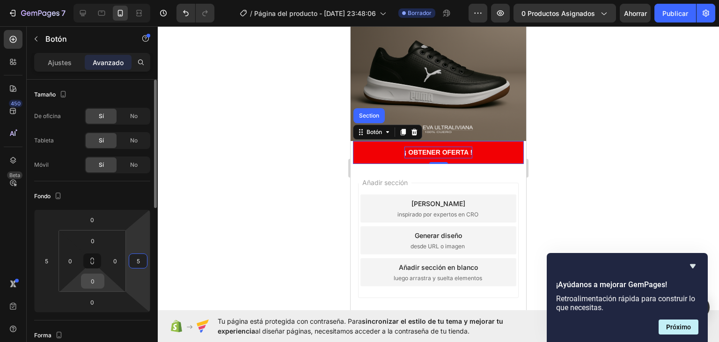
type input "5"
click at [92, 279] on input "0" at bounding box center [92, 281] width 19 height 14
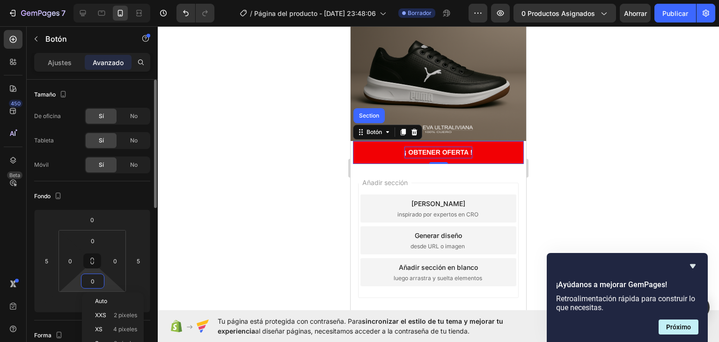
type input "1"
type input "0"
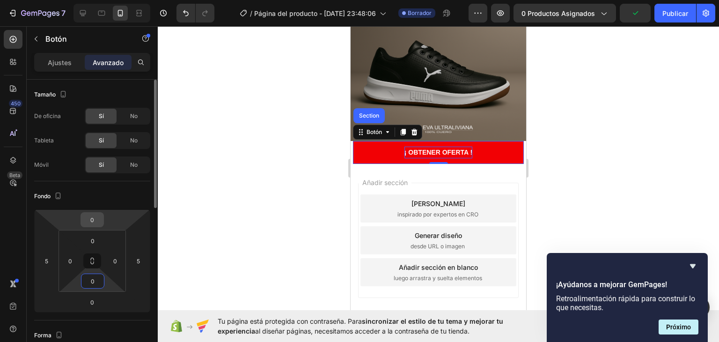
click at [96, 214] on input "0" at bounding box center [92, 220] width 19 height 14
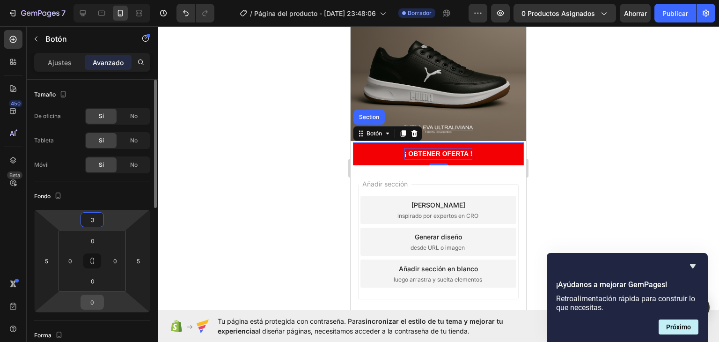
type input "3"
click at [90, 304] on input "0" at bounding box center [92, 302] width 19 height 14
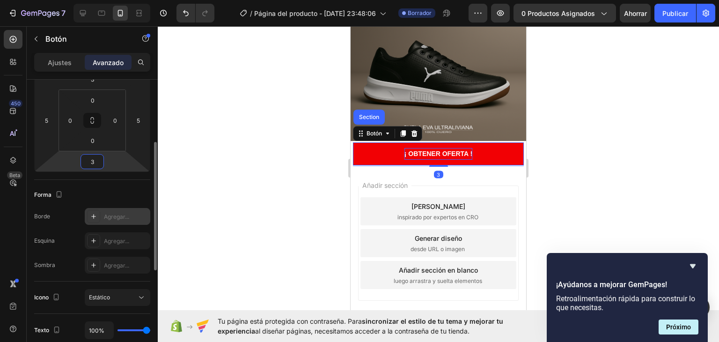
scroll to position [187, 0]
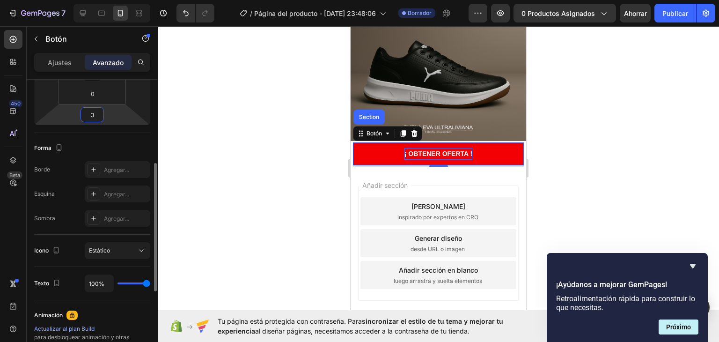
type input "3"
click at [73, 170] on div "Borde Agregar..." at bounding box center [92, 169] width 116 height 17
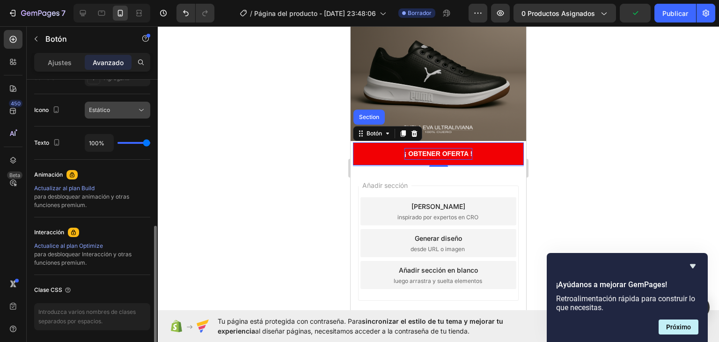
scroll to position [281, 0]
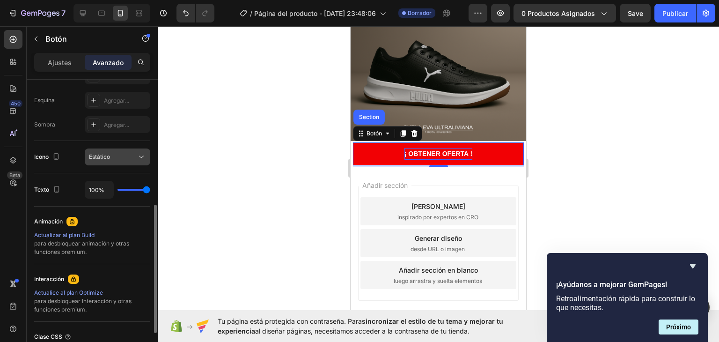
click at [122, 158] on div "Estático" at bounding box center [113, 157] width 48 height 8
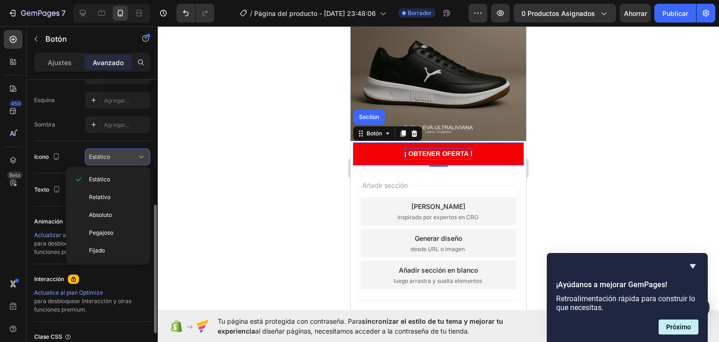
click at [122, 157] on div "Estático" at bounding box center [113, 157] width 48 height 8
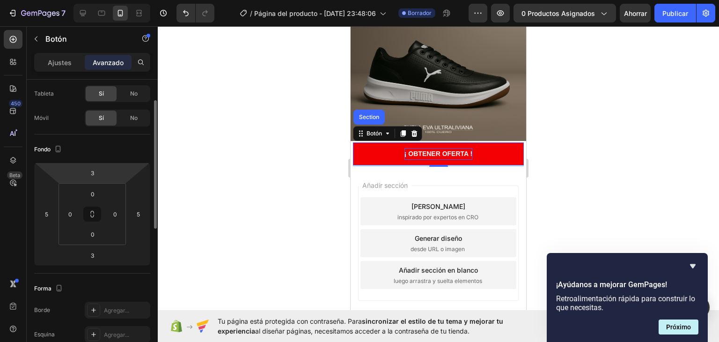
scroll to position [0, 0]
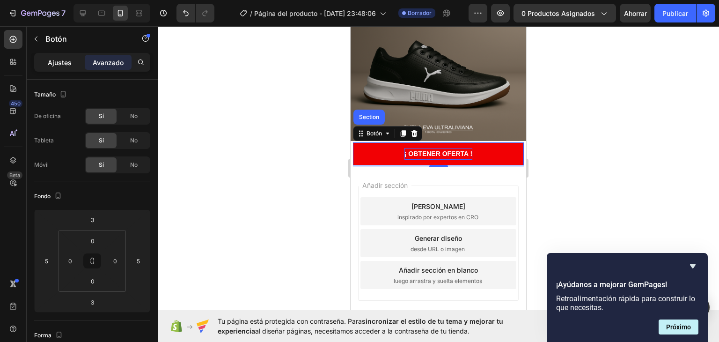
click at [58, 63] on font "Ajustes" at bounding box center [60, 63] width 24 height 8
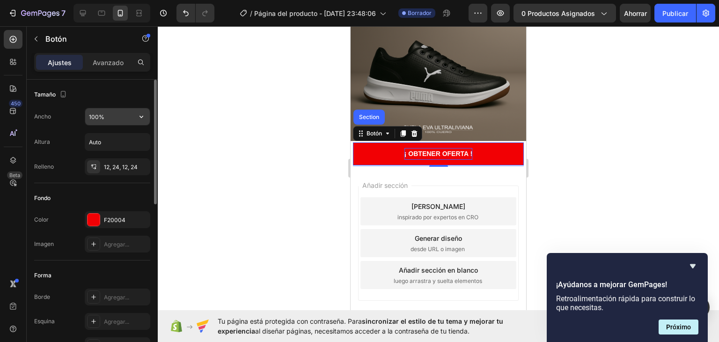
click at [130, 119] on input "100%" at bounding box center [117, 116] width 65 height 17
click at [136, 117] on button "button" at bounding box center [141, 116] width 17 height 17
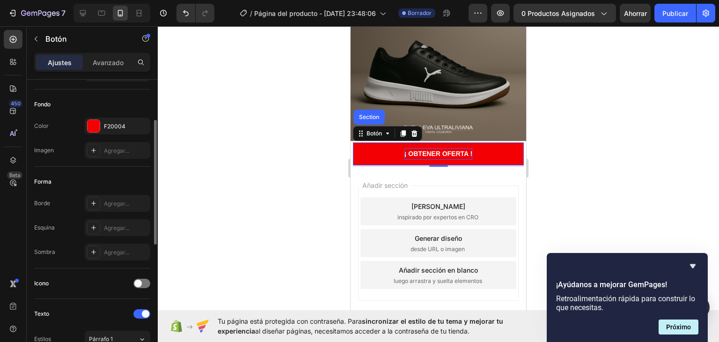
scroll to position [141, 0]
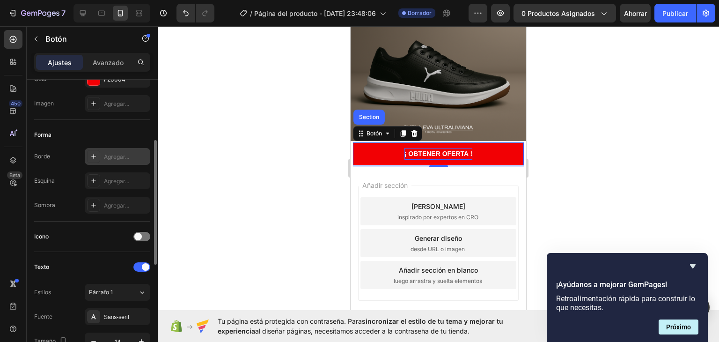
click at [112, 153] on font "Agregar..." at bounding box center [116, 156] width 25 height 7
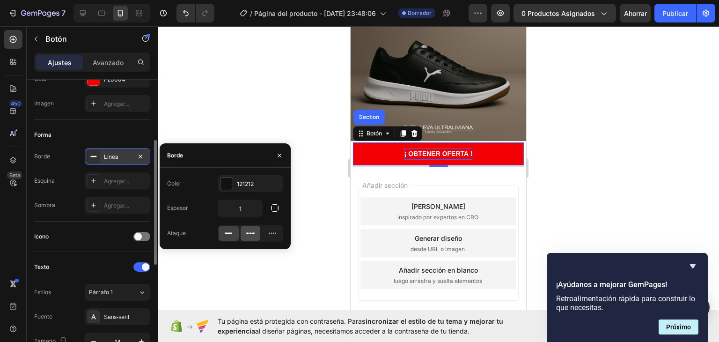
click at [251, 237] on icon at bounding box center [250, 233] width 9 height 9
click at [273, 230] on icon at bounding box center [272, 233] width 9 height 9
click at [245, 238] on div at bounding box center [251, 233] width 20 height 15
click at [231, 236] on icon at bounding box center [228, 233] width 9 height 9
drag, startPoint x: 57, startPoint y: 140, endPoint x: 67, endPoint y: 155, distance: 17.9
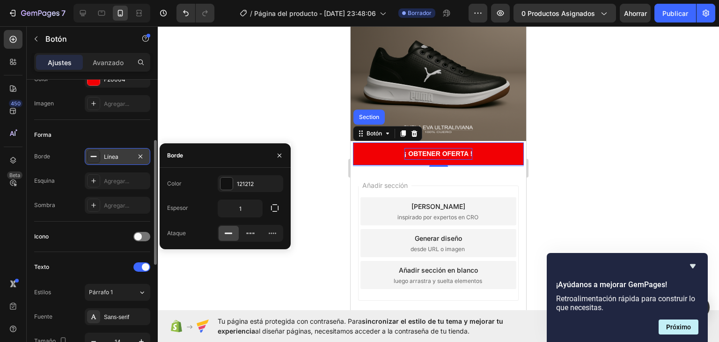
click at [59, 140] on div "Forma" at bounding box center [92, 134] width 116 height 15
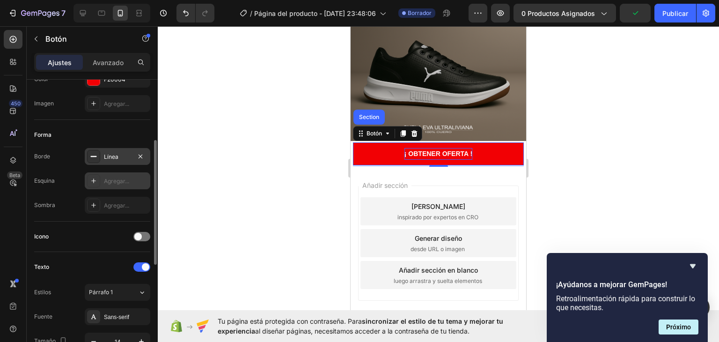
click at [98, 175] on div at bounding box center [93, 180] width 13 height 13
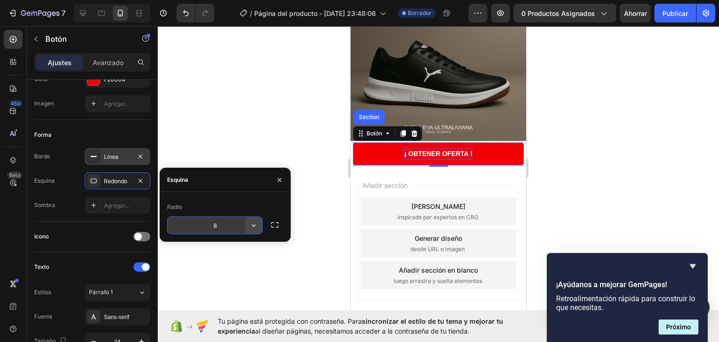
click at [254, 223] on icon "button" at bounding box center [253, 225] width 9 height 9
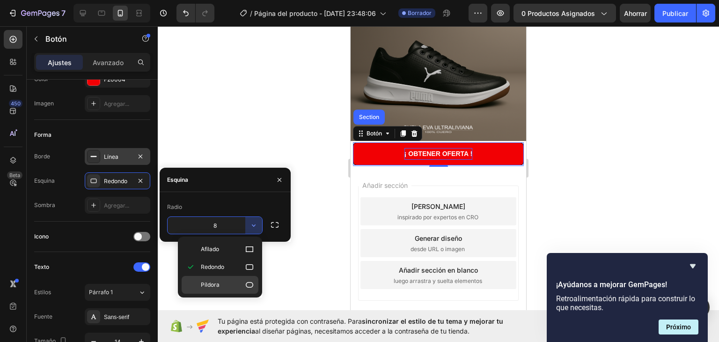
click at [249, 286] on icon at bounding box center [249, 284] width 9 height 9
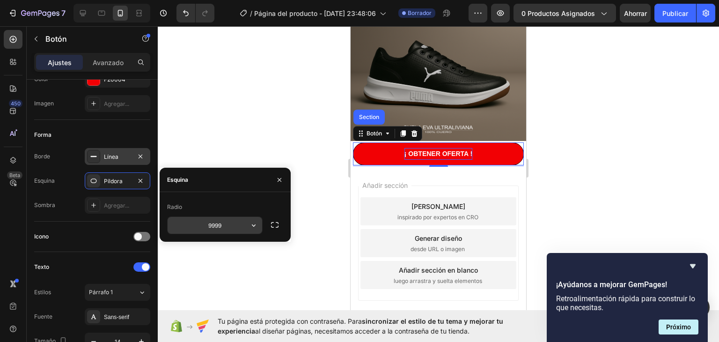
click at [233, 226] on input "9999" at bounding box center [215, 225] width 95 height 17
type input "1"
type input "9"
type input "110"
click at [304, 194] on div at bounding box center [439, 184] width 562 height 316
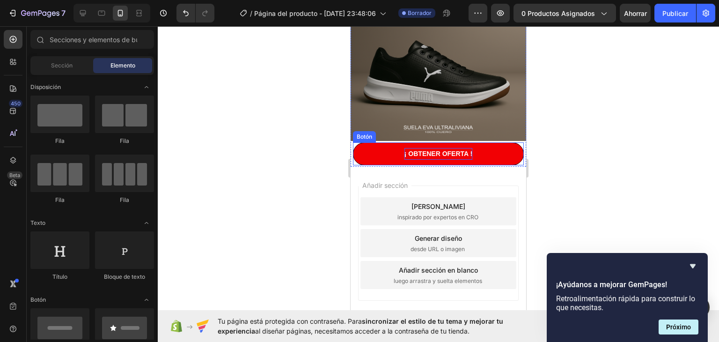
click at [420, 157] on strong "¡ OBTENER OFERTA !" at bounding box center [439, 153] width 68 height 7
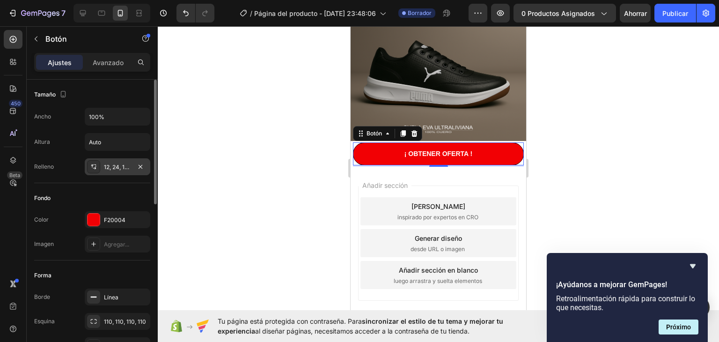
click at [115, 166] on font "12, 24, 12, 24" at bounding box center [121, 166] width 34 height 7
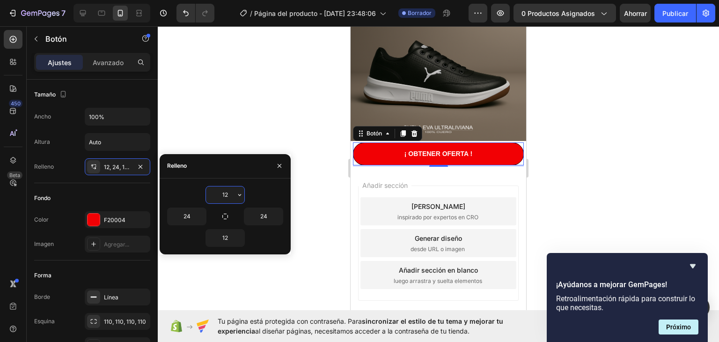
click at [231, 193] on input "12" at bounding box center [225, 194] width 38 height 17
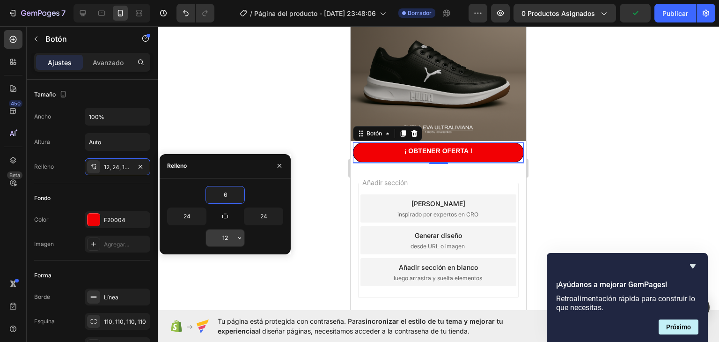
type input "6"
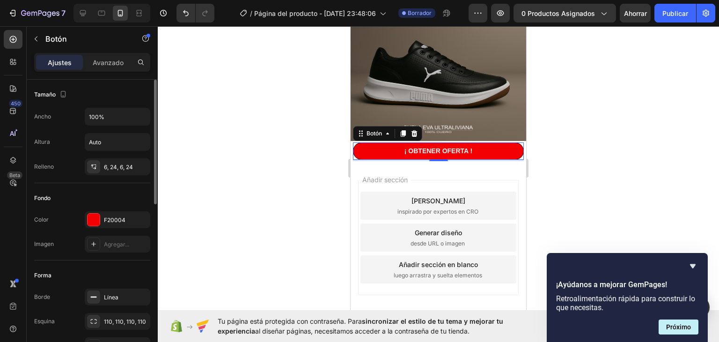
click at [123, 195] on div "Fondo" at bounding box center [92, 198] width 116 height 15
click at [307, 173] on div at bounding box center [439, 184] width 562 height 316
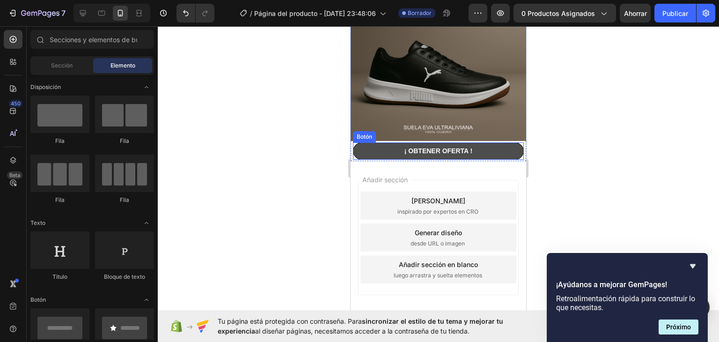
click at [364, 160] on button "¡ OBTENER OFERTA !" at bounding box center [438, 150] width 171 height 17
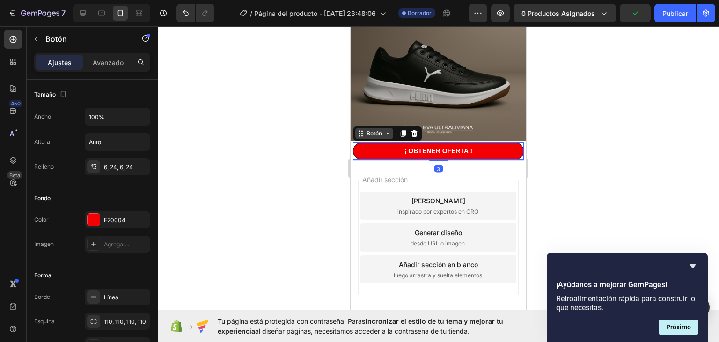
click at [362, 137] on icon at bounding box center [360, 133] width 7 height 7
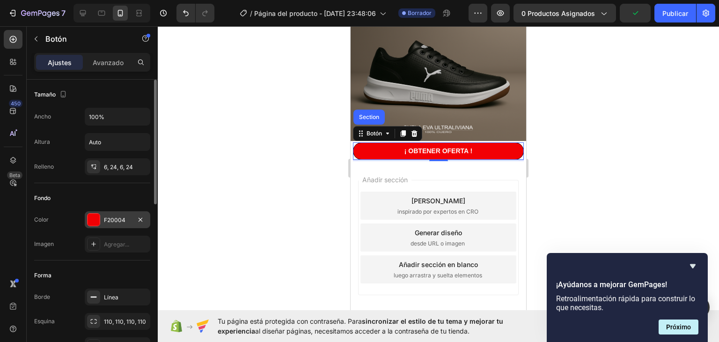
click at [89, 217] on div at bounding box center [94, 220] width 12 height 12
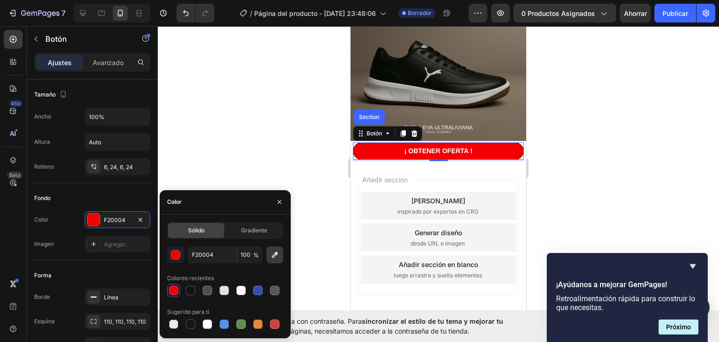
click at [269, 255] on button "button" at bounding box center [275, 254] width 17 height 17
type input "D20003"
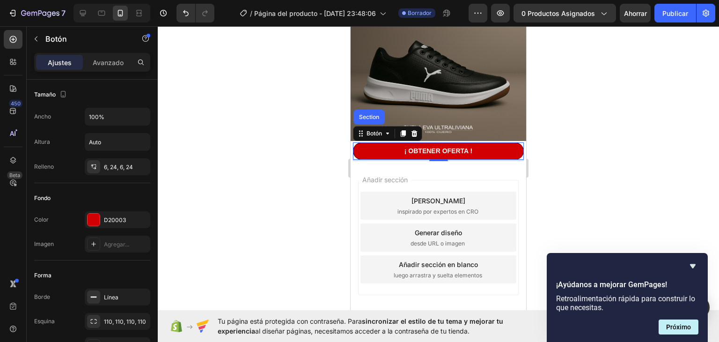
click at [255, 143] on div at bounding box center [439, 184] width 562 height 316
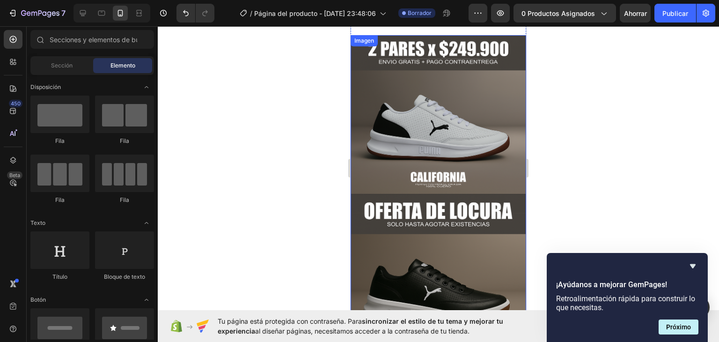
scroll to position [0, 0]
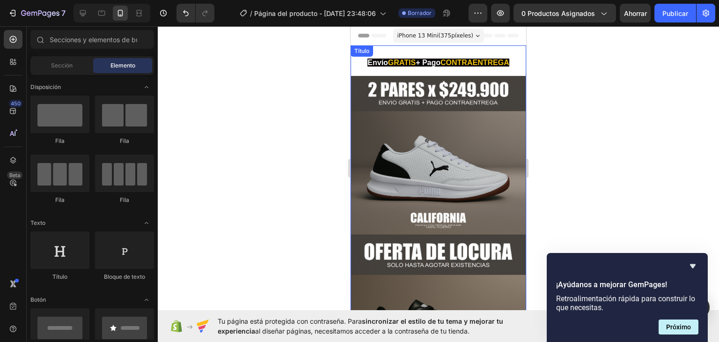
click at [441, 67] on font "CONTRAENTREGA" at bounding box center [475, 63] width 69 height 8
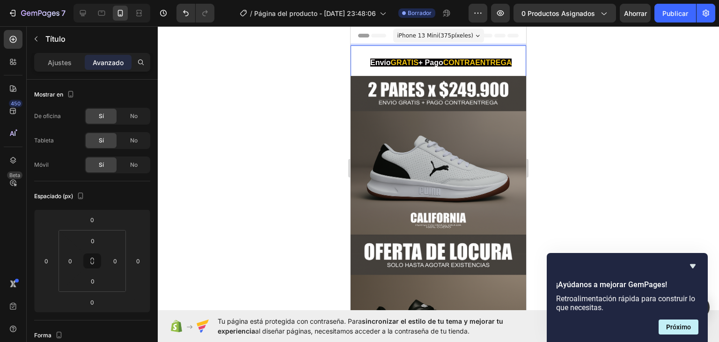
click at [444, 67] on strong "CONTRAENTREGA" at bounding box center [478, 63] width 69 height 8
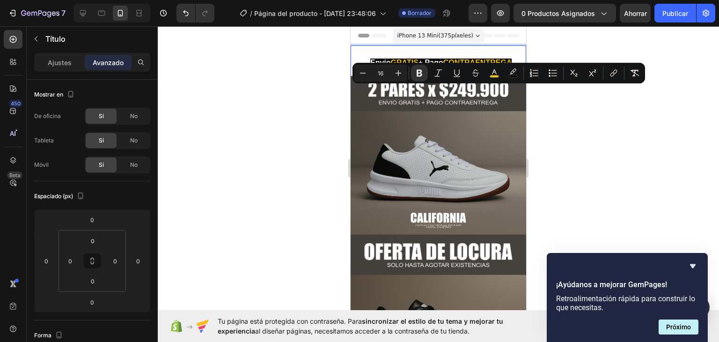
drag, startPoint x: 442, startPoint y: 88, endPoint x: 434, endPoint y: 89, distance: 8.5
click at [437, 75] on p "Envío GRATIS + Pago CONTRAENTREGA" at bounding box center [439, 60] width 174 height 29
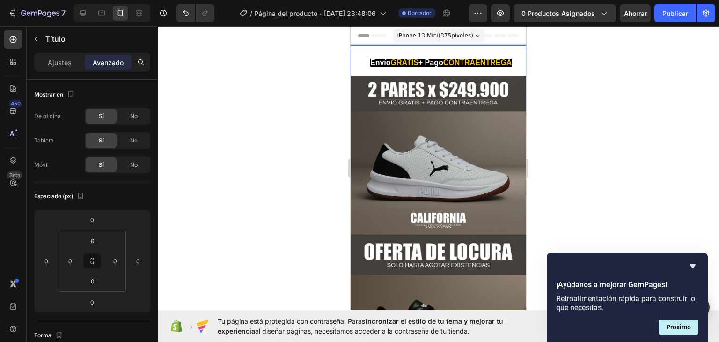
click at [444, 67] on strong "CONTRAENTREGA" at bounding box center [478, 63] width 69 height 8
click at [376, 65] on strong "Envío" at bounding box center [380, 63] width 21 height 8
click at [375, 64] on strong "Envío" at bounding box center [380, 63] width 21 height 8
drag, startPoint x: 365, startPoint y: 60, endPoint x: 370, endPoint y: 60, distance: 5.6
click at [370, 60] on strong "Envío" at bounding box center [380, 63] width 21 height 8
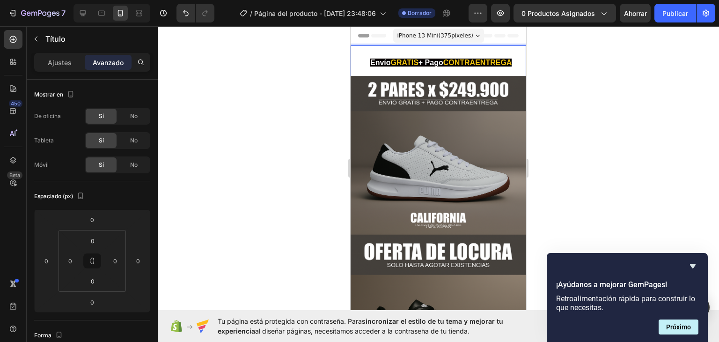
click at [371, 60] on strong "Envío" at bounding box center [380, 63] width 21 height 8
click at [354, 55] on p "Envío GRATIS + Pago CONTRAENTREGA" at bounding box center [439, 60] width 174 height 29
click at [370, 64] on strong "Envío" at bounding box center [380, 63] width 21 height 8
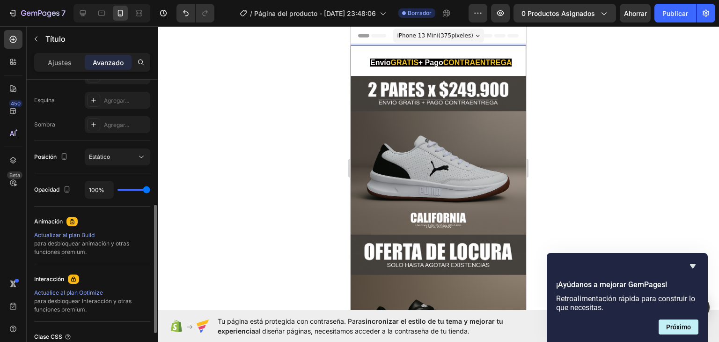
scroll to position [141, 0]
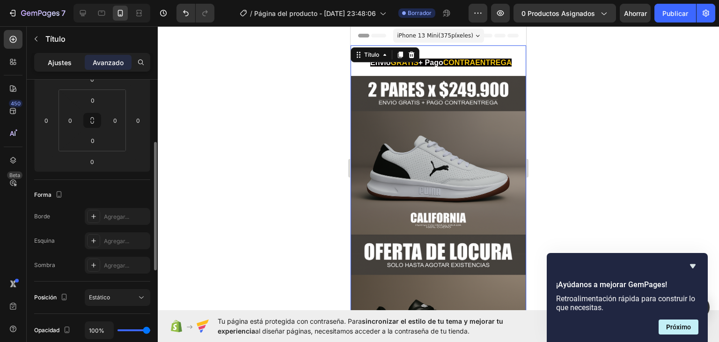
click at [58, 64] on font "Ajustes" at bounding box center [60, 63] width 24 height 8
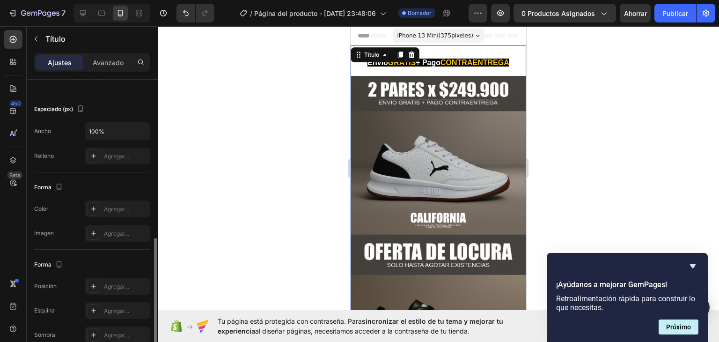
scroll to position [318, 0]
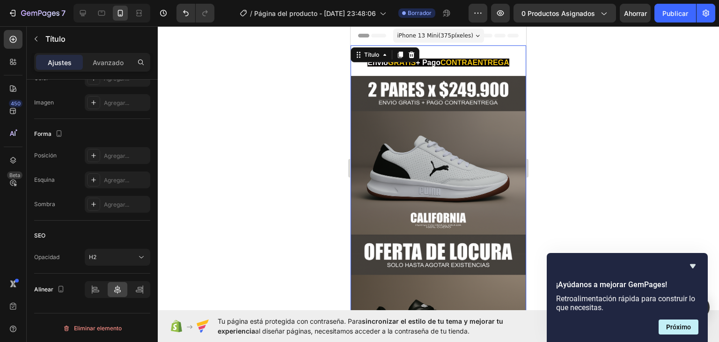
click at [324, 125] on div at bounding box center [439, 184] width 562 height 316
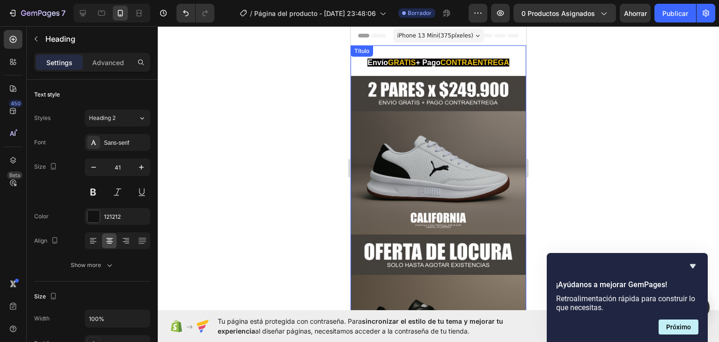
click at [423, 53] on h2 "Envío GRATIS + Pago CONTRAENTREGA" at bounding box center [439, 60] width 176 height 30
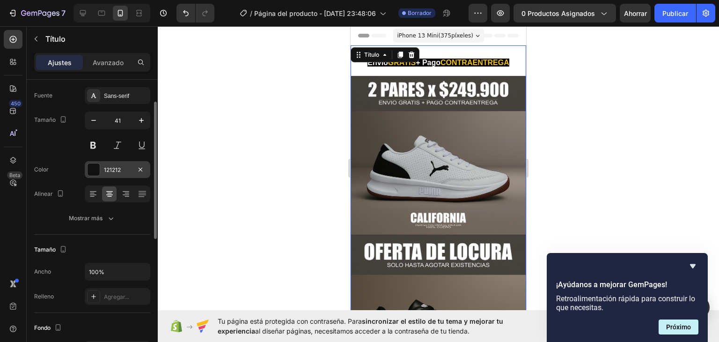
click at [110, 169] on font "121212" at bounding box center [112, 169] width 17 height 7
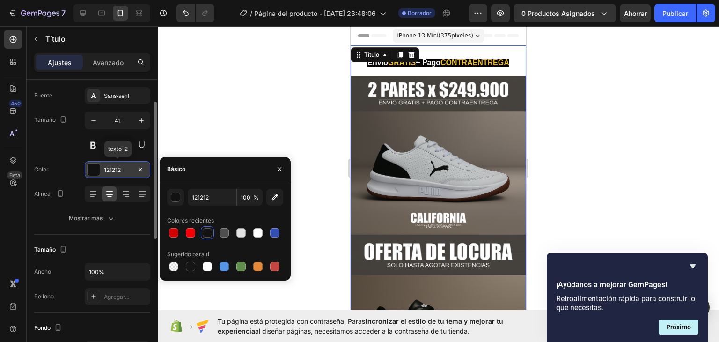
click at [110, 169] on font "121212" at bounding box center [112, 169] width 17 height 7
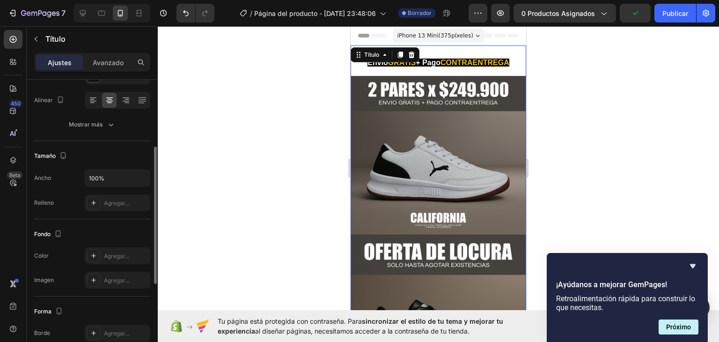
scroll to position [187, 0]
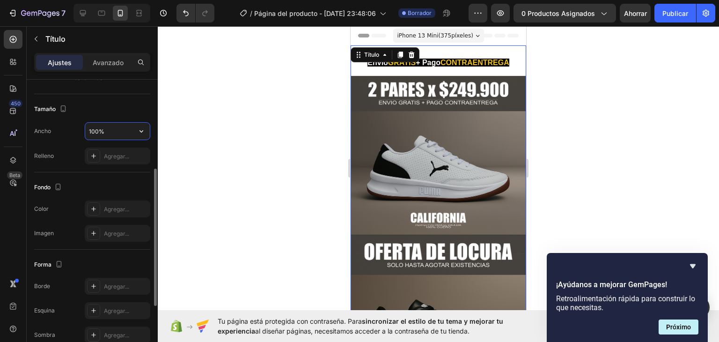
click at [112, 135] on input "100%" at bounding box center [117, 131] width 65 height 17
click at [131, 127] on input "100%" at bounding box center [117, 131] width 65 height 17
click at [139, 133] on icon "button" at bounding box center [141, 130] width 9 height 9
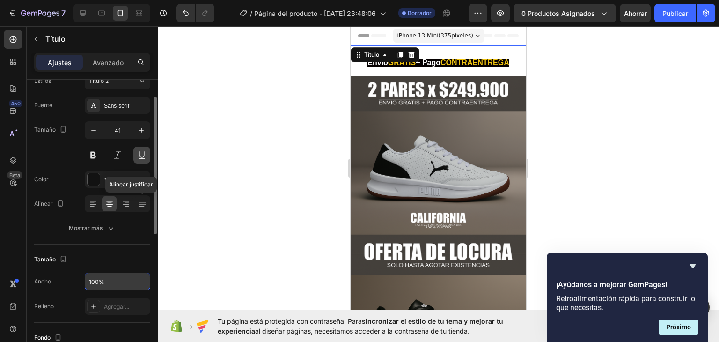
scroll to position [0, 0]
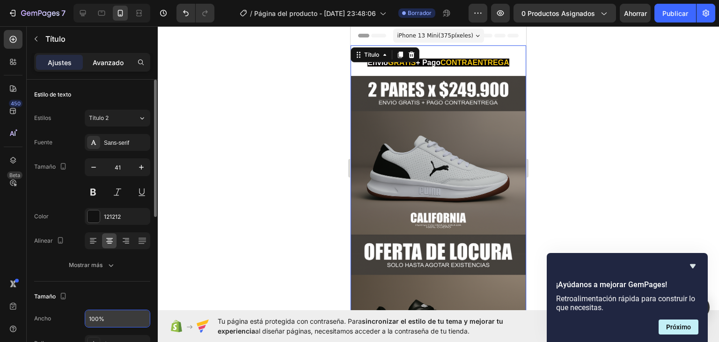
click at [106, 65] on font "Avanzado" at bounding box center [108, 63] width 31 height 8
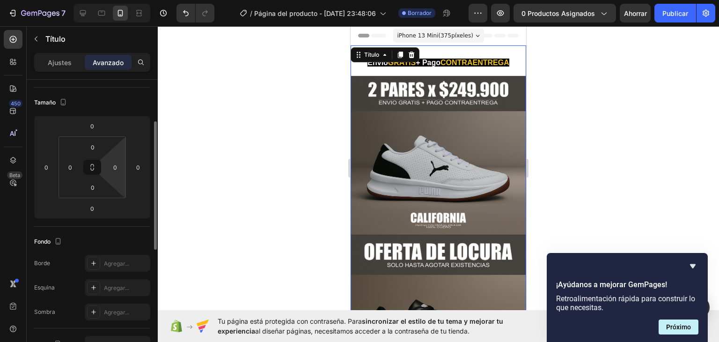
scroll to position [187, 0]
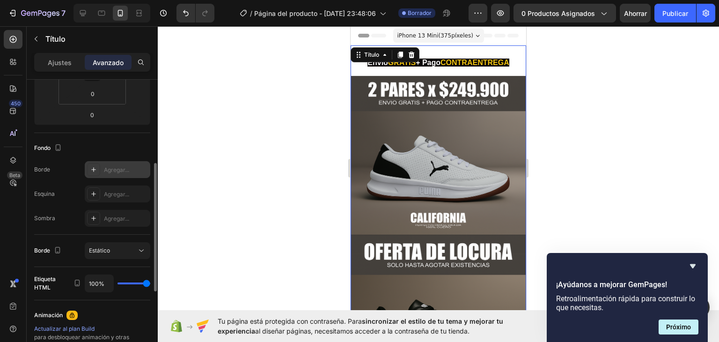
click at [103, 165] on div "Agregar..." at bounding box center [118, 169] width 66 height 17
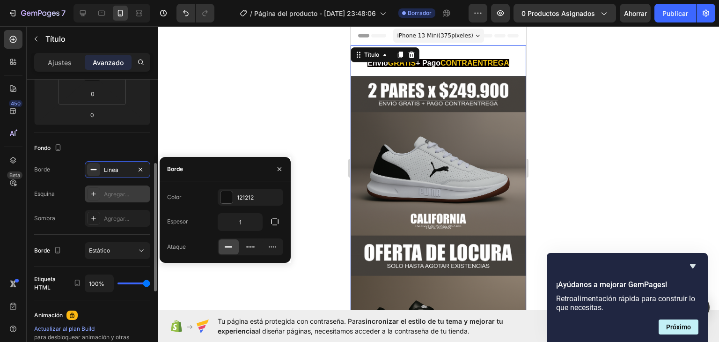
click at [122, 194] on font "Agregar..." at bounding box center [116, 194] width 25 height 7
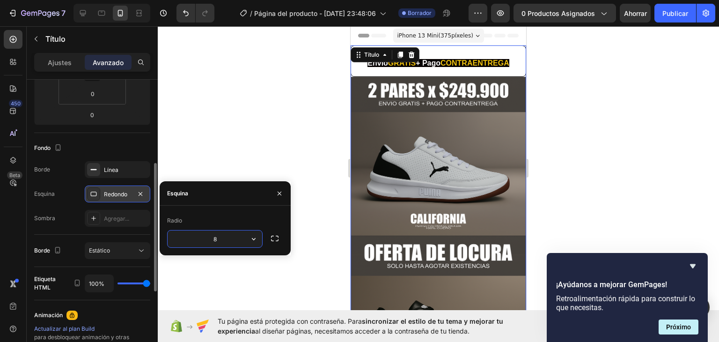
click at [230, 242] on input "8" at bounding box center [215, 238] width 95 height 17
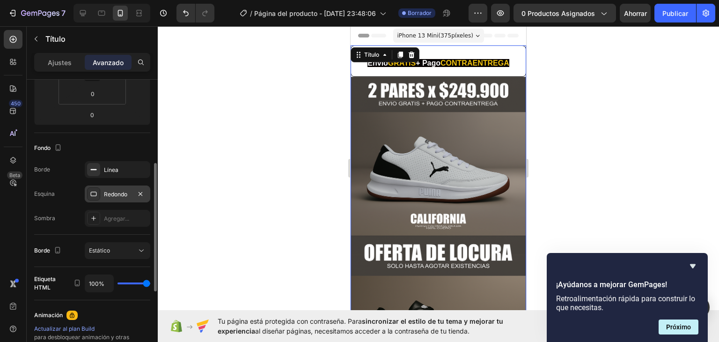
click at [73, 219] on div "[PERSON_NAME]..." at bounding box center [92, 218] width 116 height 17
click at [111, 208] on div "Borde Línea Esquina Redondo Sombra Agregar..." at bounding box center [92, 194] width 116 height 66
click at [109, 216] on font "Agregar..." at bounding box center [116, 218] width 25 height 7
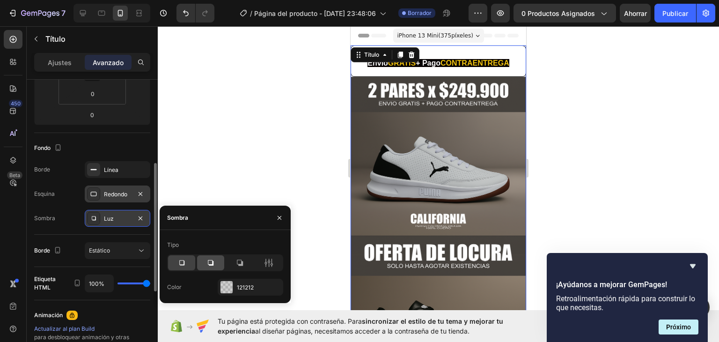
click at [206, 261] on icon at bounding box center [210, 262] width 9 height 9
click at [234, 259] on div at bounding box center [239, 262] width 27 height 15
click at [207, 264] on icon at bounding box center [210, 262] width 9 height 9
click at [187, 261] on div at bounding box center [181, 262] width 27 height 15
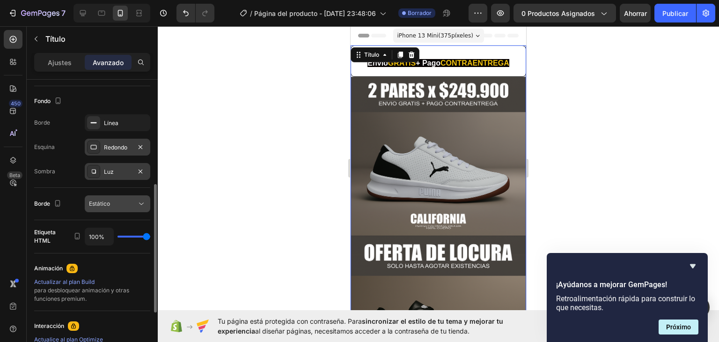
click at [98, 200] on font "Estático" at bounding box center [99, 203] width 21 height 7
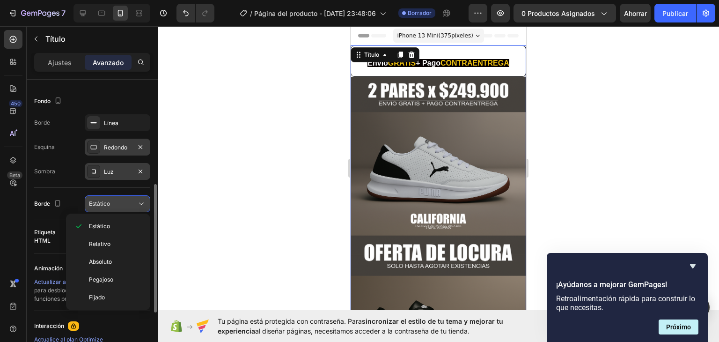
click at [98, 200] on font "Estático" at bounding box center [99, 203] width 21 height 7
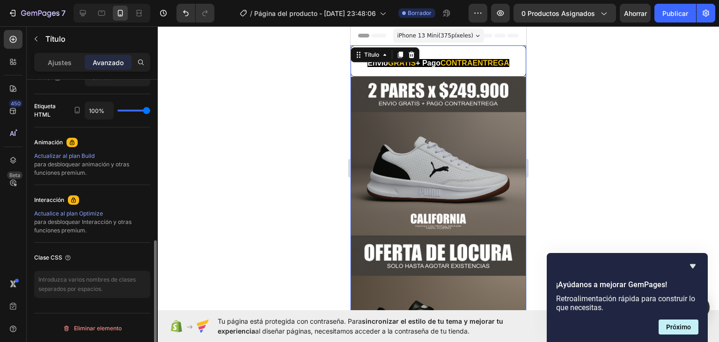
scroll to position [220, 0]
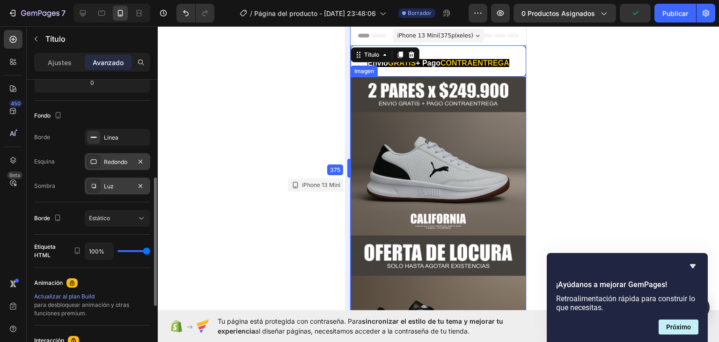
drag, startPoint x: 350, startPoint y: 120, endPoint x: 0, endPoint y: 94, distance: 350.8
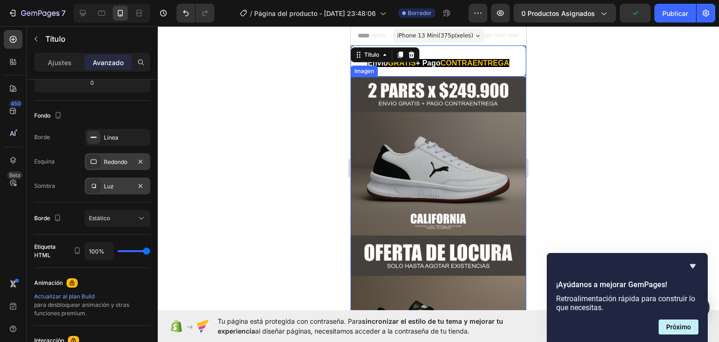
click at [308, 96] on div at bounding box center [439, 184] width 562 height 316
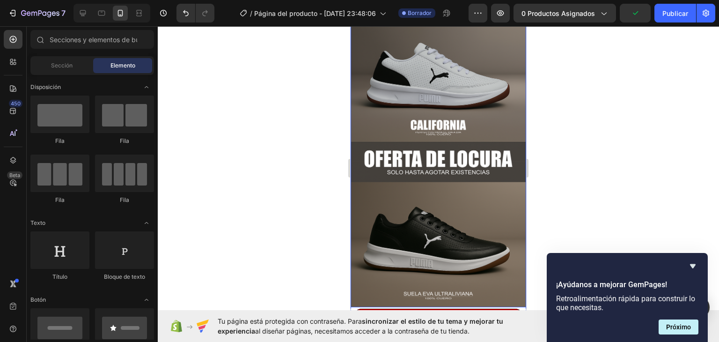
scroll to position [0, 0]
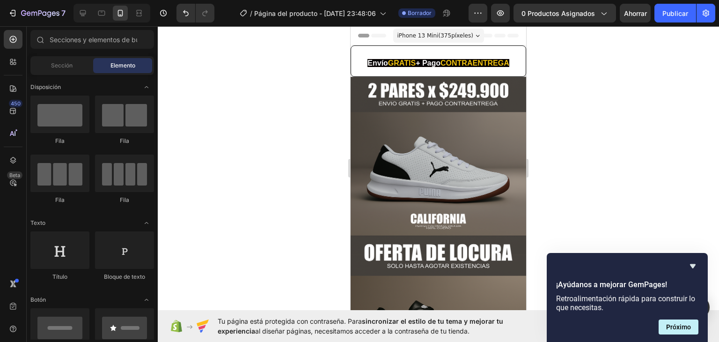
click at [570, 72] on div at bounding box center [439, 184] width 562 height 316
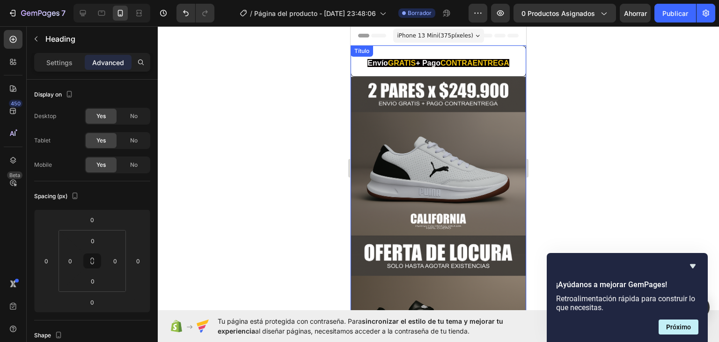
click at [509, 53] on h2 "Envío GRATIS + Pago CONTRAENTREGA" at bounding box center [438, 61] width 175 height 30
click at [59, 65] on p "Ajustes" at bounding box center [60, 63] width 24 height 10
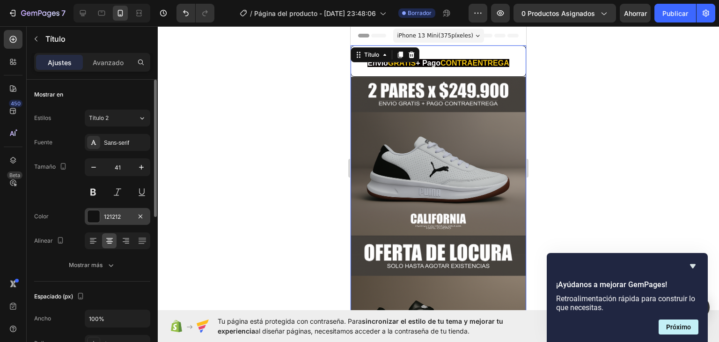
click at [92, 215] on div at bounding box center [94, 216] width 12 height 12
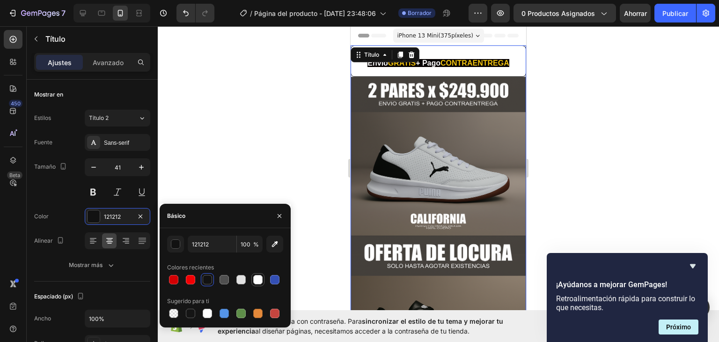
click at [259, 280] on div at bounding box center [257, 279] width 9 height 9
type input "FFFFFF"
click at [264, 164] on div at bounding box center [439, 184] width 562 height 316
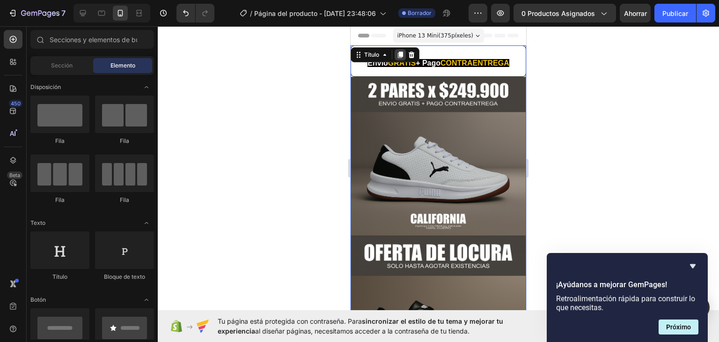
click at [398, 53] on div "Envío GRATIS + Pago CONTRAENTREGA Título 0" at bounding box center [439, 60] width 176 height 31
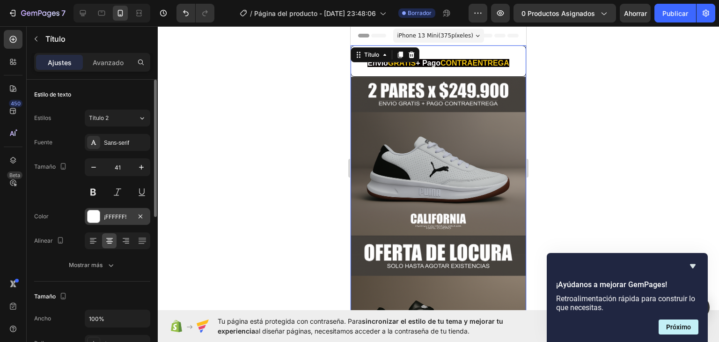
click at [90, 212] on div at bounding box center [94, 216] width 12 height 12
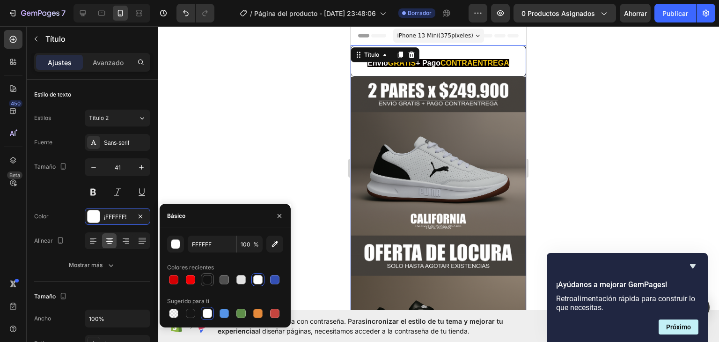
click at [208, 279] on div at bounding box center [207, 279] width 9 height 9
type input "121212"
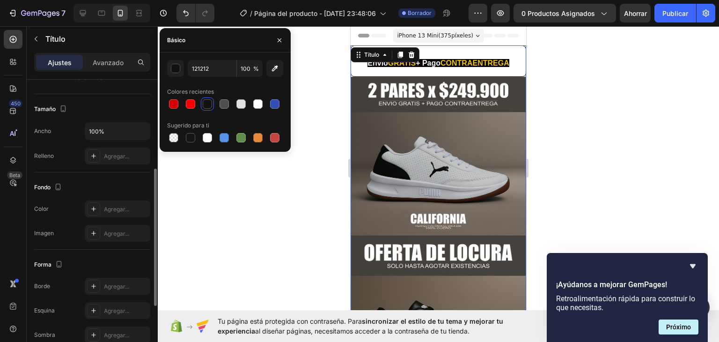
scroll to position [234, 0]
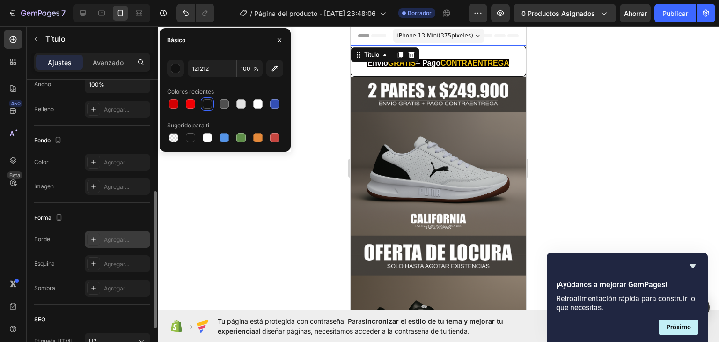
click at [109, 240] on font "Agregar..." at bounding box center [116, 239] width 25 height 7
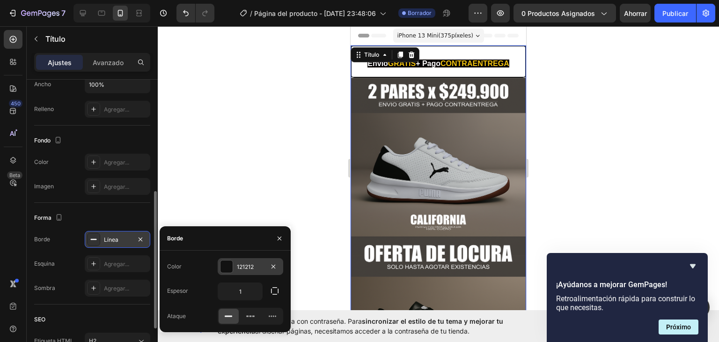
click at [222, 262] on div at bounding box center [227, 266] width 12 height 12
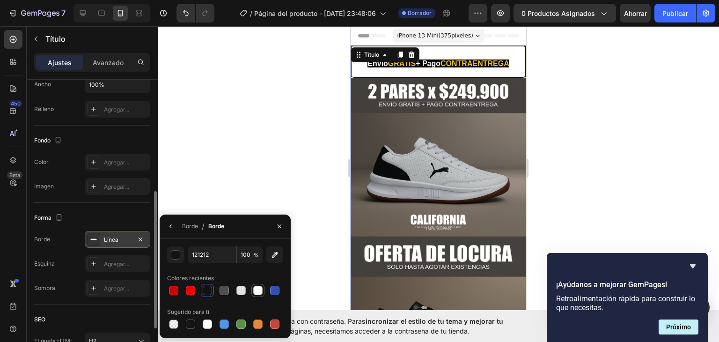
click at [260, 289] on div at bounding box center [257, 290] width 9 height 9
type input "FFFFFF"
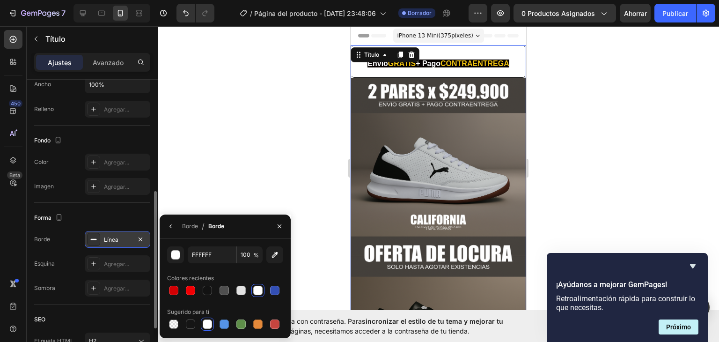
click at [244, 130] on div at bounding box center [439, 184] width 562 height 316
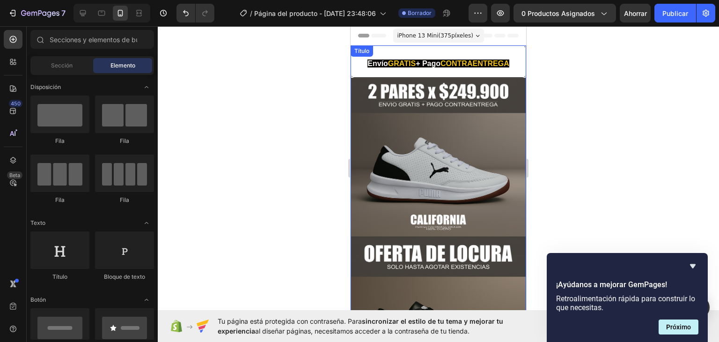
click at [463, 53] on h2 "Envío GRATIS + Pago CONTRAENTREGA" at bounding box center [438, 61] width 175 height 31
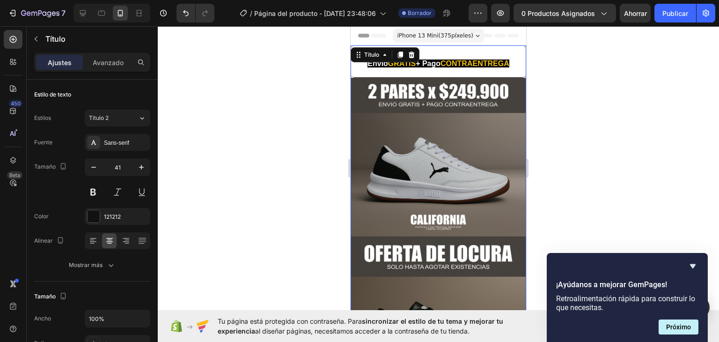
click at [579, 78] on div at bounding box center [439, 184] width 562 height 316
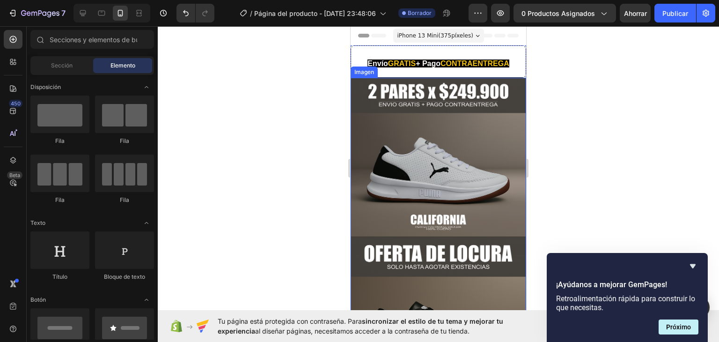
scroll to position [187, 0]
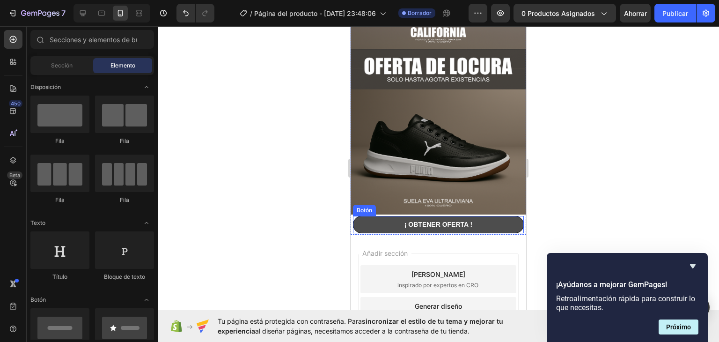
click at [471, 217] on button "¡ OBTENER OFERTA !" at bounding box center [438, 224] width 171 height 17
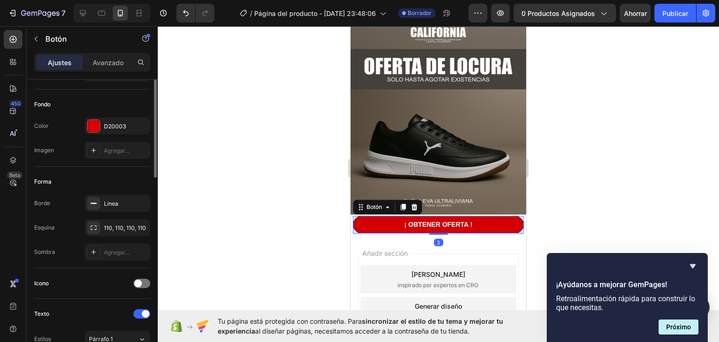
scroll to position [141, 0]
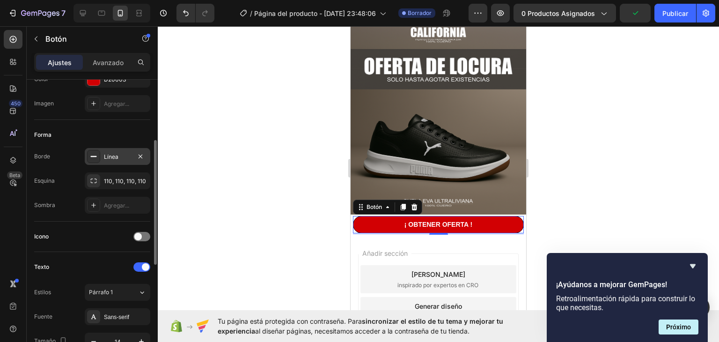
click at [104, 155] on font "Línea" at bounding box center [111, 156] width 15 height 7
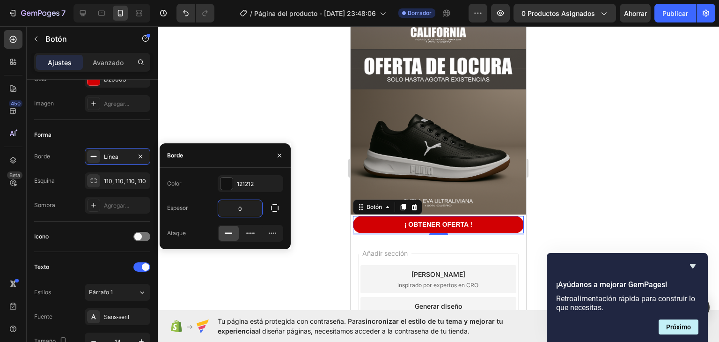
type input "0"
click at [208, 203] on div "Espesor 0" at bounding box center [225, 209] width 116 height 18
click at [326, 102] on div at bounding box center [439, 184] width 562 height 316
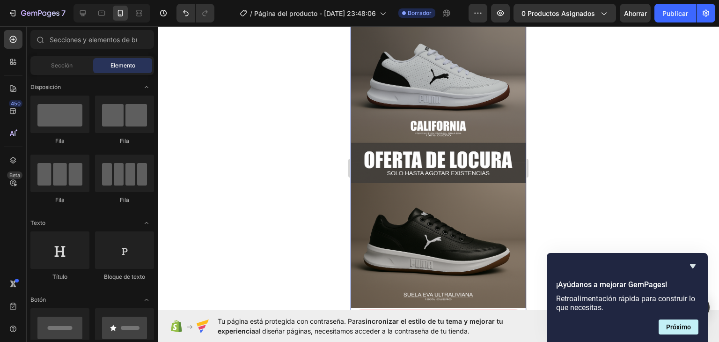
scroll to position [0, 0]
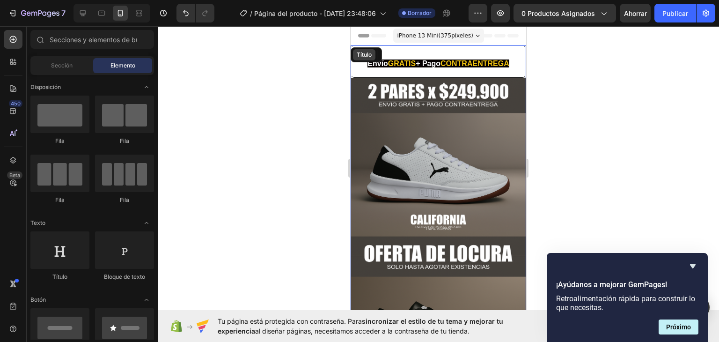
click at [371, 49] on div "Título" at bounding box center [364, 54] width 22 height 11
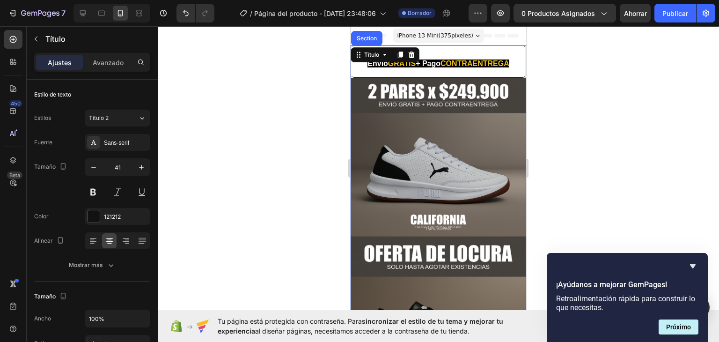
click at [464, 53] on h2 "Envío GRATIS + Pago CONTRAENTREGA" at bounding box center [438, 61] width 175 height 31
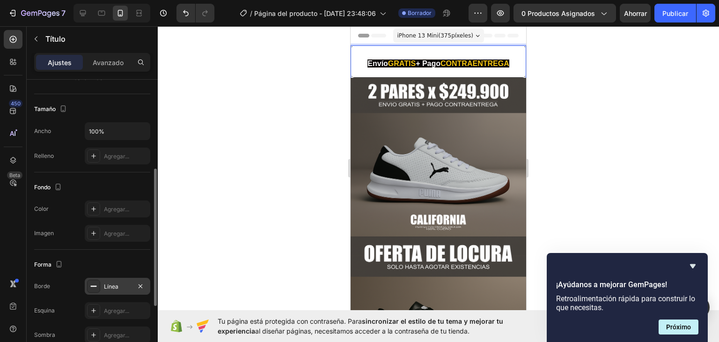
scroll to position [234, 0]
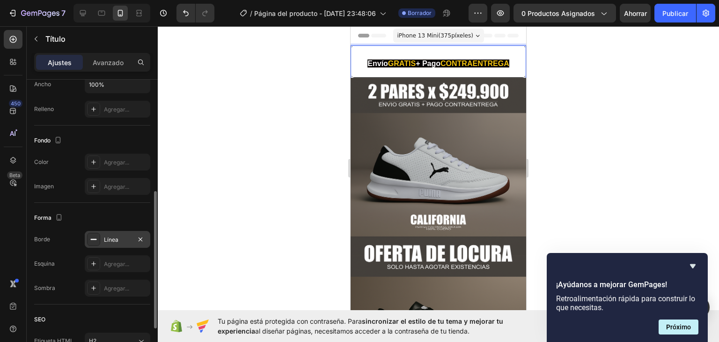
click at [111, 236] on font "Línea" at bounding box center [111, 239] width 15 height 7
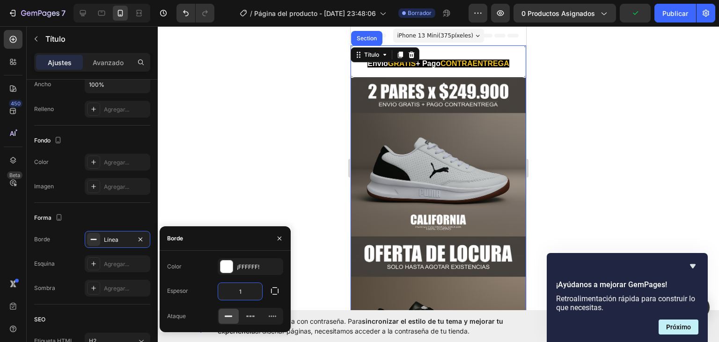
type input "0"
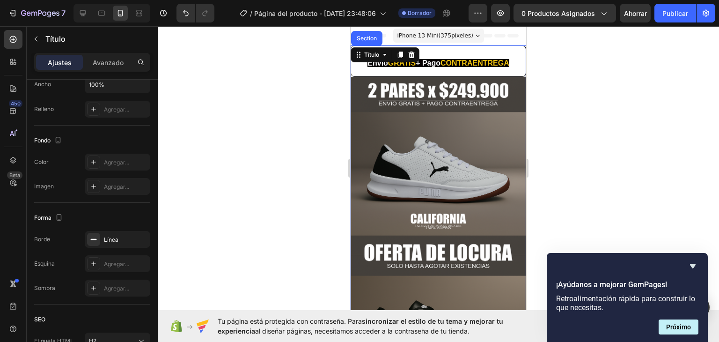
click at [258, 141] on div at bounding box center [439, 184] width 562 height 316
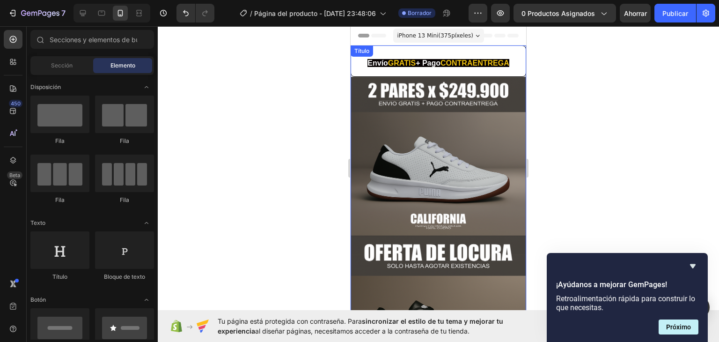
click at [405, 51] on div "⁠⁠⁠⁠⁠⁠⁠ Envío GRATIS + Pago CONTRAENTREGA Título" at bounding box center [439, 60] width 176 height 31
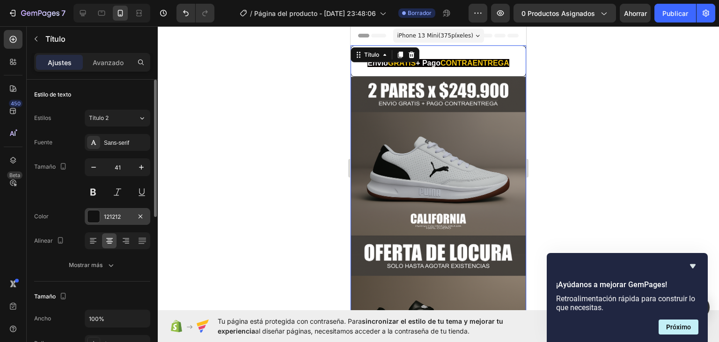
click at [100, 215] on div "121212" at bounding box center [118, 216] width 66 height 17
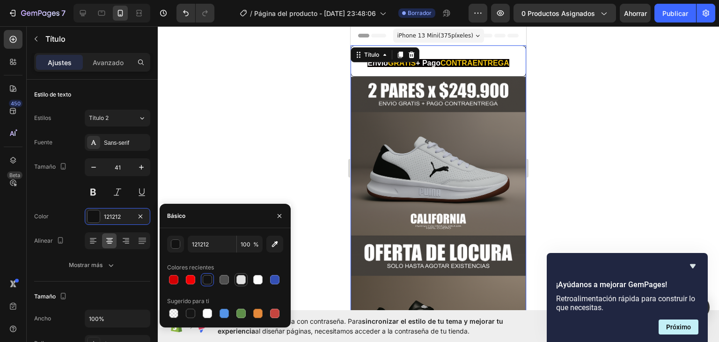
click at [242, 278] on div at bounding box center [241, 279] width 9 height 9
type input "E2E2E2"
click at [266, 156] on div at bounding box center [439, 184] width 562 height 316
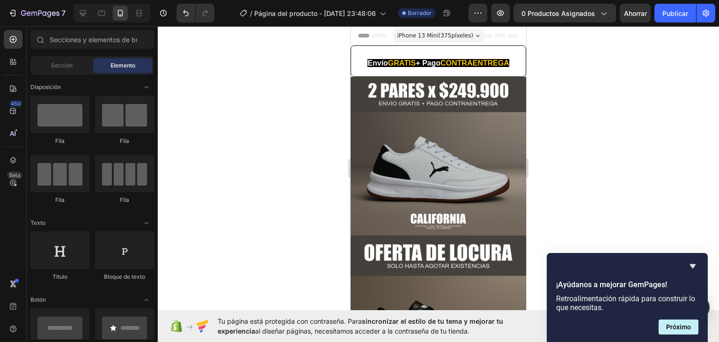
click at [369, 43] on div "Encabezamiento" at bounding box center [438, 35] width 161 height 19
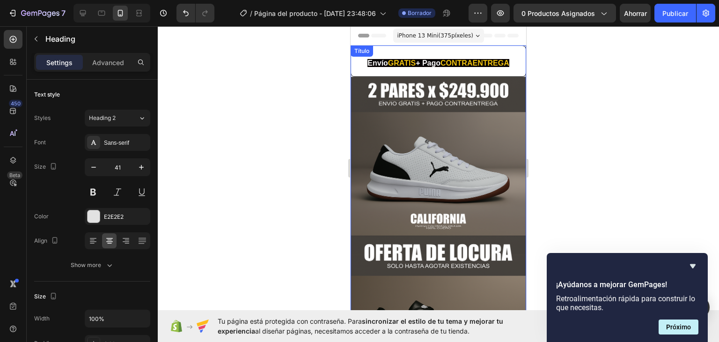
click at [369, 47] on div "Título" at bounding box center [362, 50] width 22 height 11
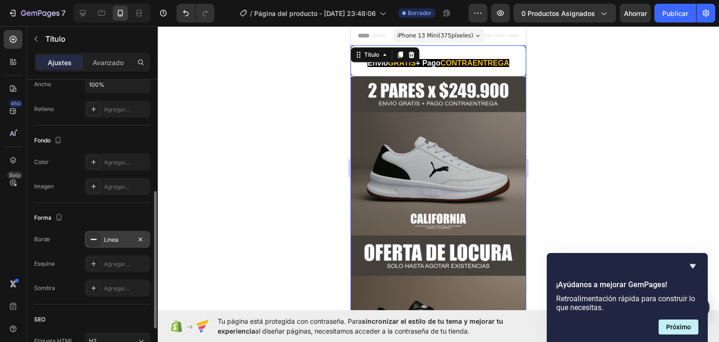
click at [120, 239] on div "Línea" at bounding box center [117, 240] width 27 height 8
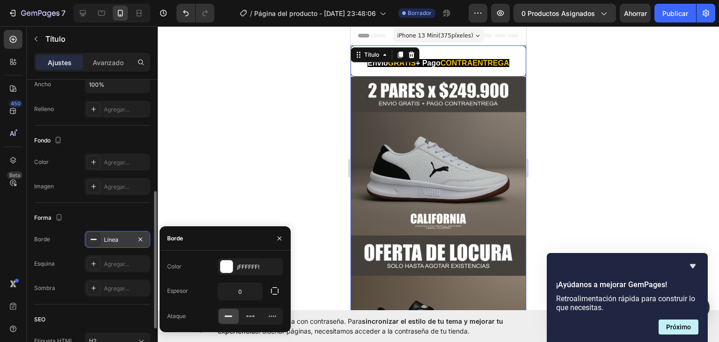
click at [120, 239] on div "Línea" at bounding box center [117, 240] width 27 height 8
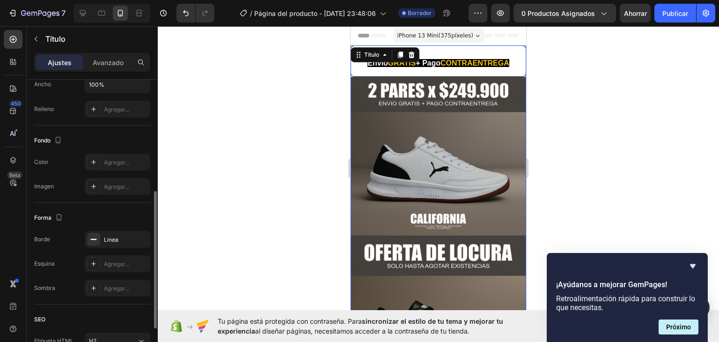
scroll to position [318, 0]
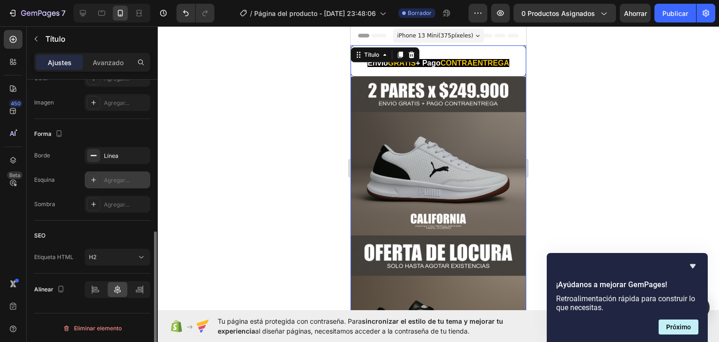
click at [120, 176] on div "Agregar..." at bounding box center [126, 180] width 44 height 8
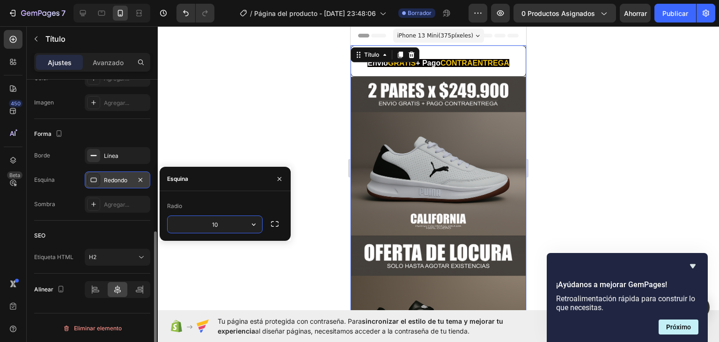
type input "100"
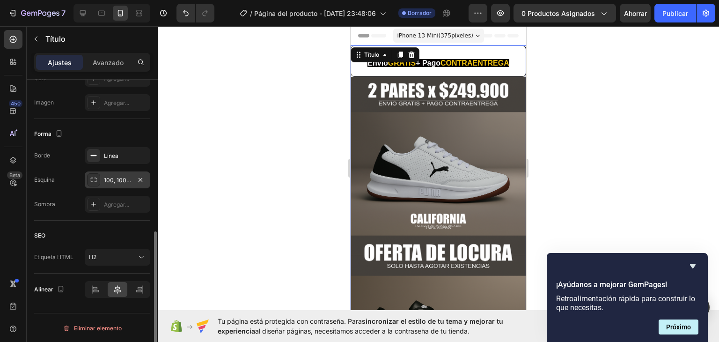
click at [245, 158] on div at bounding box center [439, 184] width 562 height 316
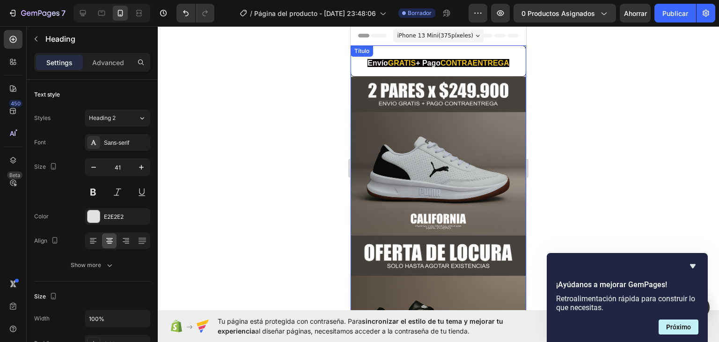
click at [370, 50] on div "Título" at bounding box center [362, 51] width 19 height 8
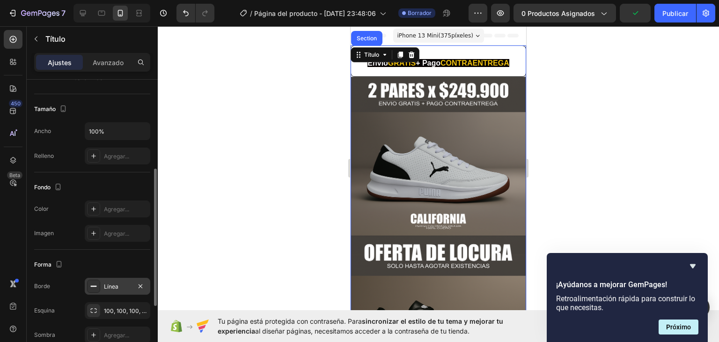
scroll to position [234, 0]
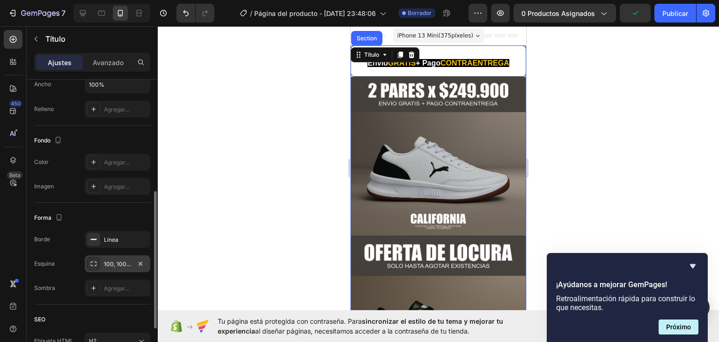
click at [95, 267] on icon at bounding box center [93, 263] width 7 height 7
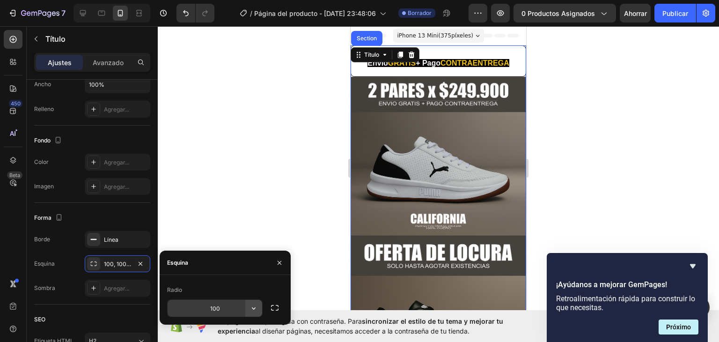
click at [255, 307] on icon "button" at bounding box center [253, 308] width 9 height 9
type input "1"
click at [68, 259] on div "Esquina 100, 100, 100, 100" at bounding box center [92, 263] width 116 height 17
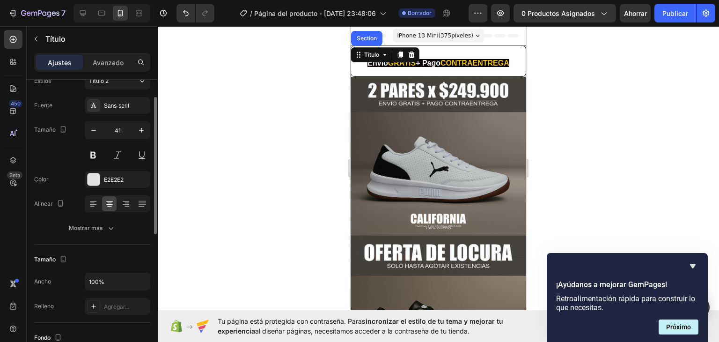
scroll to position [0, 0]
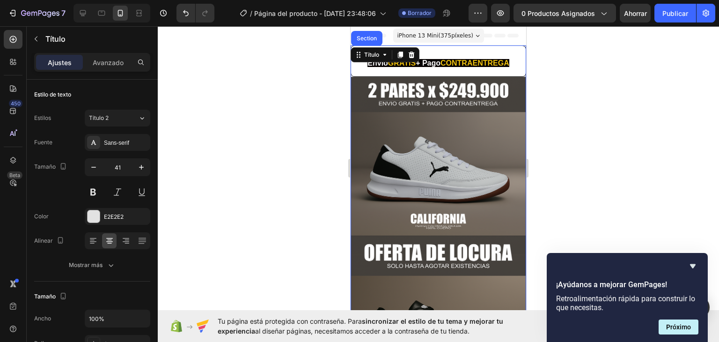
click at [265, 96] on div at bounding box center [439, 184] width 562 height 316
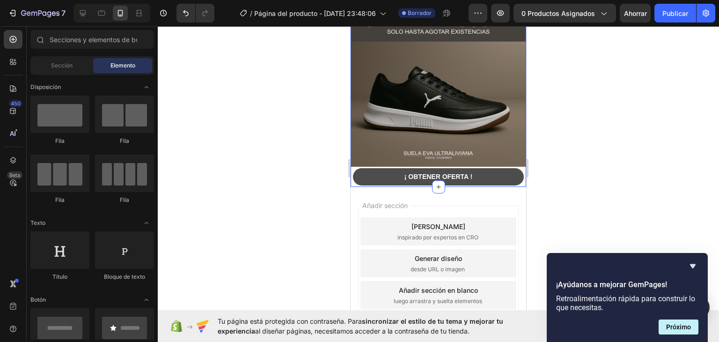
scroll to position [246, 0]
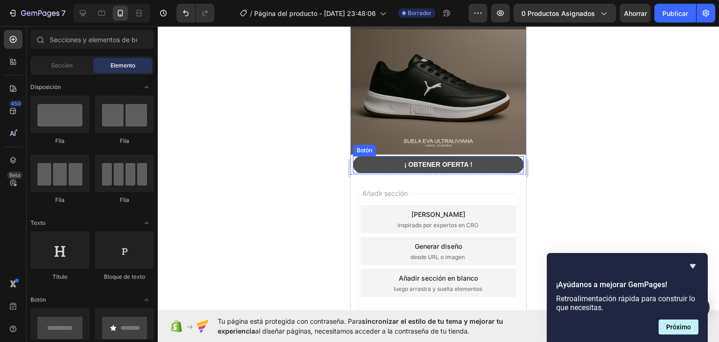
click at [389, 157] on button "¡ OBTENER OFERTA !" at bounding box center [438, 164] width 171 height 17
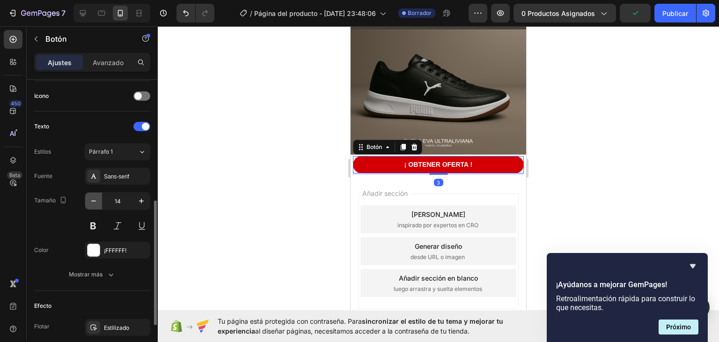
scroll to position [381, 0]
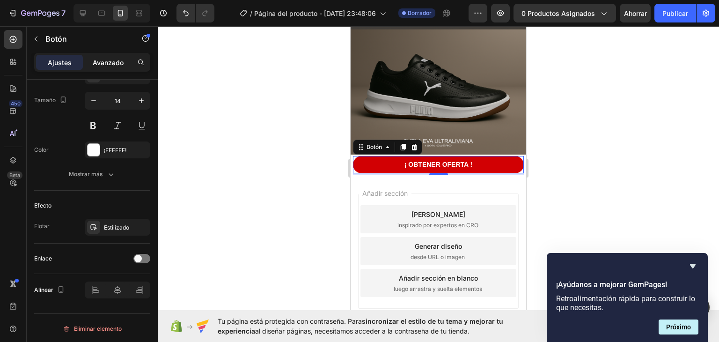
click at [104, 63] on font "Avanzado" at bounding box center [108, 63] width 31 height 8
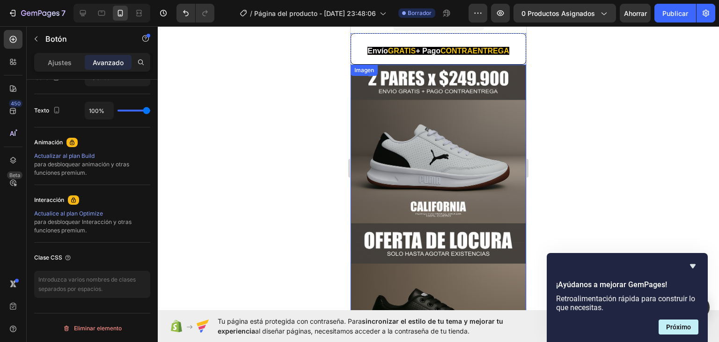
scroll to position [0, 0]
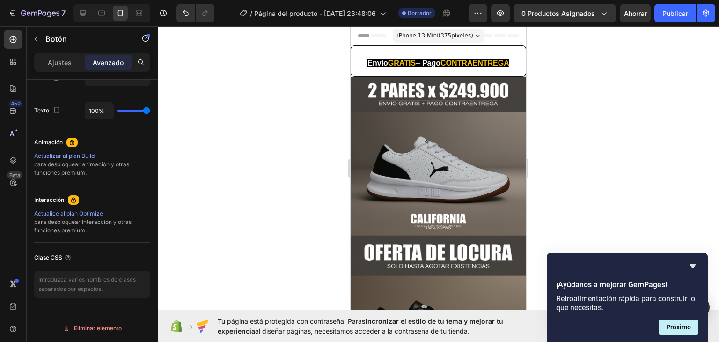
click at [376, 47] on div "⁠⁠⁠⁠⁠⁠⁠ Envío GRATIS + Pago CONTRAENTREGA Título" at bounding box center [439, 60] width 176 height 31
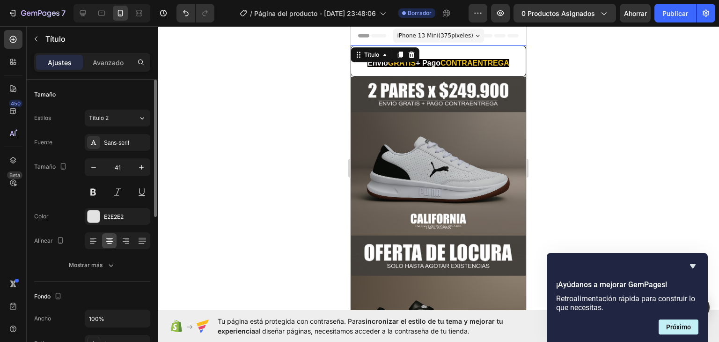
scroll to position [94, 0]
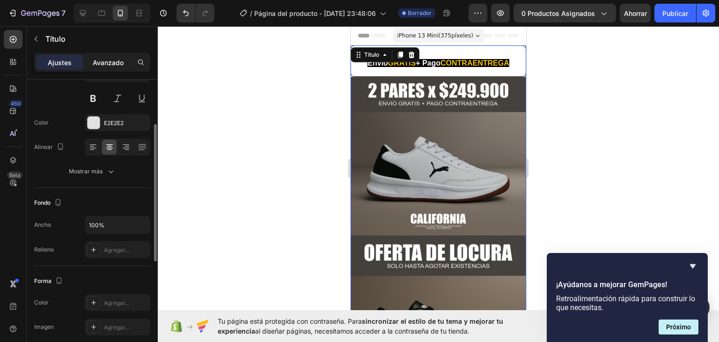
click at [114, 59] on font "Avanzado" at bounding box center [108, 63] width 31 height 8
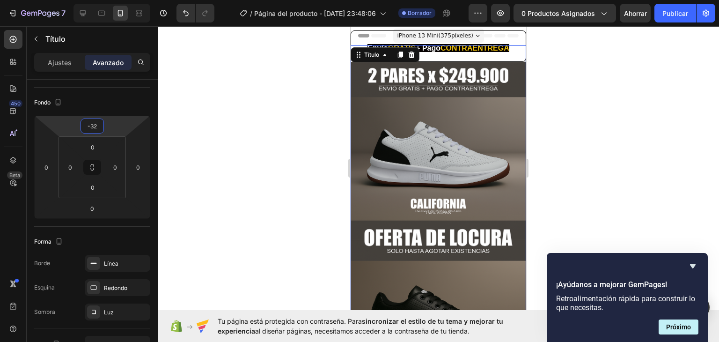
type input "-28"
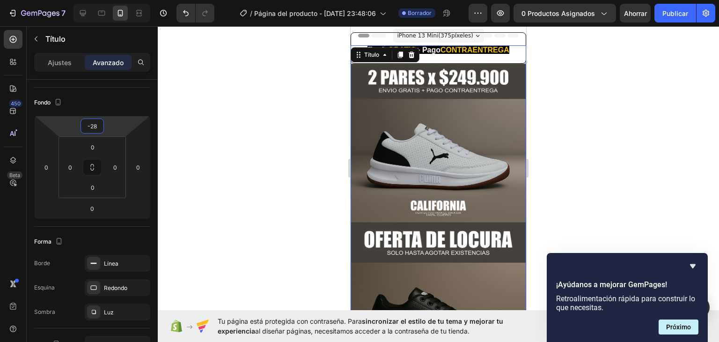
drag, startPoint x: 114, startPoint y: 123, endPoint x: 120, endPoint y: 130, distance: 8.9
click at [120, 0] on html "7 / Página del producto - [DATE] 23:48:06 Borrador Avance 0 productos asignados…" at bounding box center [359, 0] width 719 height 0
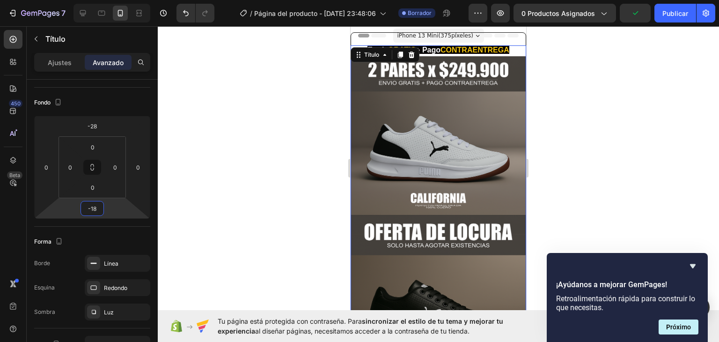
type input "-20"
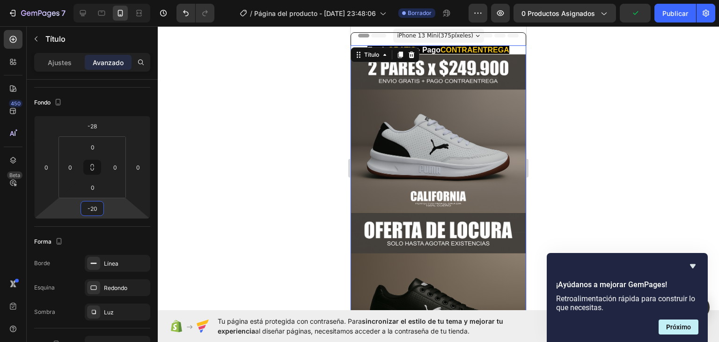
drag, startPoint x: 110, startPoint y: 202, endPoint x: 113, endPoint y: 207, distance: 5.7
click at [113, 0] on html "7 / Página del producto - [DATE] 23:48:06 Borrador Avance 0 productos asignados…" at bounding box center [359, 0] width 719 height 0
click at [275, 148] on div at bounding box center [439, 184] width 562 height 316
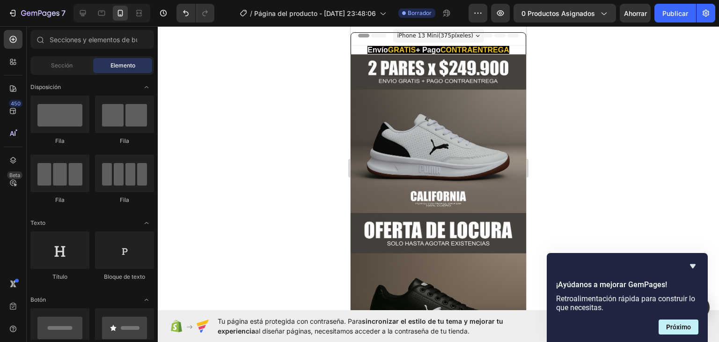
click at [582, 95] on div at bounding box center [439, 184] width 562 height 316
click at [440, 48] on strong "+ Pago" at bounding box center [428, 50] width 25 height 8
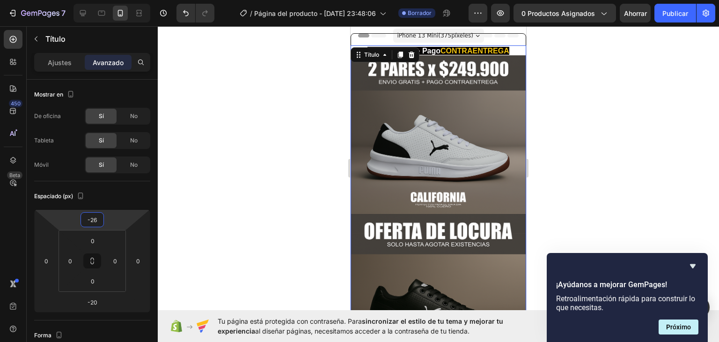
type input "-22"
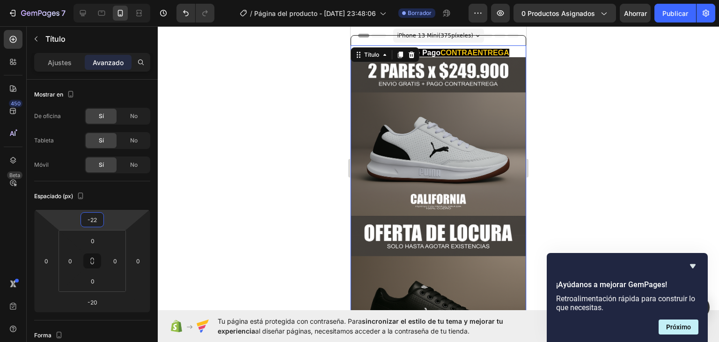
drag, startPoint x: 112, startPoint y: 218, endPoint x: 127, endPoint y: 216, distance: 15.5
click at [127, 0] on html "7 / Página del producto - [DATE] 23:48:06 Borrador Avance 0 productos asignados…" at bounding box center [359, 0] width 719 height 0
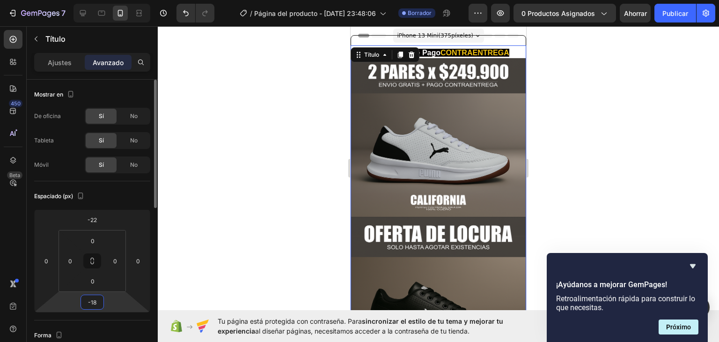
click at [122, 0] on html "7 / Página del producto - [DATE] 23:48:06 Borrador Avance 0 productos asignados…" at bounding box center [359, 0] width 719 height 0
drag, startPoint x: 99, startPoint y: 298, endPoint x: 94, endPoint y: 298, distance: 5.6
click at [94, 298] on input "-18" at bounding box center [92, 302] width 19 height 14
type input "-1"
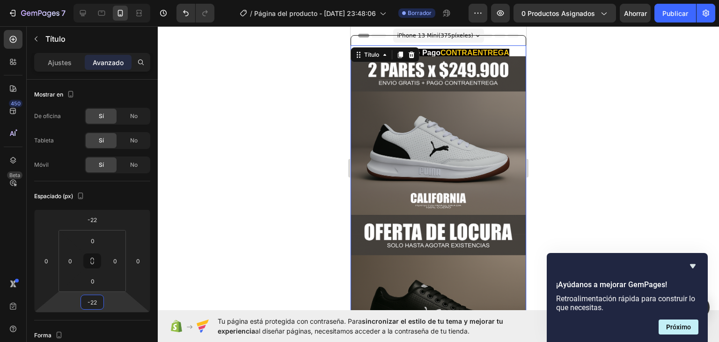
type input "-22"
click at [235, 227] on div at bounding box center [439, 184] width 562 height 316
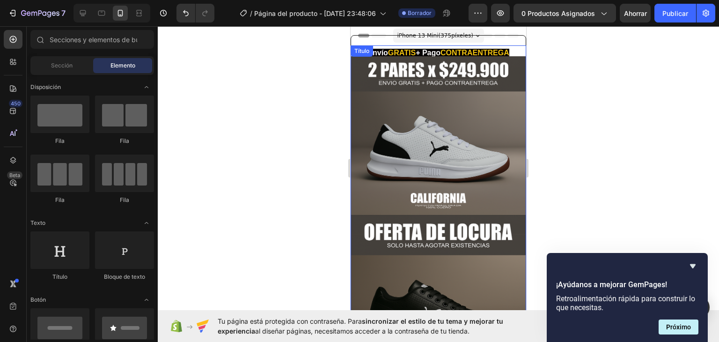
click at [507, 49] on strong "CONTRAENTREGA" at bounding box center [475, 53] width 69 height 8
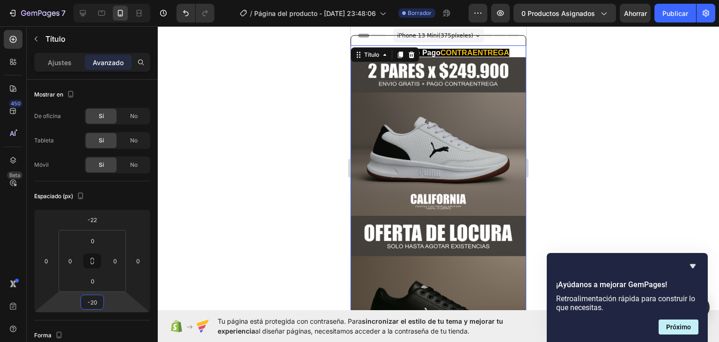
type input "-18"
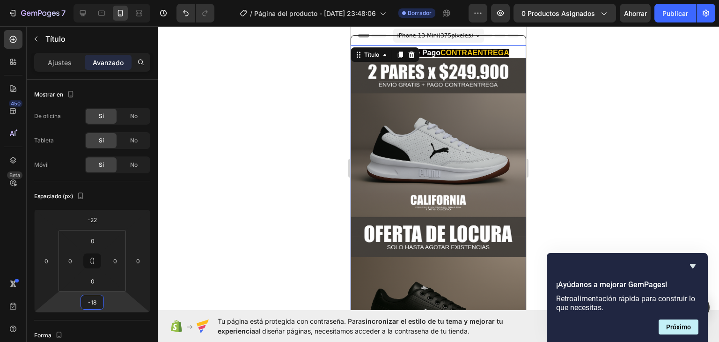
click at [111, 0] on html "7 / Página del producto - [DATE] 23:48:06 Borrador Avance 0 productos asignados…" at bounding box center [359, 0] width 719 height 0
click at [292, 215] on div at bounding box center [439, 184] width 562 height 316
click at [372, 40] on p "⁠⁠⁠⁠⁠⁠⁠ Envío GRATIS + Pago CONTRAENTREGA" at bounding box center [438, 51] width 173 height 29
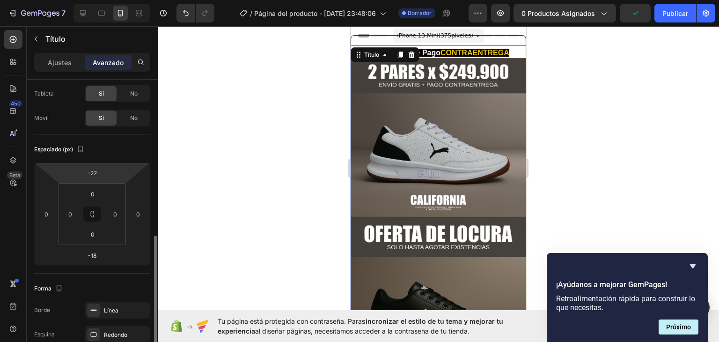
scroll to position [141, 0]
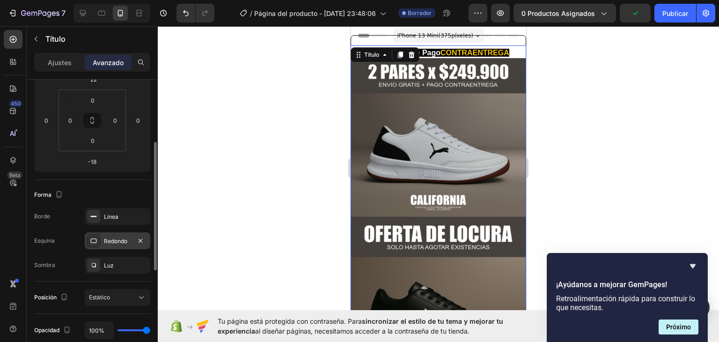
click at [111, 234] on div "Redondo" at bounding box center [118, 240] width 66 height 17
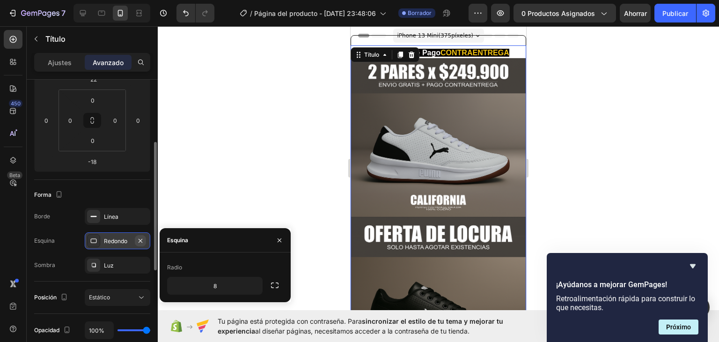
click at [141, 242] on icon "button" at bounding box center [140, 240] width 7 height 7
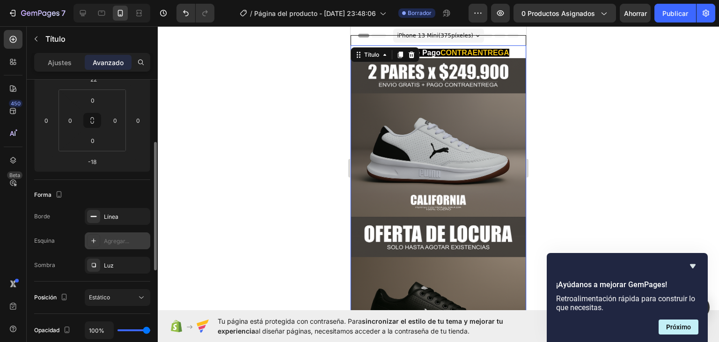
click at [230, 152] on div at bounding box center [439, 184] width 562 height 316
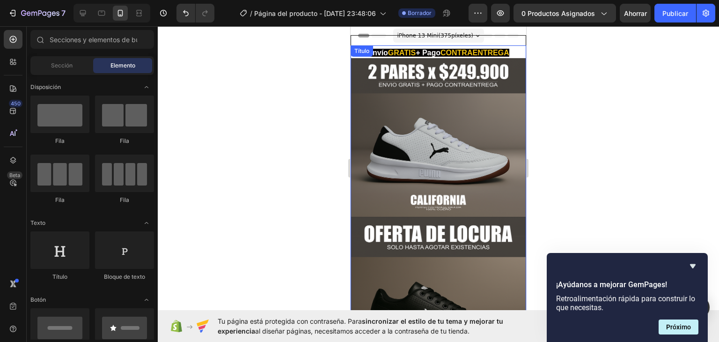
click at [357, 41] on p "⁠⁠⁠⁠⁠⁠⁠ Envío GRATIS + Pago CONTRAENTREGA" at bounding box center [438, 51] width 173 height 29
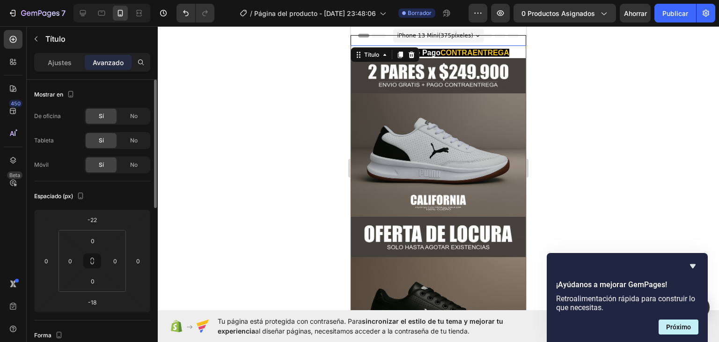
scroll to position [234, 0]
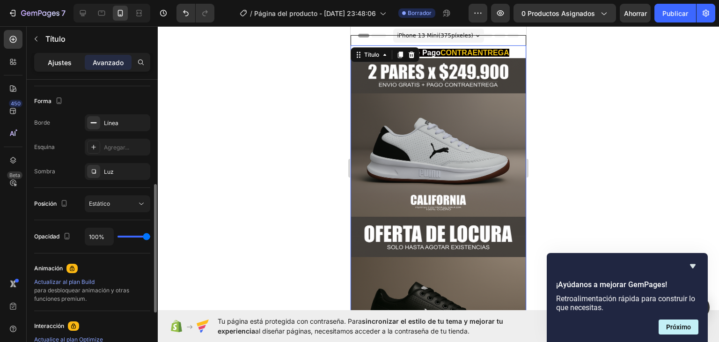
click at [59, 67] on div "Ajustes" at bounding box center [59, 62] width 47 height 15
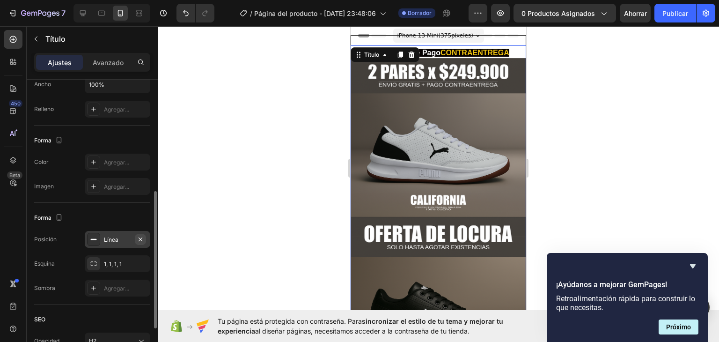
click at [141, 236] on icon "button" at bounding box center [140, 239] width 7 height 7
click at [219, 185] on div at bounding box center [439, 184] width 562 height 316
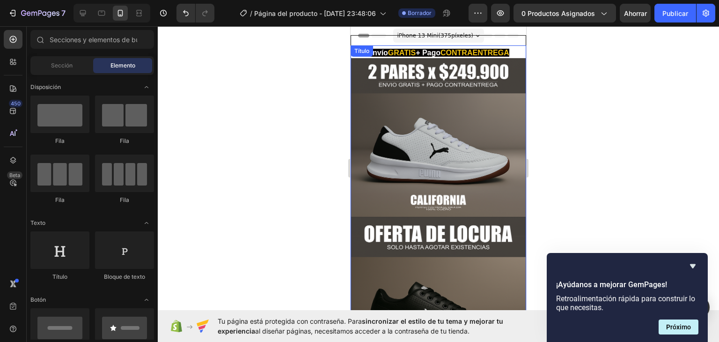
click at [373, 37] on p "⁠⁠⁠⁠⁠⁠⁠ Envío GRATIS + Pago CONTRAENTREGA" at bounding box center [438, 51] width 173 height 29
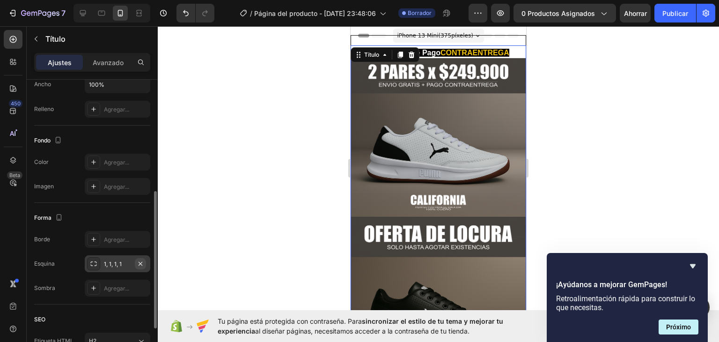
click at [141, 265] on icon "button" at bounding box center [140, 263] width 7 height 7
drag, startPoint x: 267, startPoint y: 209, endPoint x: 281, endPoint y: 198, distance: 18.0
click at [267, 208] on div at bounding box center [439, 184] width 562 height 316
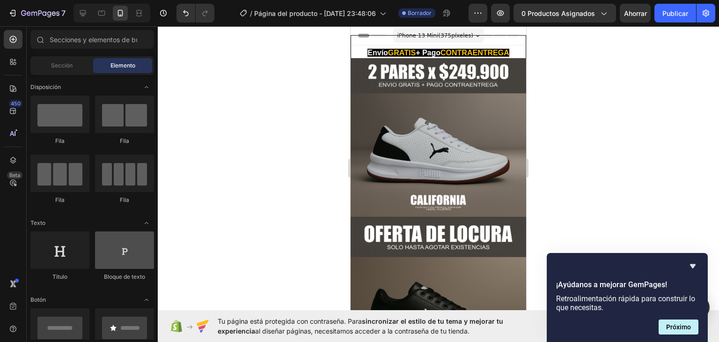
scroll to position [47, 0]
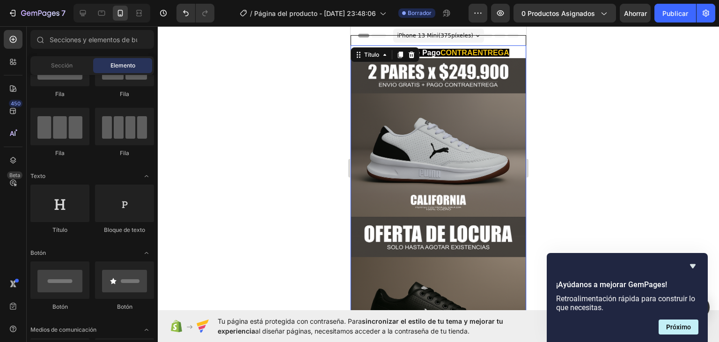
click at [410, 37] on p "⁠⁠⁠⁠⁠⁠⁠ Envío GRATIS + Pago CONTRAENTREGA" at bounding box center [438, 51] width 173 height 29
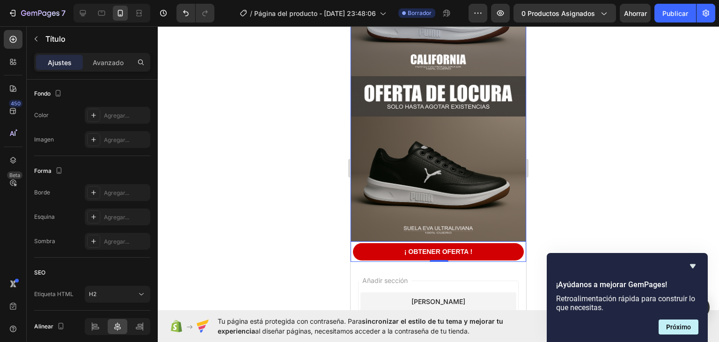
scroll to position [187, 0]
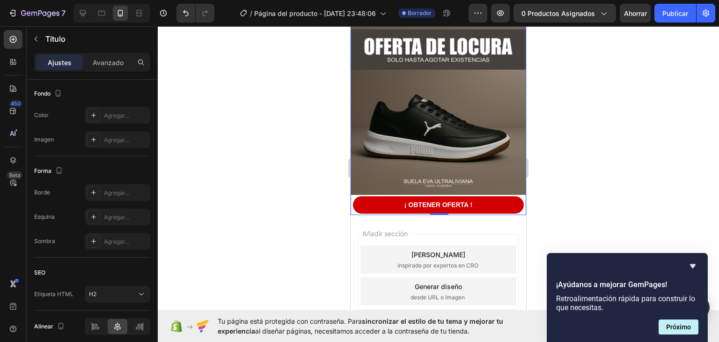
click at [464, 215] on div "Añadir sección Elija plantillas inspirado por expertos en CRO Generar diseño de…" at bounding box center [439, 293] width 176 height 156
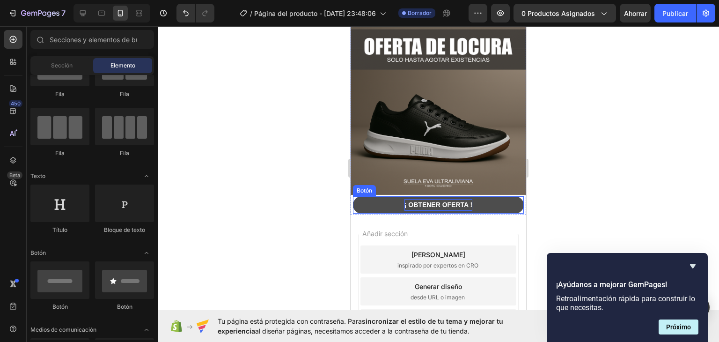
click at [454, 201] on strong "¡ OBTENER OFERTA !" at bounding box center [439, 204] width 68 height 7
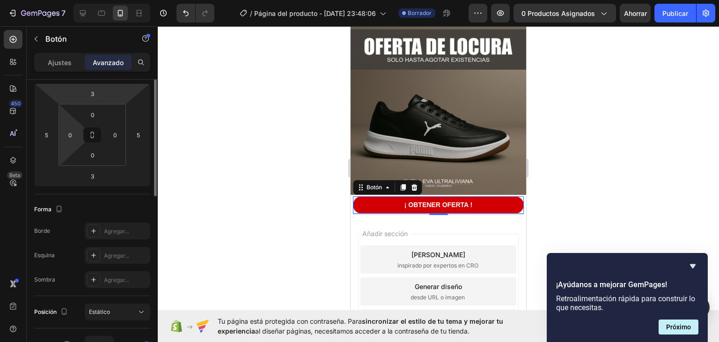
scroll to position [0, 0]
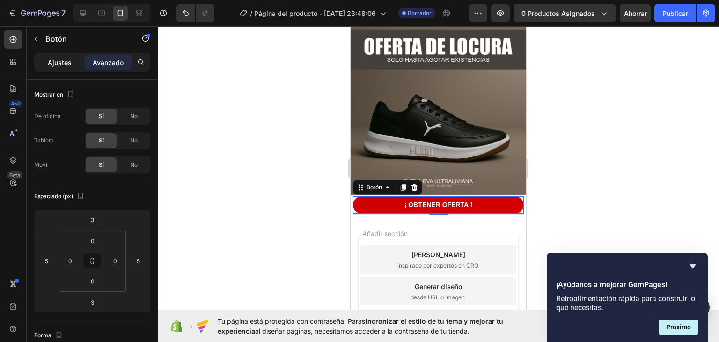
click at [62, 56] on div "Ajustes" at bounding box center [59, 62] width 47 height 15
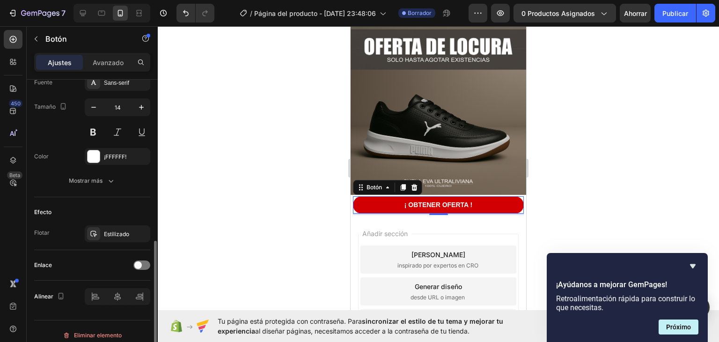
scroll to position [381, 0]
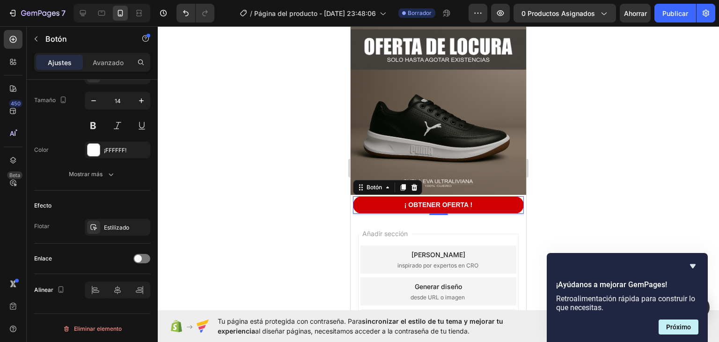
click at [395, 180] on div "Botón" at bounding box center [387, 187] width 69 height 15
click at [391, 182] on div "Botón" at bounding box center [375, 187] width 38 height 11
click at [390, 182] on div "Botón" at bounding box center [375, 187] width 38 height 11
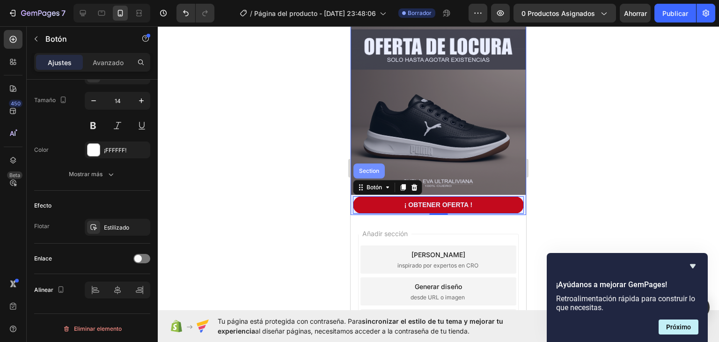
click at [375, 163] on div "Section" at bounding box center [369, 170] width 31 height 15
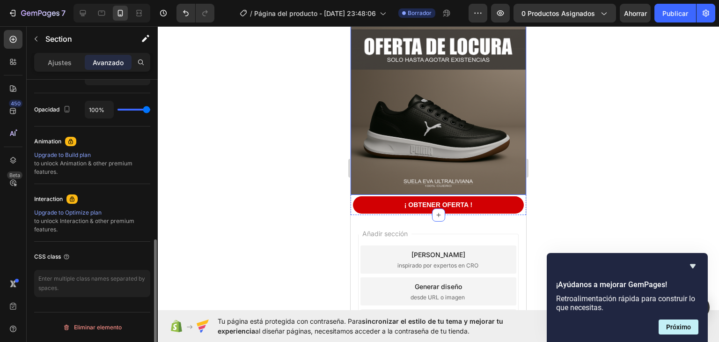
scroll to position [0, 0]
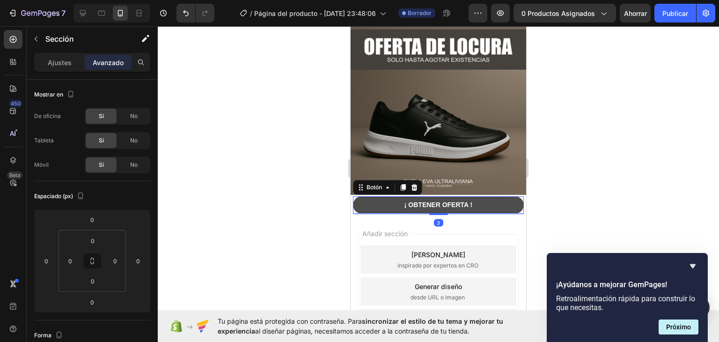
click at [379, 196] on button "¡ OBTENER OFERTA !" at bounding box center [438, 204] width 171 height 17
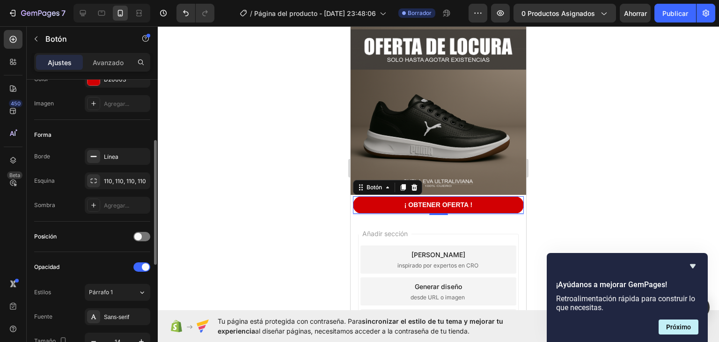
scroll to position [94, 0]
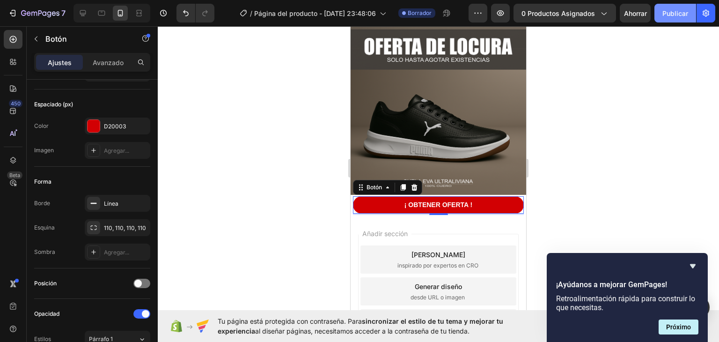
click at [674, 17] on button "Publicar" at bounding box center [676, 13] width 42 height 19
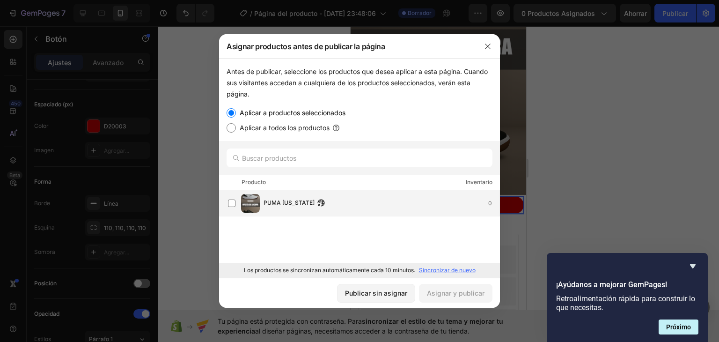
drag, startPoint x: 242, startPoint y: 201, endPoint x: 240, endPoint y: 195, distance: 6.8
click at [242, 201] on img at bounding box center [250, 203] width 19 height 19
click at [443, 296] on font "Asignar y publicar" at bounding box center [456, 293] width 58 height 8
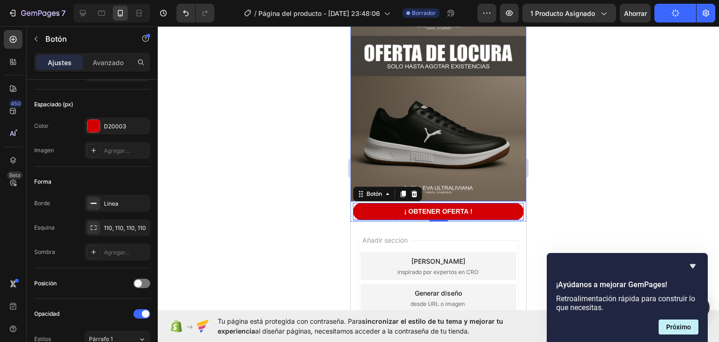
scroll to position [228, 0]
